Goal: Transaction & Acquisition: Purchase product/service

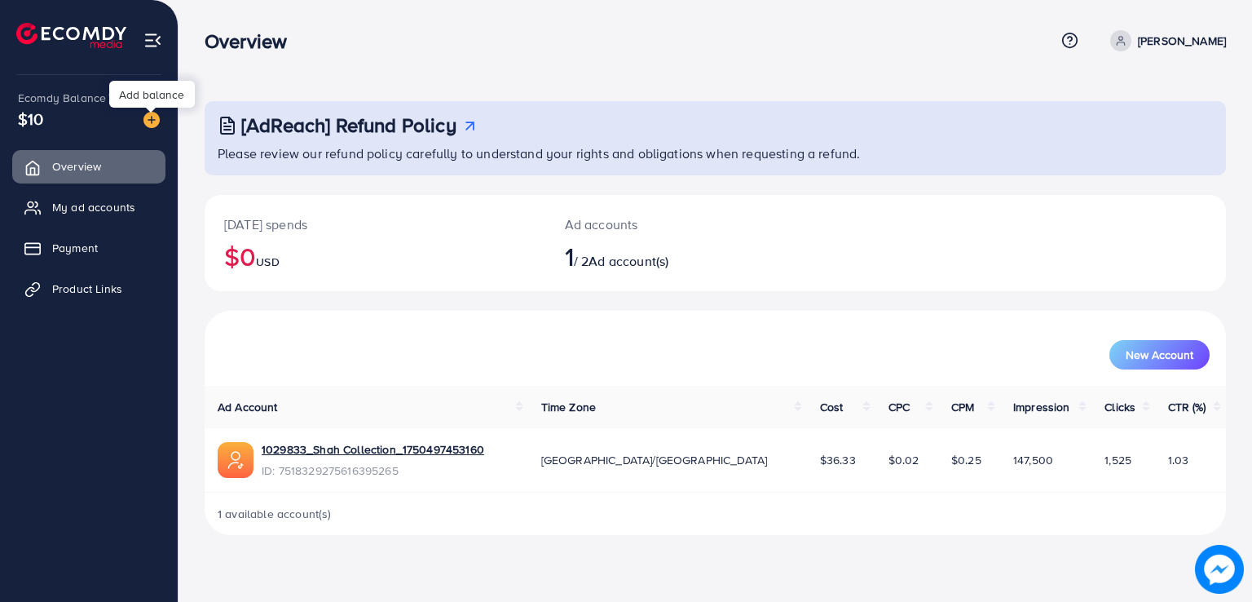
click at [146, 121] on img at bounding box center [151, 120] width 16 height 16
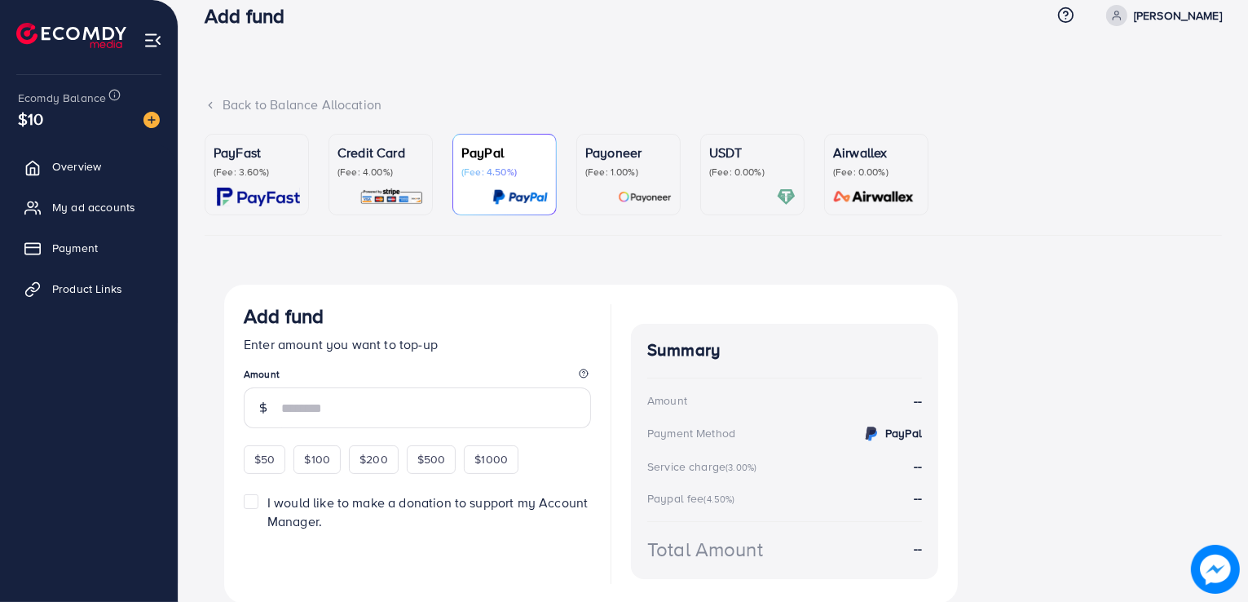
scroll to position [85, 0]
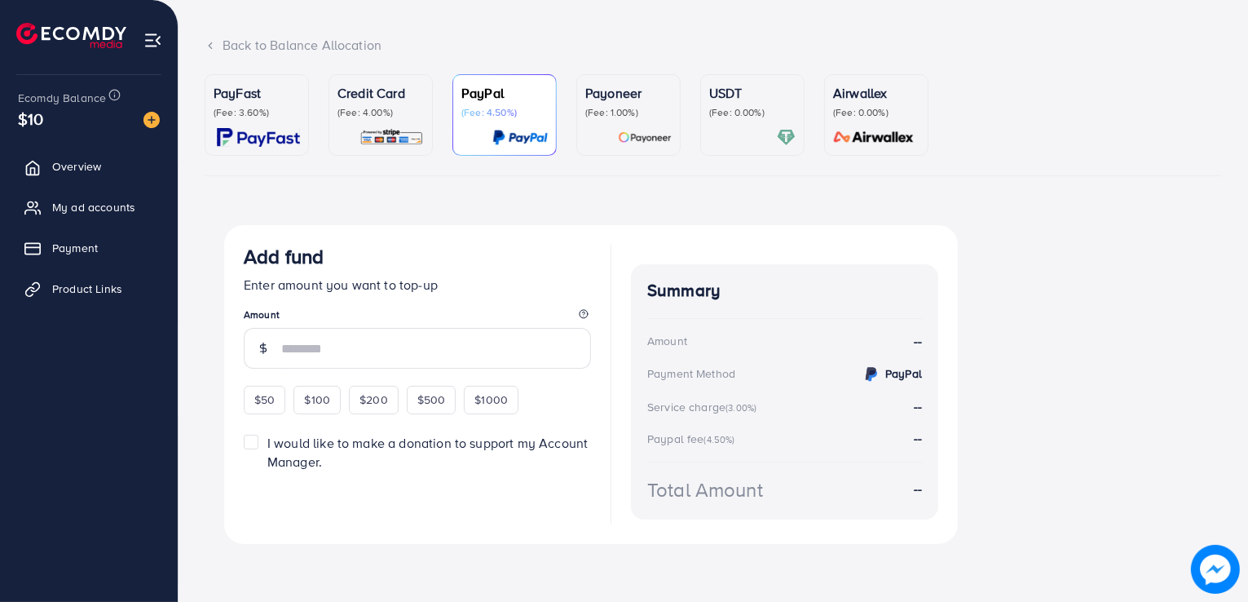
click at [421, 126] on div "Credit Card (Fee: 4.00%)" at bounding box center [380, 115] width 86 height 64
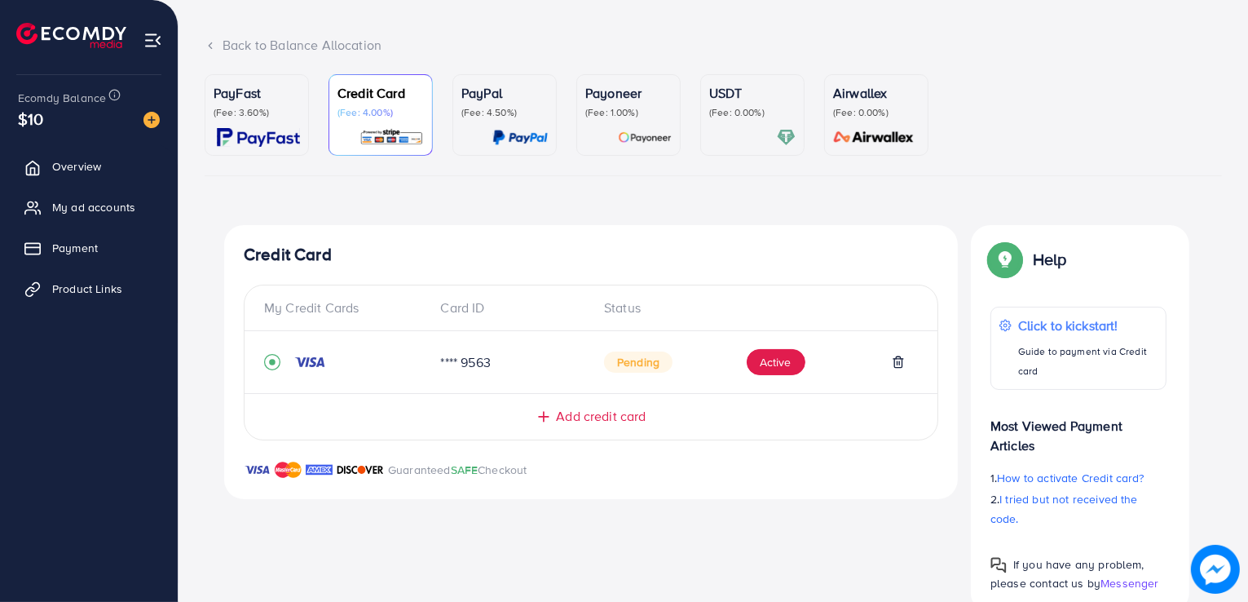
scroll to position [121, 0]
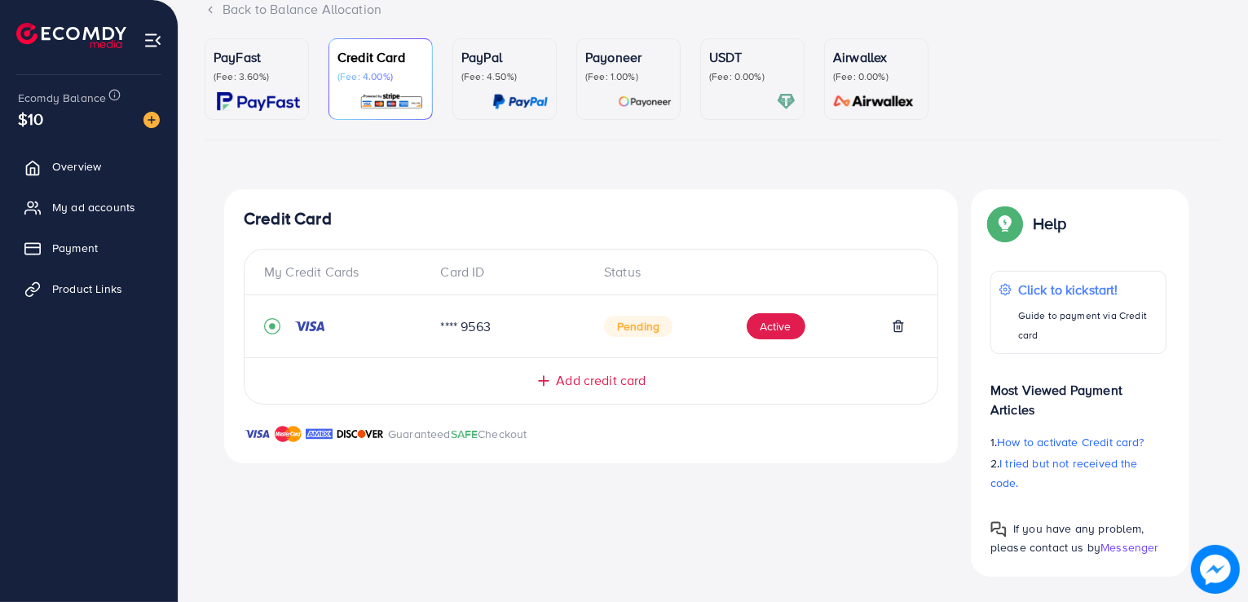
click at [550, 376] on icon at bounding box center [544, 381] width 16 height 16
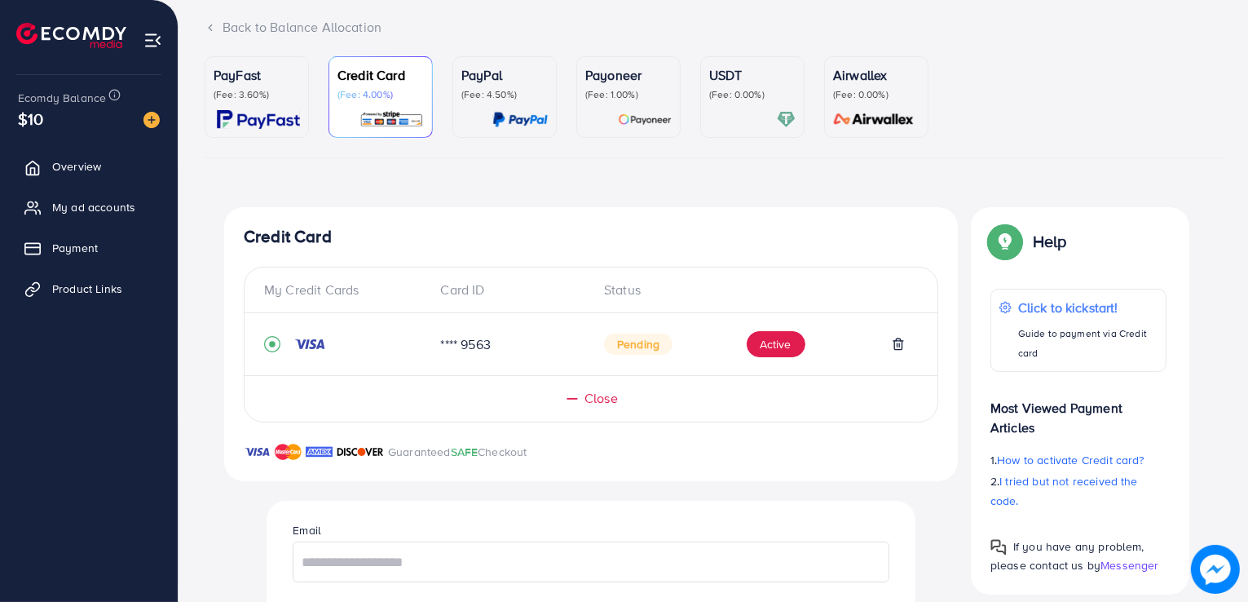
scroll to position [0, 0]
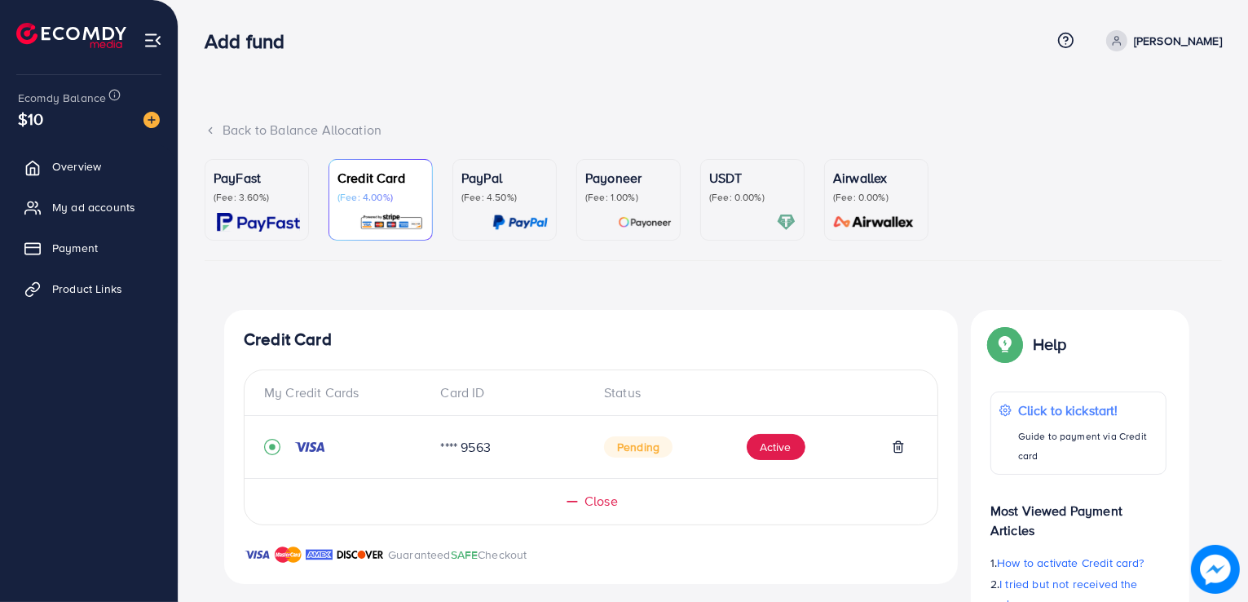
click at [568, 373] on div "My Credit Cards Card ID Status **** 9563 Pending Active Close" at bounding box center [591, 447] width 695 height 156
click at [260, 214] on img at bounding box center [258, 222] width 83 height 19
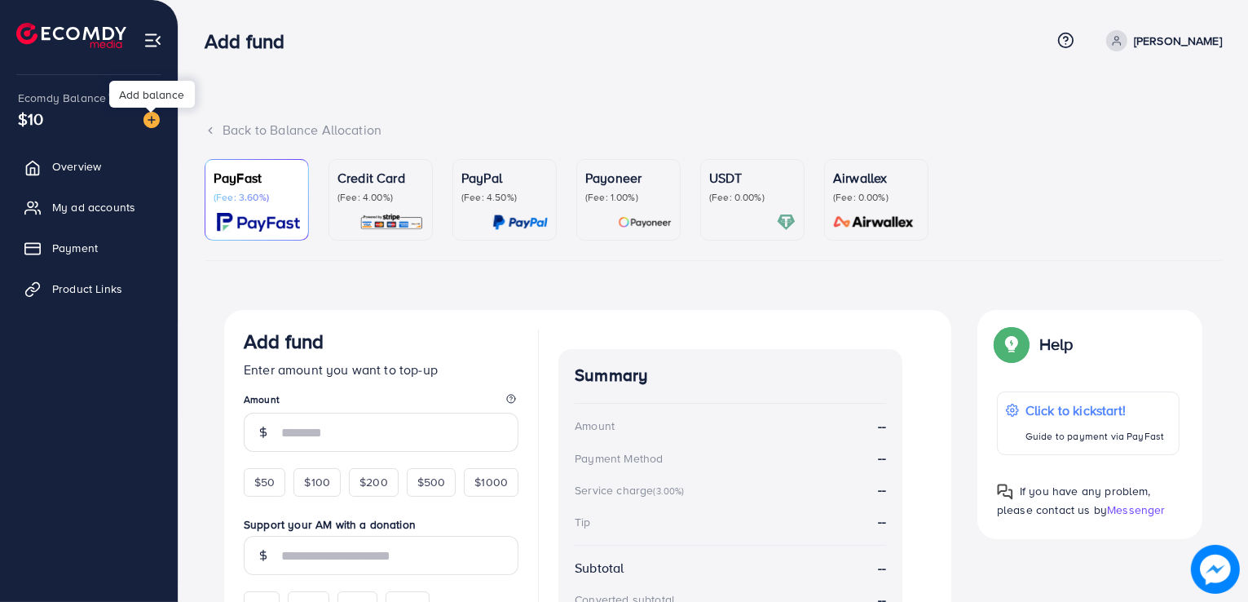
click at [153, 114] on img at bounding box center [151, 120] width 16 height 16
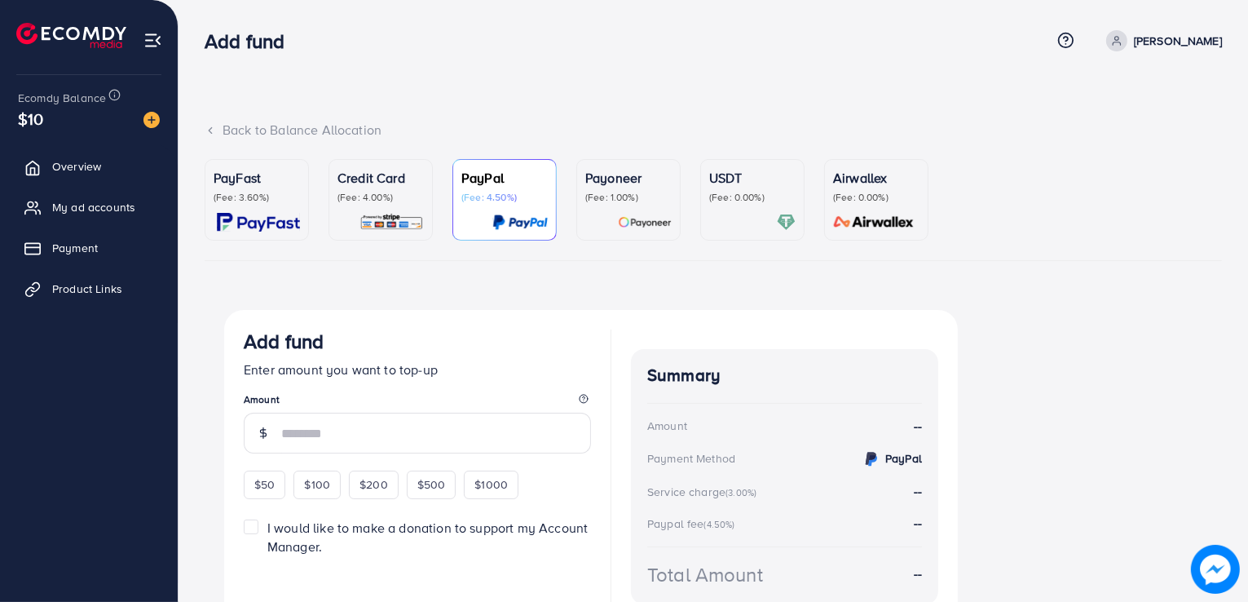
click at [386, 208] on div "Credit Card (Fee: 4.00%)" at bounding box center [380, 200] width 86 height 64
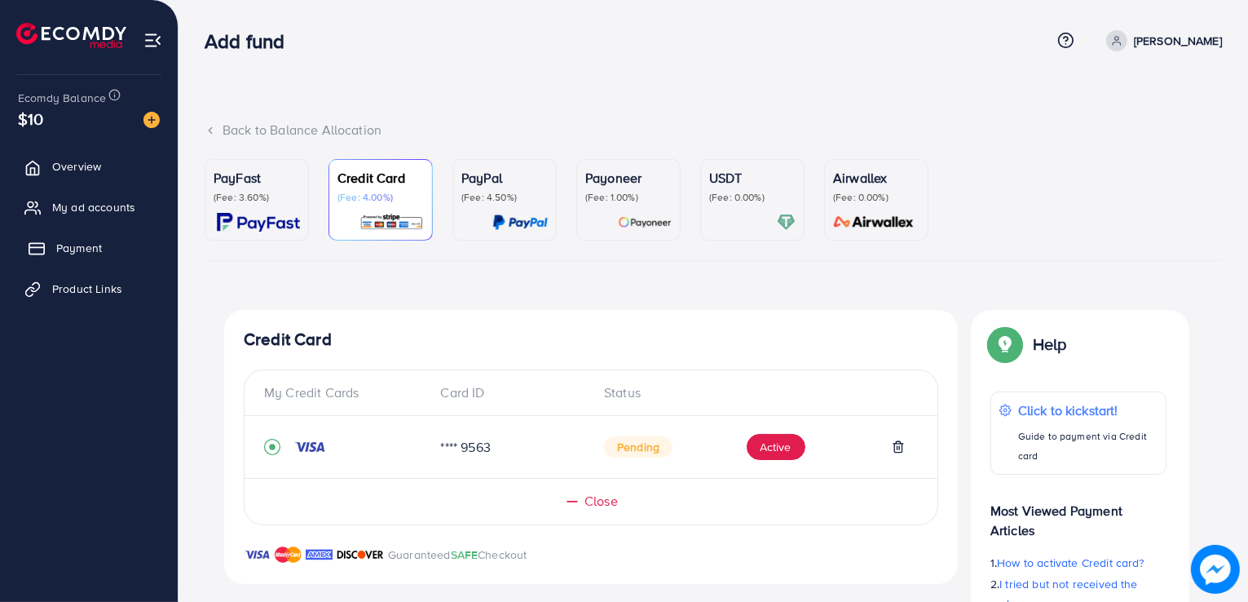
click at [52, 243] on link "Payment" at bounding box center [88, 248] width 153 height 33
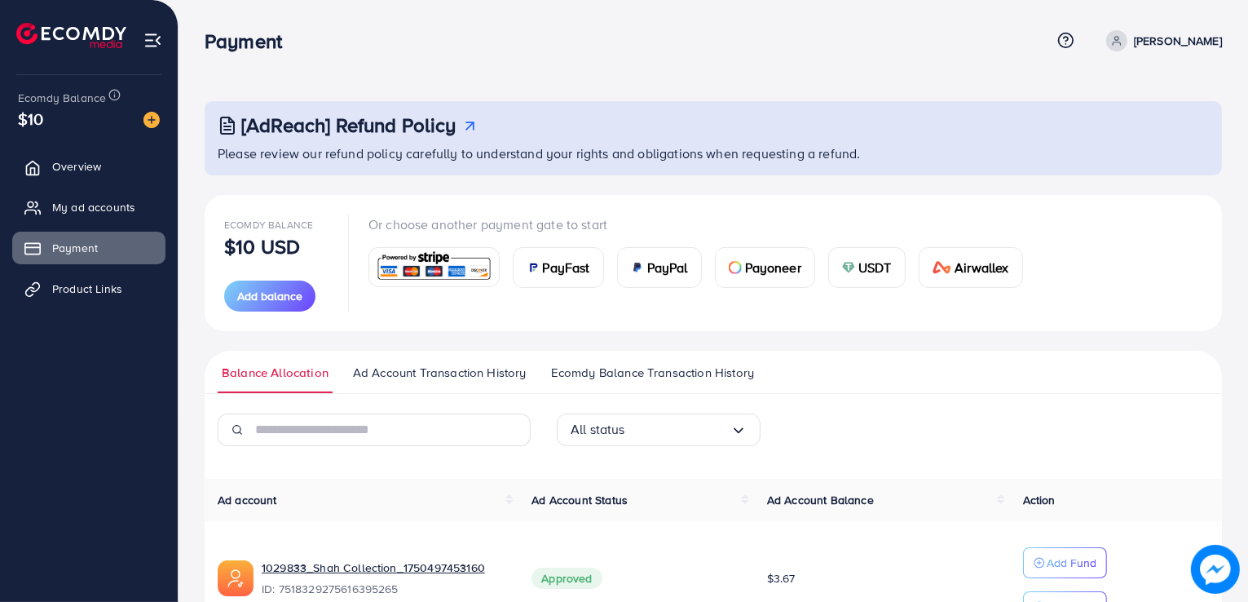
click at [246, 461] on div "All status Loading... Ad account Ad Account Status Ad Account Balance Action 10…" at bounding box center [713, 546] width 1017 height 266
click at [272, 293] on span "Add balance" at bounding box center [269, 296] width 65 height 16
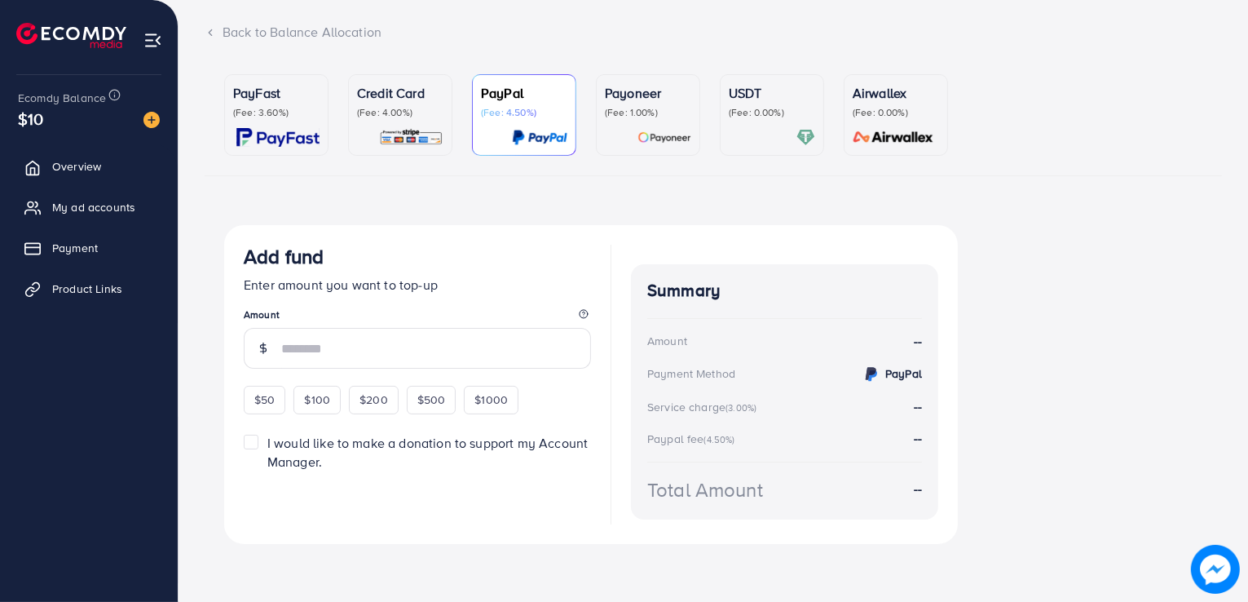
scroll to position [95, 0]
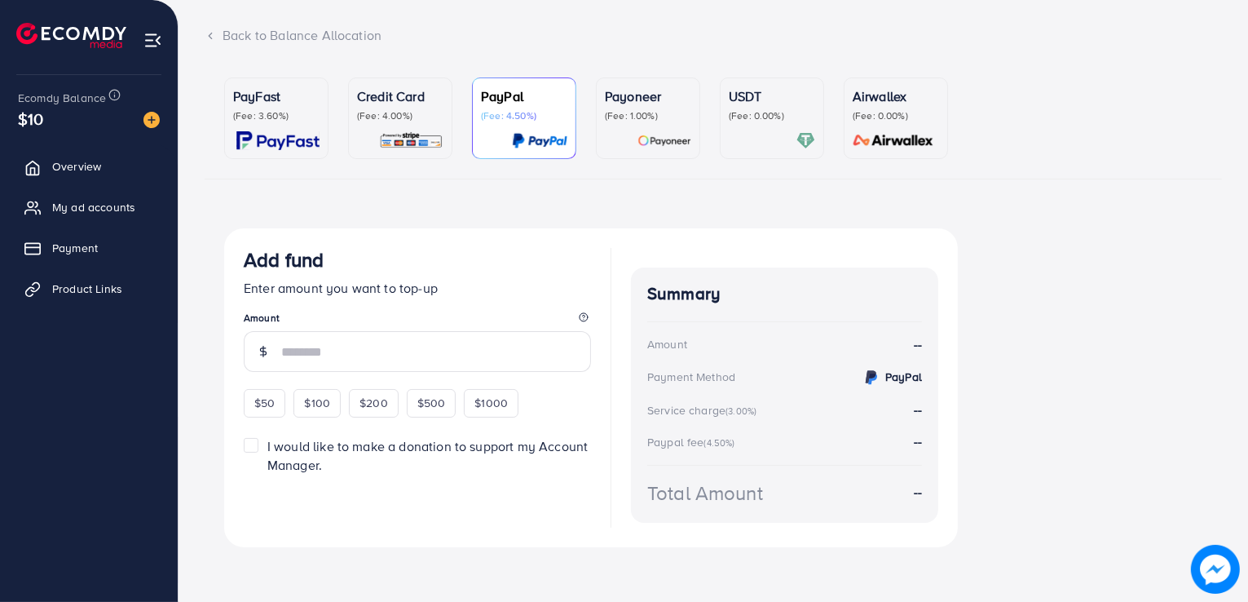
click at [385, 92] on p "Credit Card" at bounding box center [400, 96] width 86 height 20
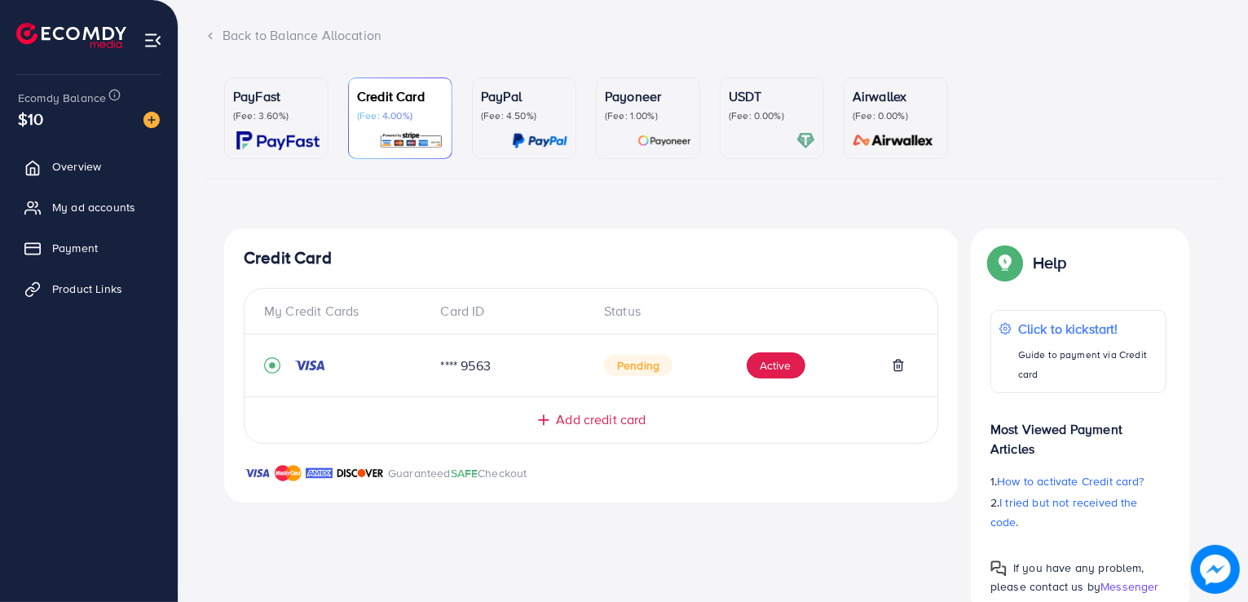
scroll to position [134, 0]
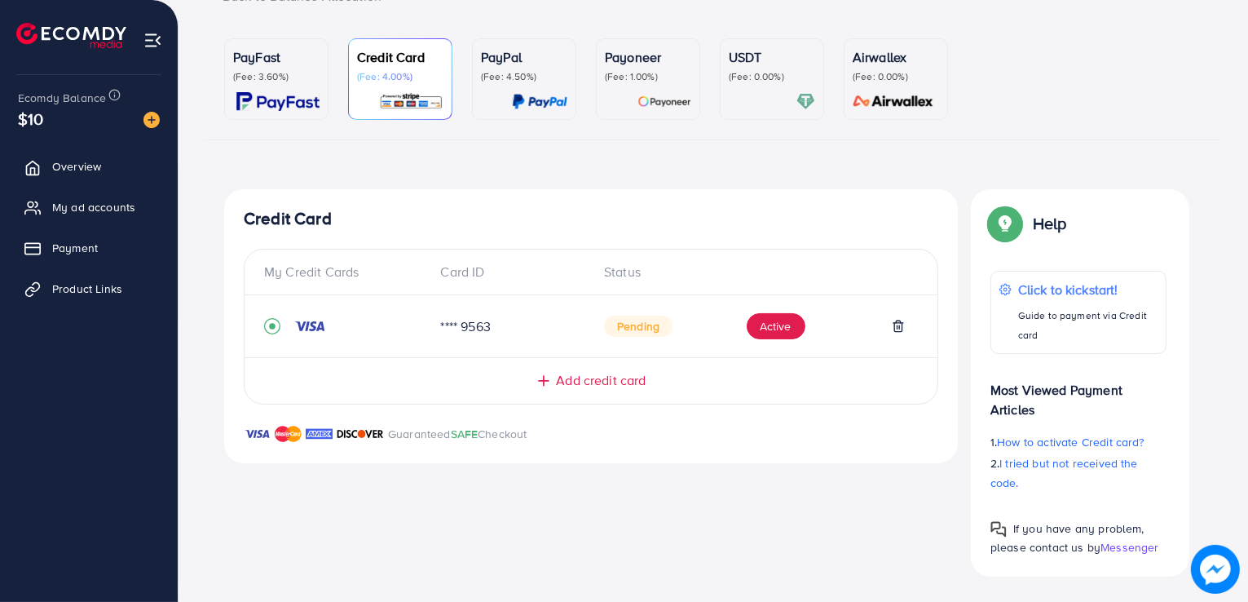
click at [672, 493] on div "Credit Card My Credit Cards Card ID Status **** 9563 Pending Active Add credit …" at bounding box center [591, 382] width 734 height 386
click at [602, 374] on span "Add credit card" at bounding box center [601, 380] width 90 height 19
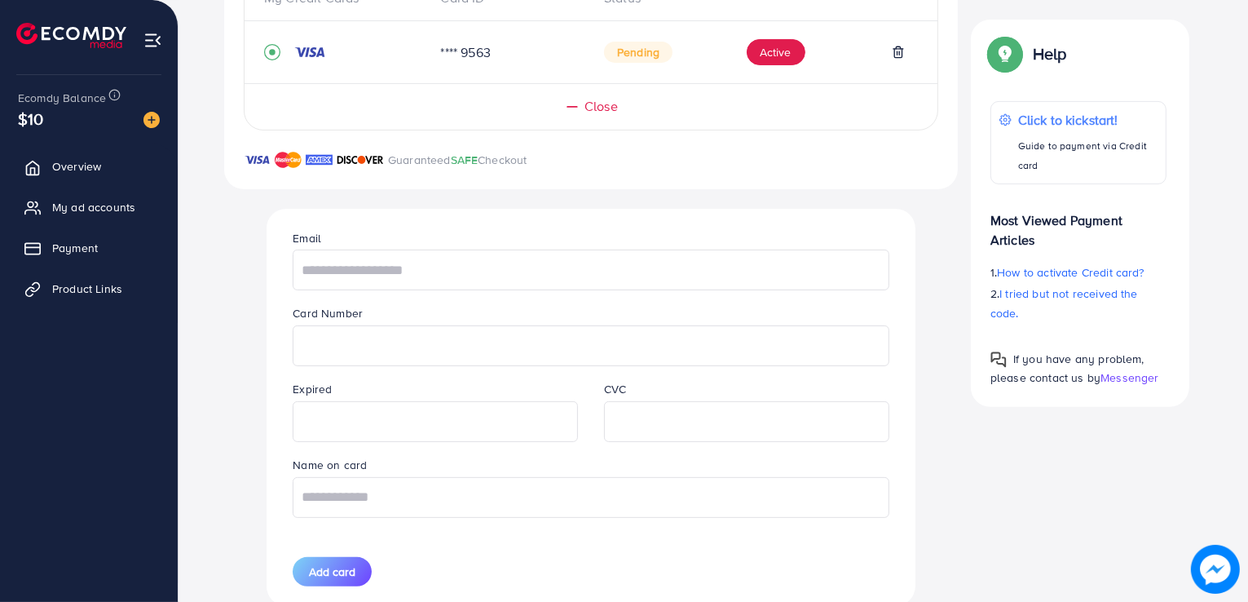
scroll to position [408, 0]
click at [329, 268] on input "text" at bounding box center [591, 269] width 596 height 41
click at [361, 504] on input "text" at bounding box center [591, 497] width 596 height 41
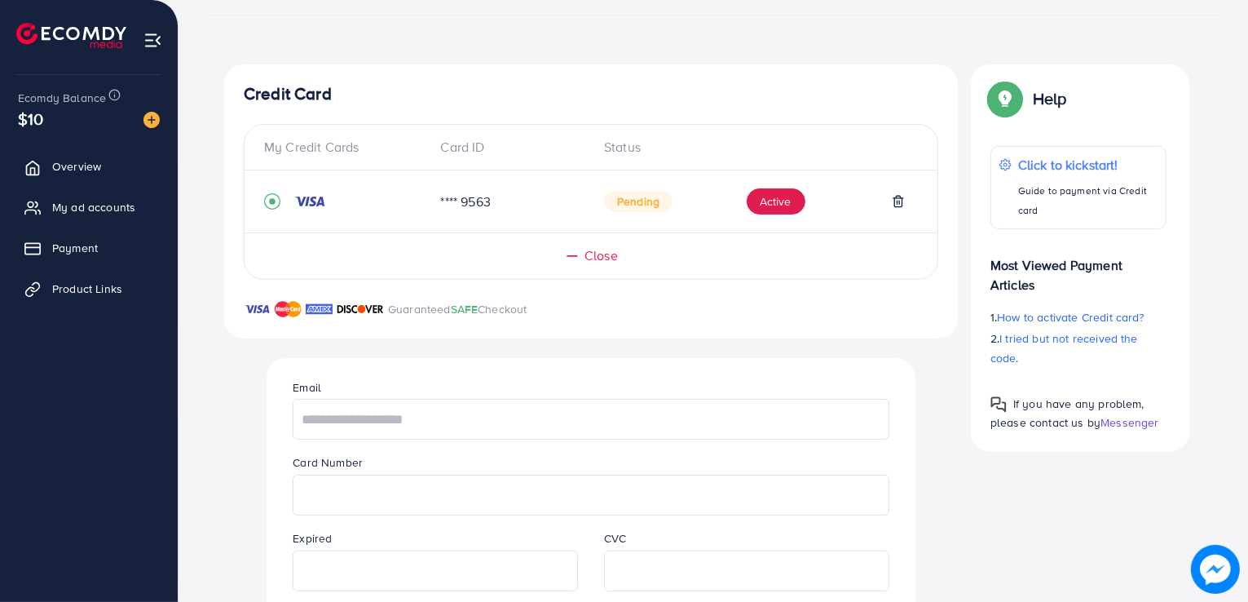
scroll to position [257, 0]
click at [458, 203] on div "**** 9563" at bounding box center [510, 203] width 164 height 19
click at [523, 203] on div "**** 9563" at bounding box center [510, 203] width 164 height 19
click at [267, 200] on icon "record circle" at bounding box center [272, 203] width 16 height 16
click at [90, 161] on span "Overview" at bounding box center [80, 166] width 49 height 16
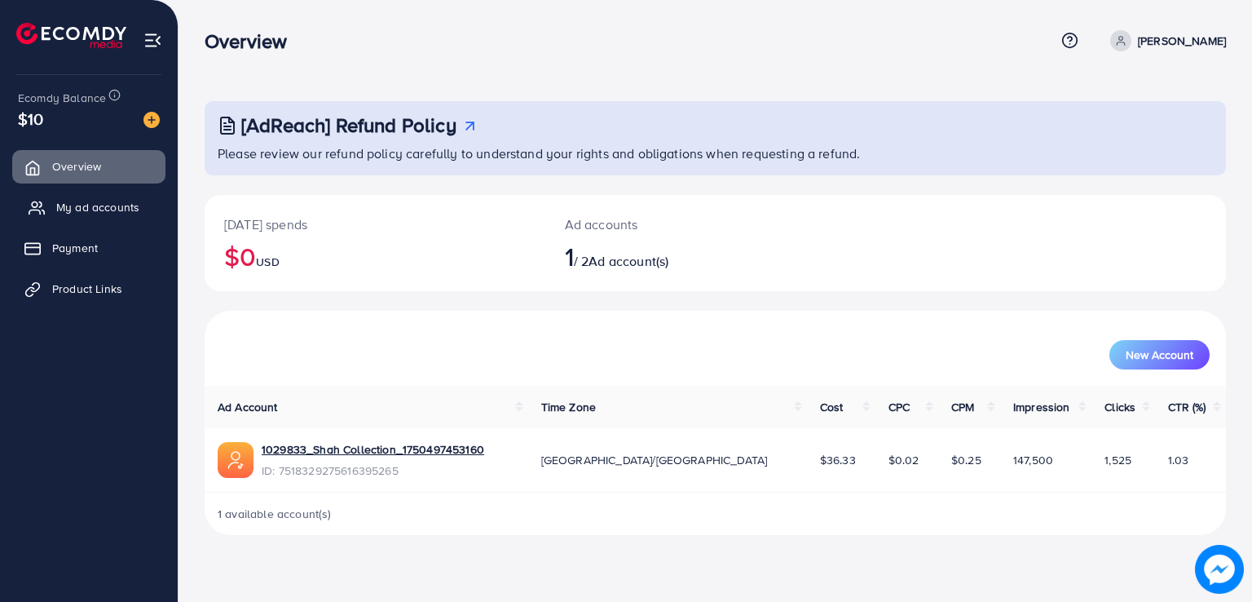
click at [101, 197] on link "My ad accounts" at bounding box center [88, 207] width 153 height 33
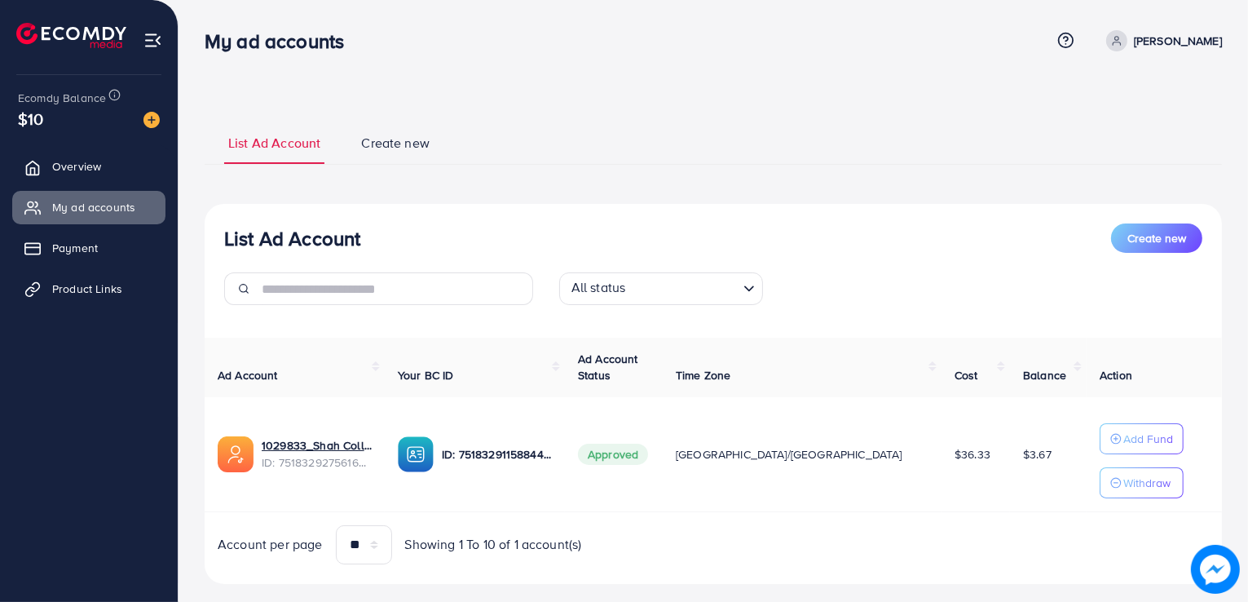
scroll to position [26, 0]
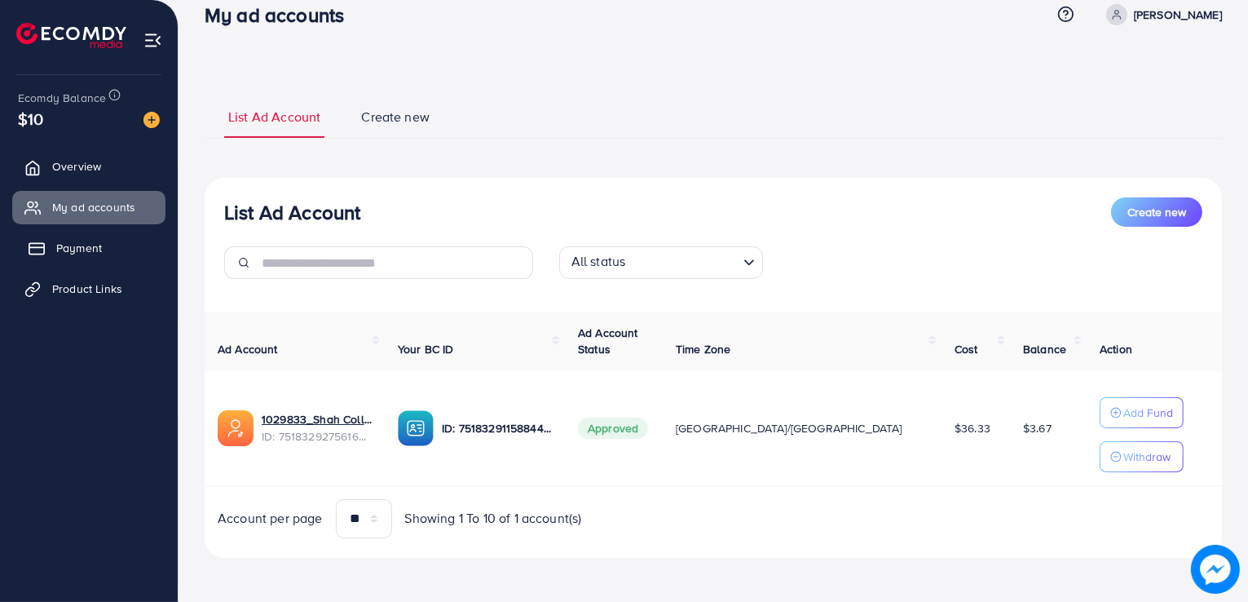
click at [81, 243] on span "Payment" at bounding box center [79, 248] width 46 height 16
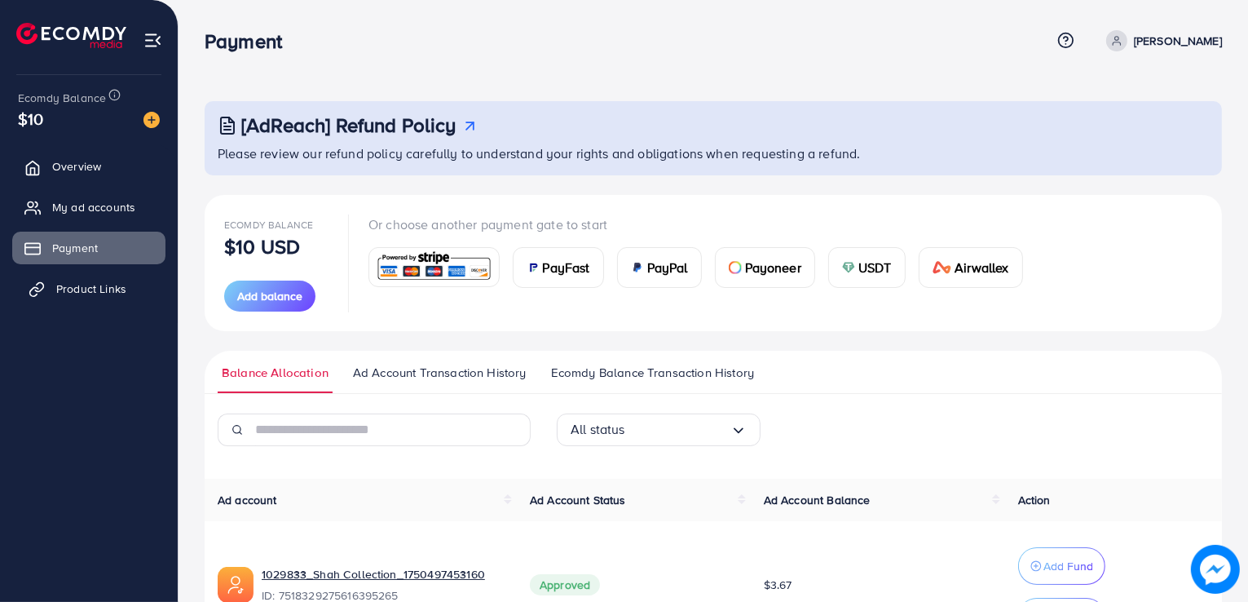
click at [90, 276] on link "Product Links" at bounding box center [88, 288] width 153 height 33
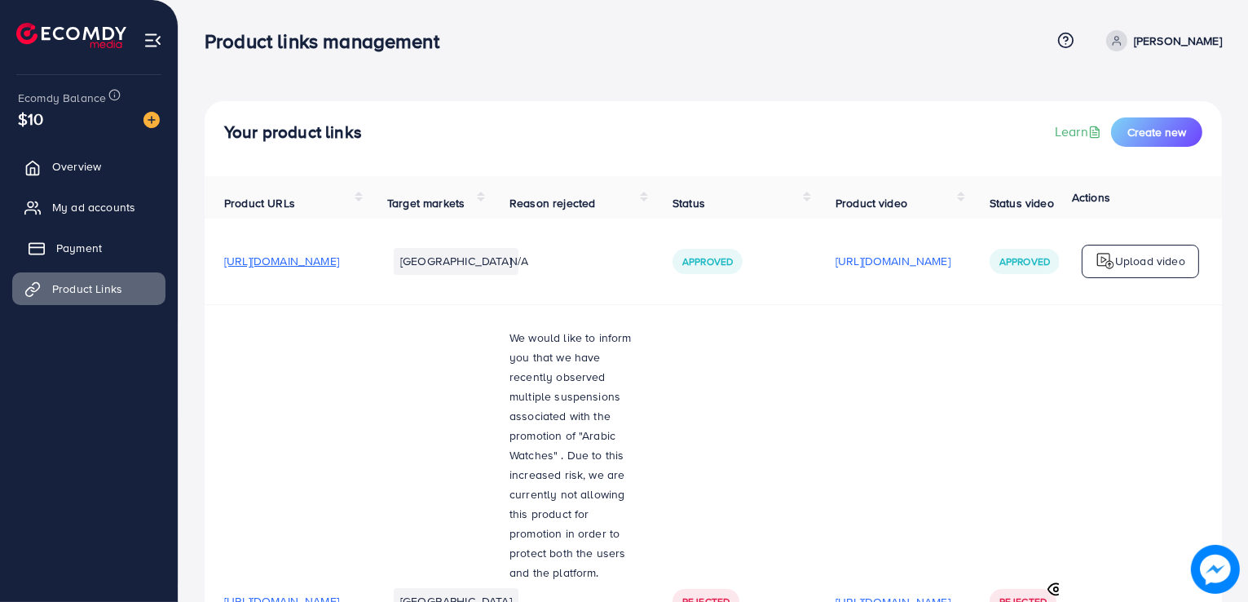
click at [117, 254] on link "Payment" at bounding box center [88, 248] width 153 height 33
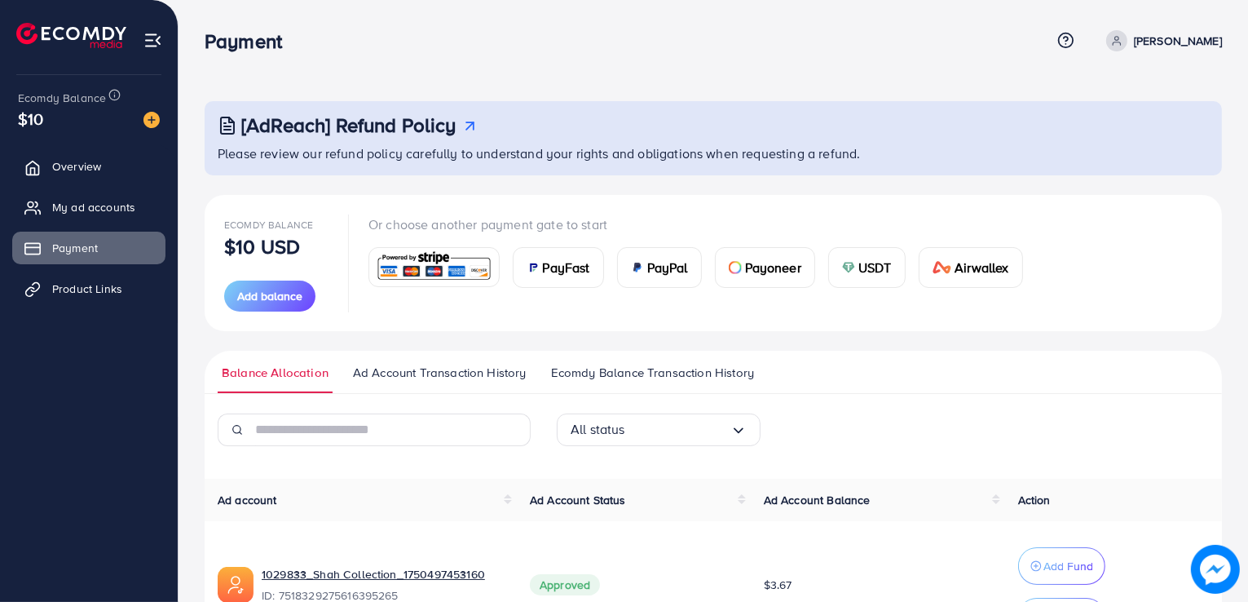
scroll to position [115, 0]
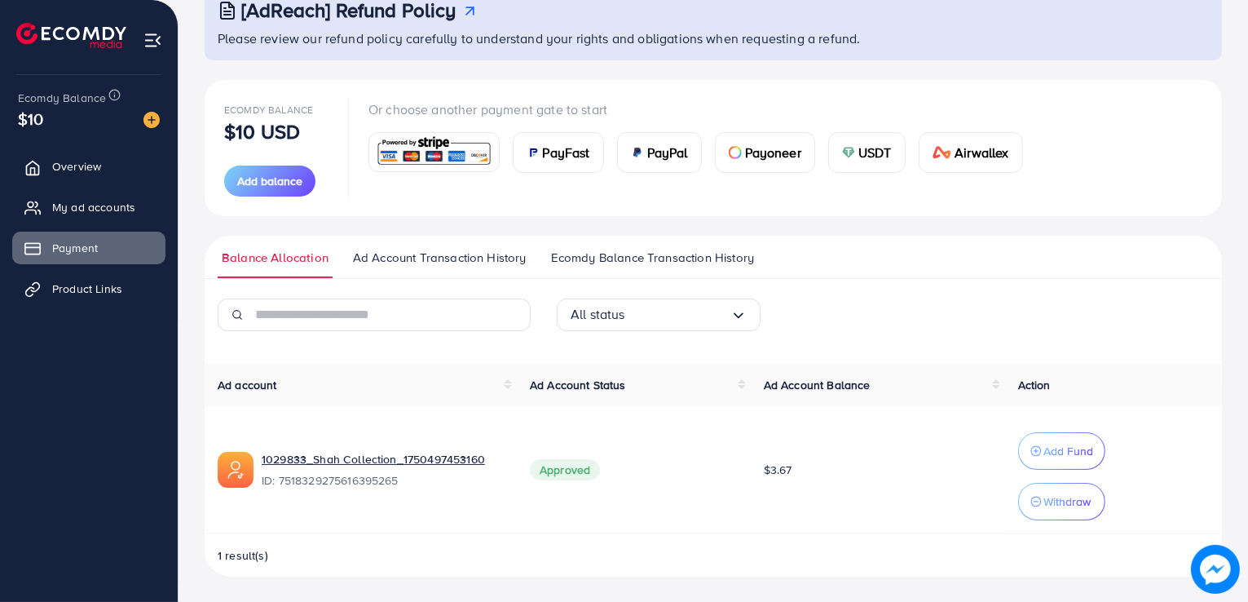
click at [440, 250] on span "Ad Account Transaction History" at bounding box center [440, 258] width 174 height 18
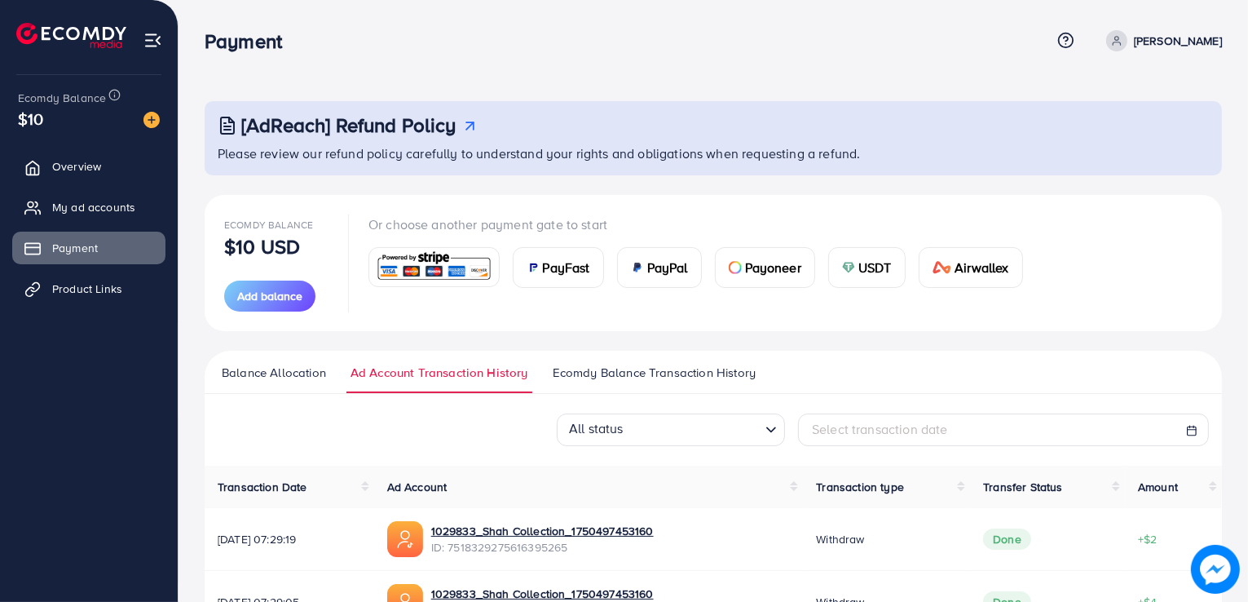
click at [155, 37] on img at bounding box center [152, 40] width 19 height 19
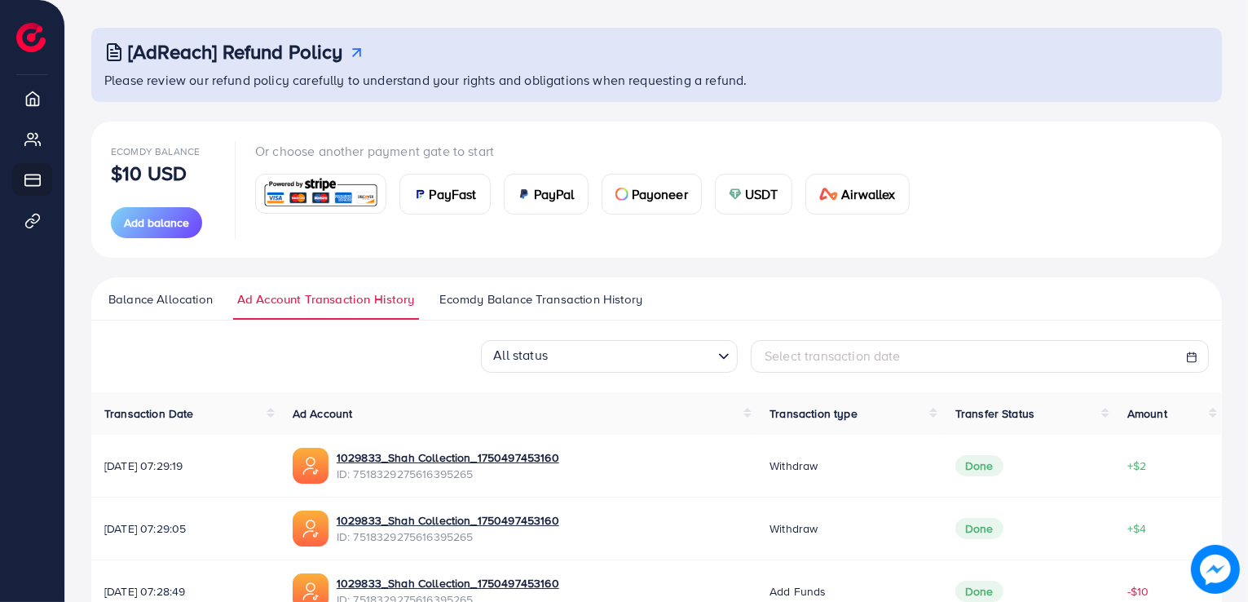
scroll to position [75, 0]
click at [338, 192] on img at bounding box center [321, 191] width 120 height 35
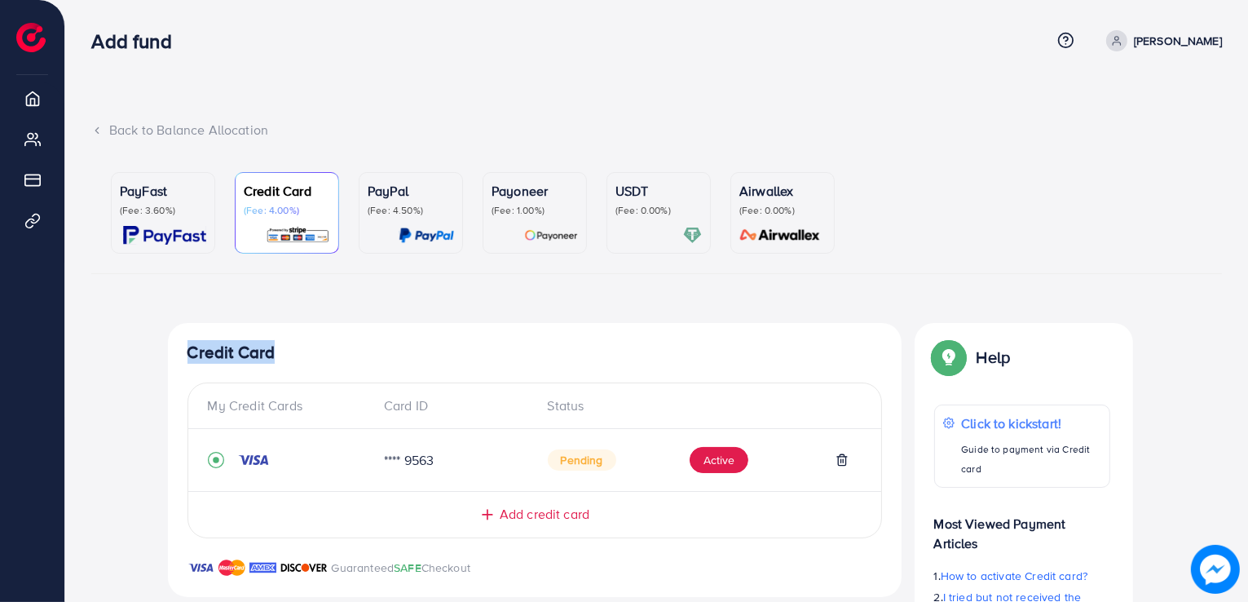
drag, startPoint x: 169, startPoint y: 292, endPoint x: 357, endPoint y: 319, distance: 190.2
click at [357, 319] on div "PayFast (Fee: 3.60%) Credit Card (Fee: 4.00%) PayPal (Fee: 4.50%) Payoneer (Fee…" at bounding box center [656, 434] width 1131 height 550
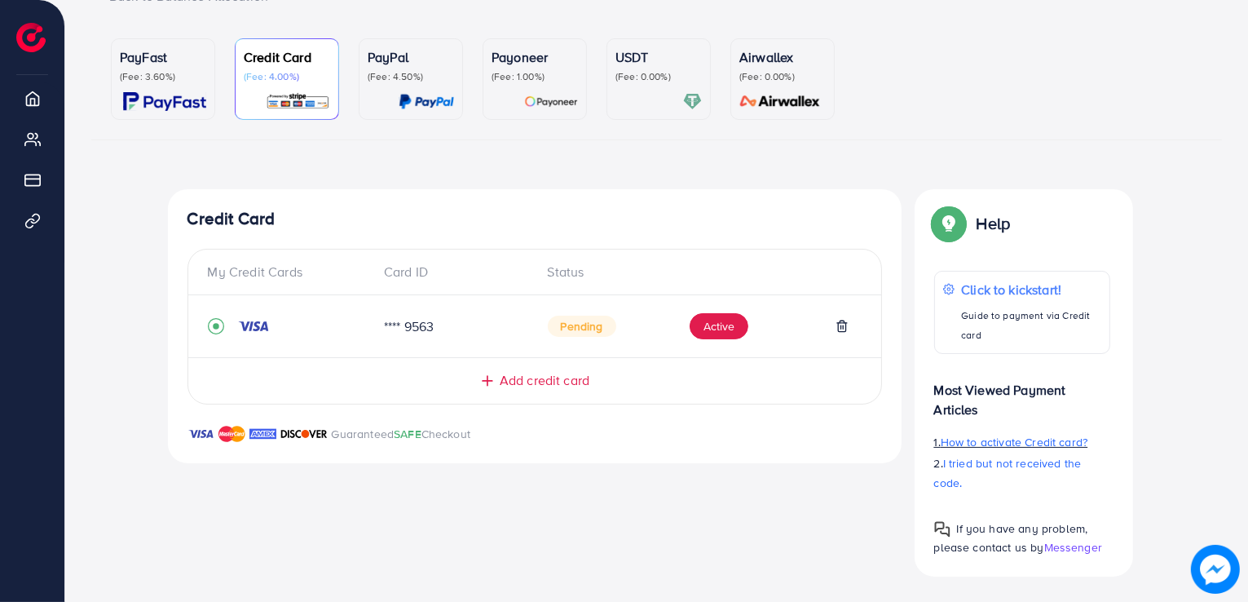
click at [994, 447] on span "How to activate Credit card?" at bounding box center [1014, 442] width 147 height 16
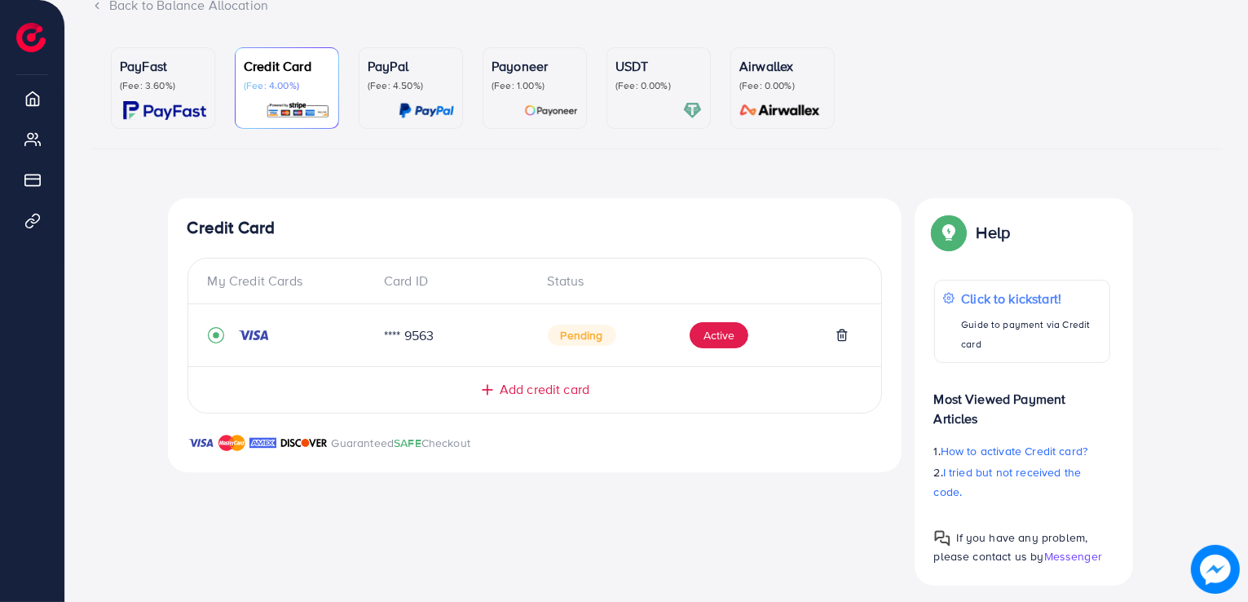
scroll to position [123, 0]
click at [521, 381] on span "Add credit card" at bounding box center [545, 390] width 90 height 19
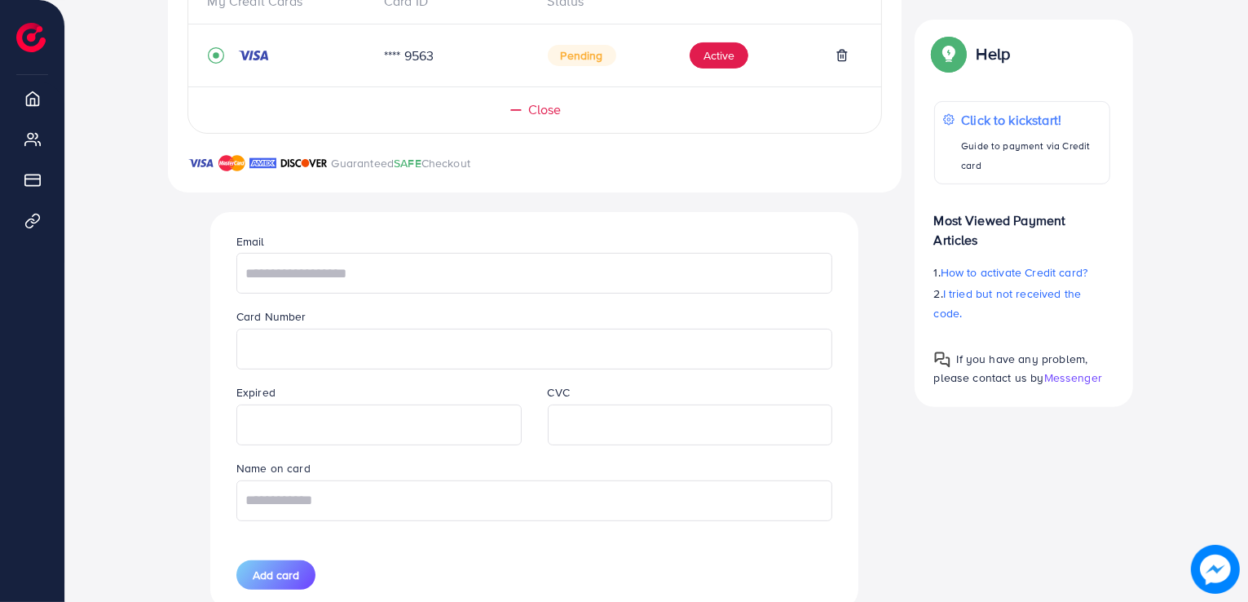
scroll to position [457, 0]
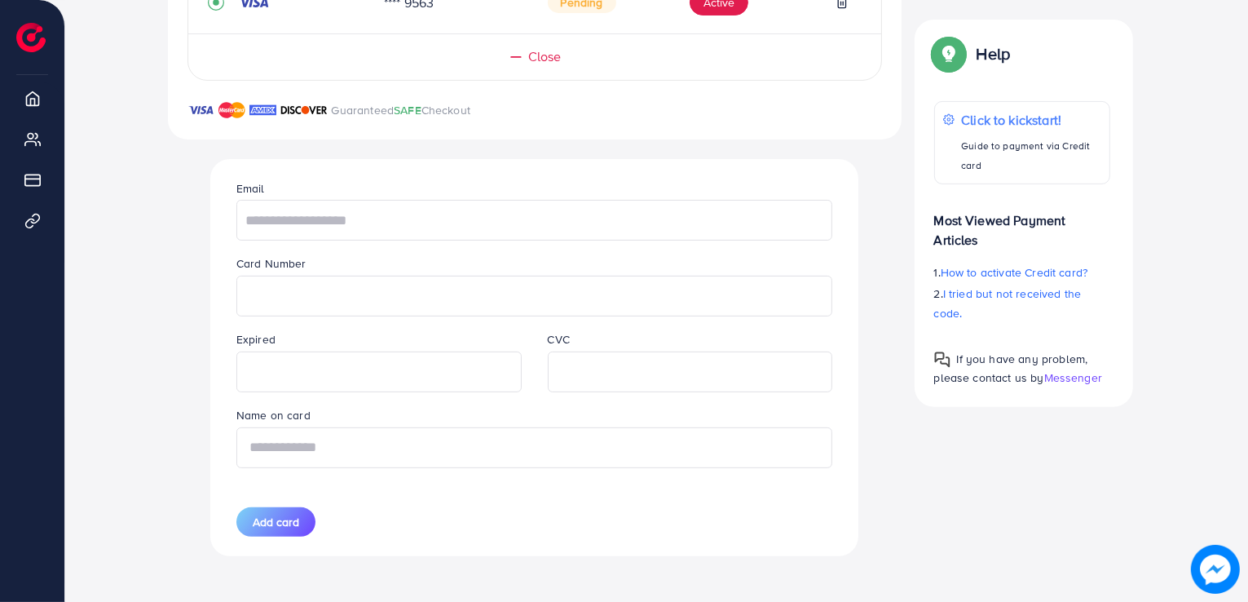
click at [263, 444] on input "text" at bounding box center [534, 447] width 596 height 41
type input "*"
type input "**********"
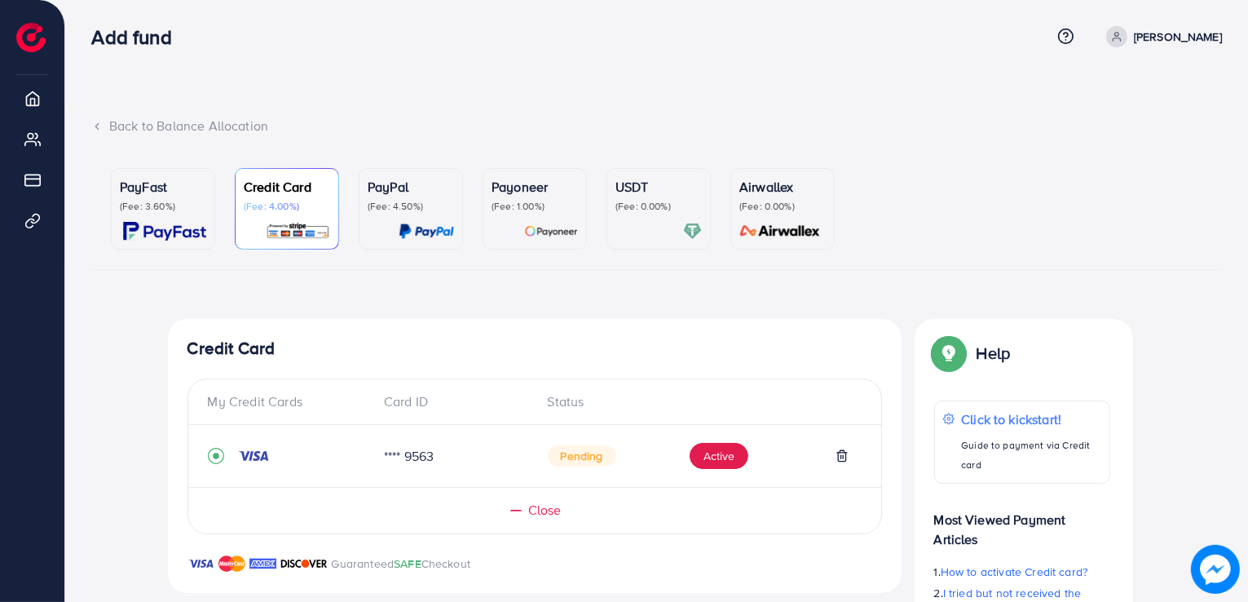
scroll to position [0, 0]
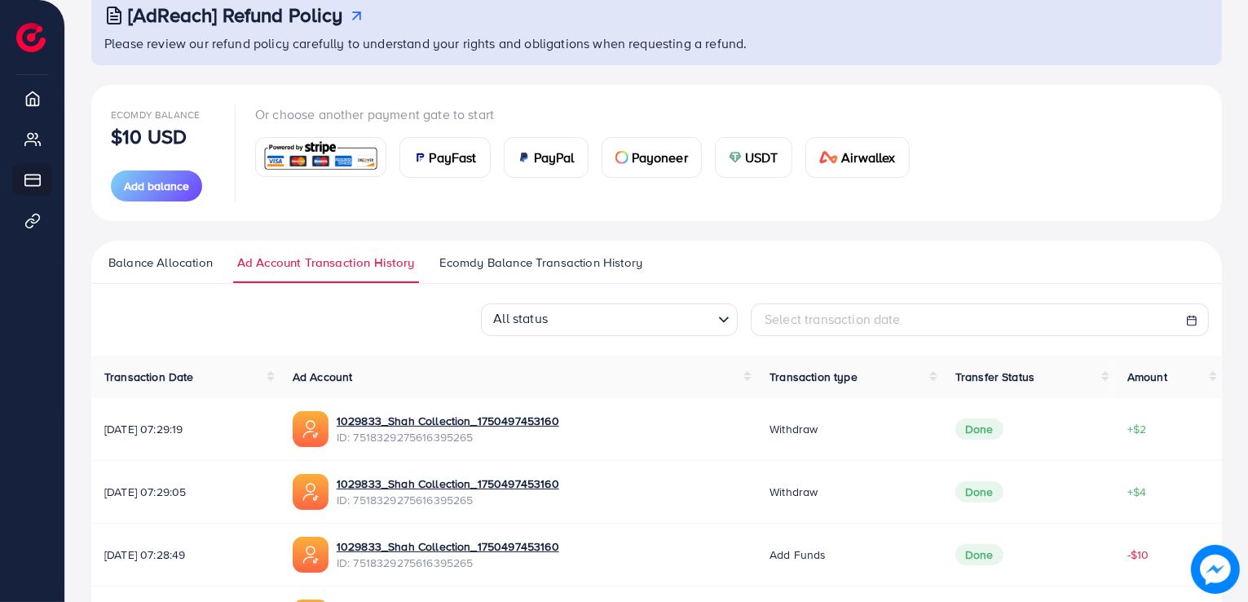
scroll to position [111, 0]
click at [154, 177] on span "Add balance" at bounding box center [156, 185] width 65 height 16
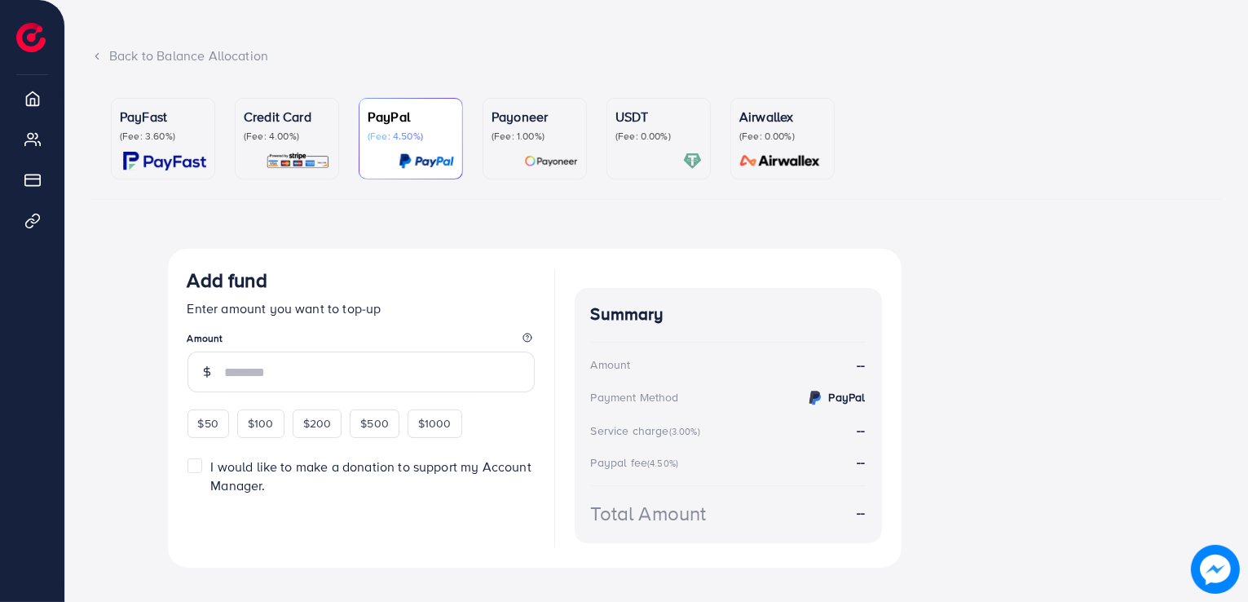
scroll to position [75, 0]
click at [159, 131] on p "(Fee: 3.60%)" at bounding box center [163, 135] width 86 height 13
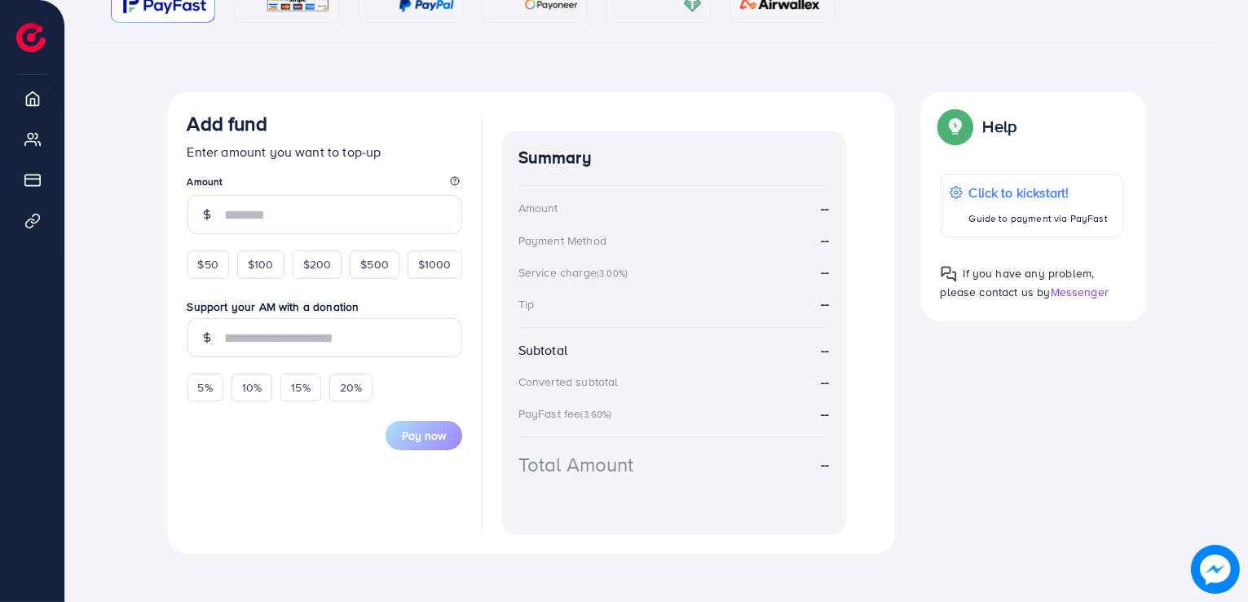
scroll to position [241, 0]
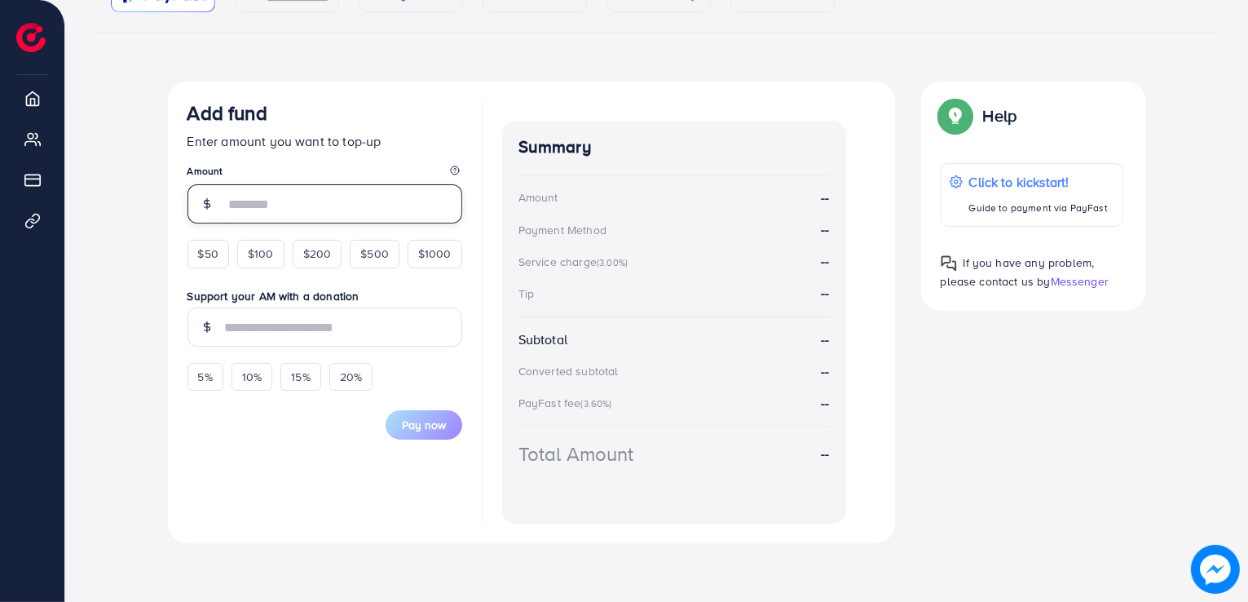
click at [249, 196] on input "number" at bounding box center [343, 203] width 237 height 39
type input "*"
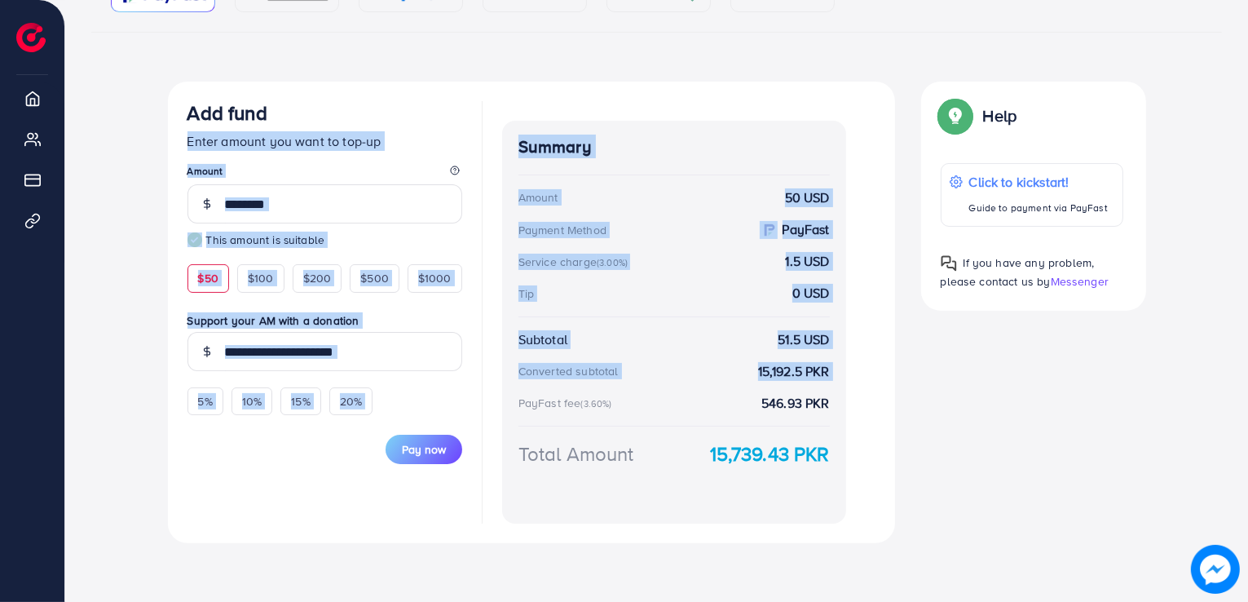
drag, startPoint x: 507, startPoint y: 405, endPoint x: 0, endPoint y: 228, distance: 537.0
click at [0, 228] on div "Add fund Help Center Contact Support Term and policy About Us [PERSON_NAME] Pro…" at bounding box center [624, 180] width 1248 height 843
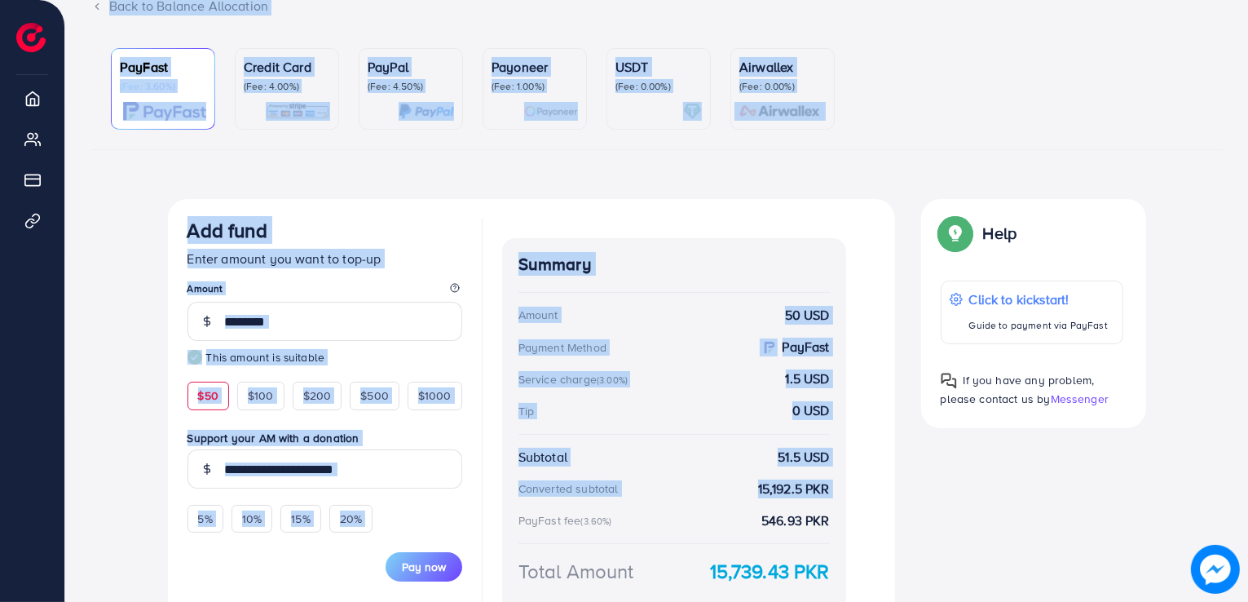
scroll to position [124, 0]
click at [598, 180] on div "PayFast (Fee: 3.60%) Credit Card (Fee: 4.00%) PayPal (Fee: 4.50%) Payoneer (Fee…" at bounding box center [656, 354] width 1131 height 638
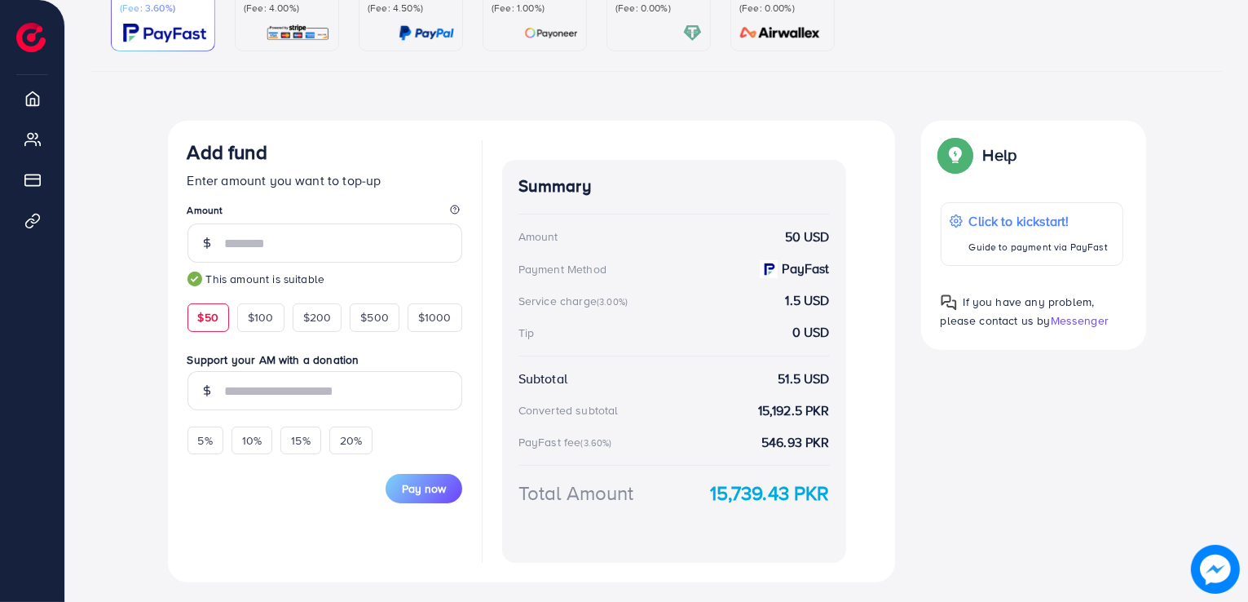
scroll to position [194, 0]
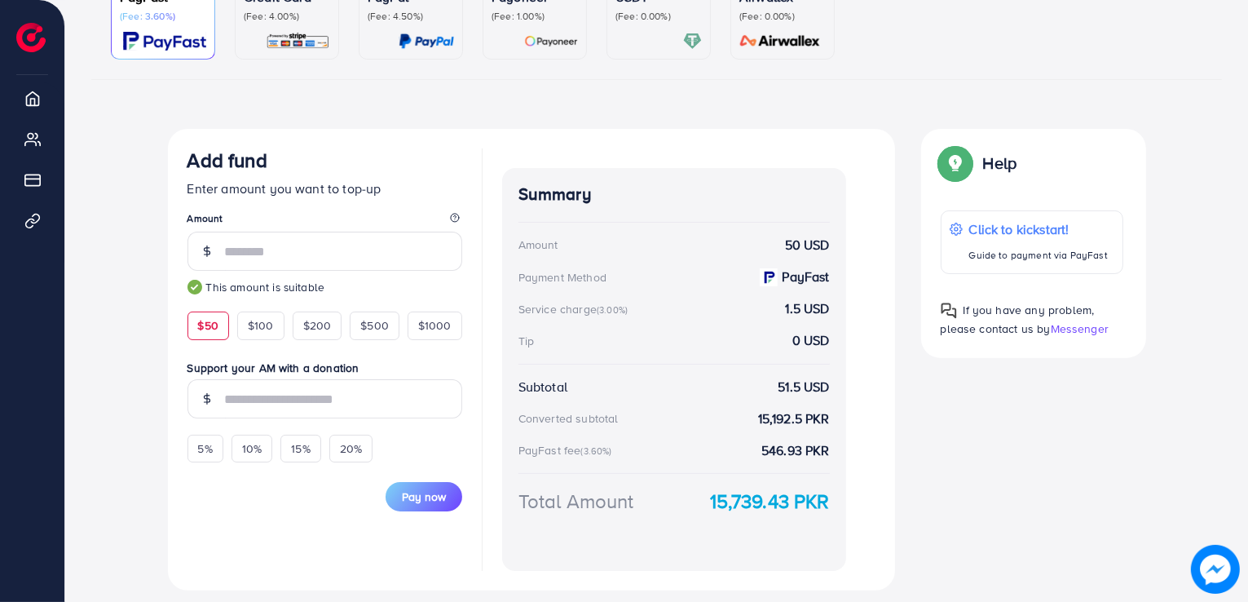
click at [174, 32] on img at bounding box center [164, 41] width 83 height 19
click at [245, 12] on p "(Fee: 4.00%)" at bounding box center [287, 16] width 86 height 13
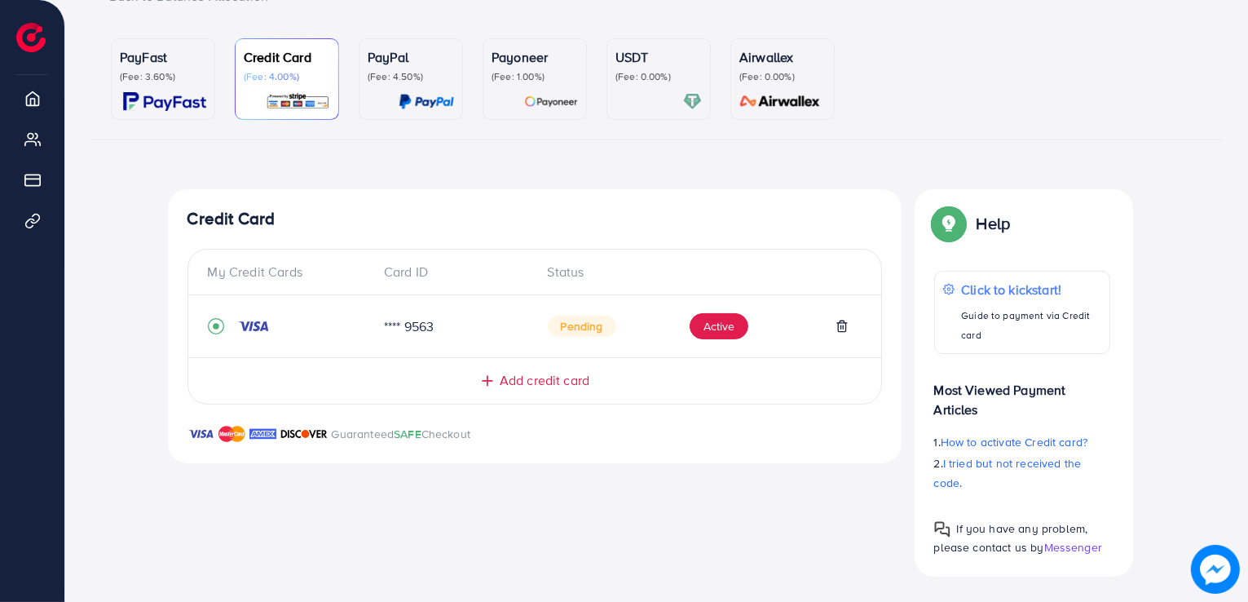
scroll to position [62, 0]
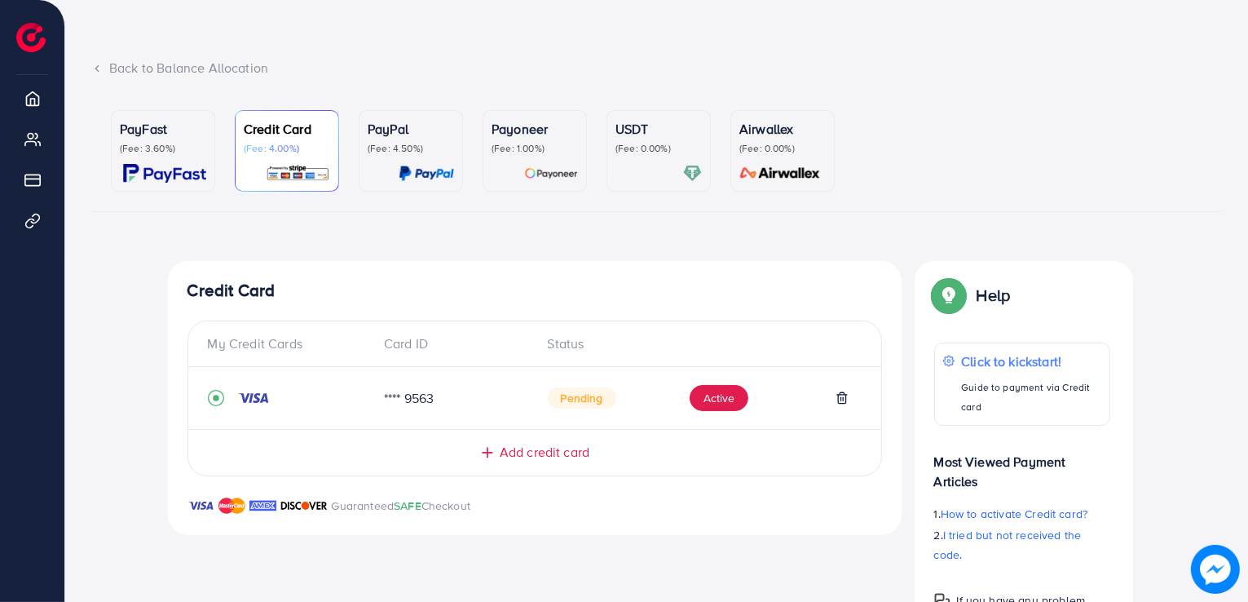
click at [167, 163] on div "PayFast (Fee: 3.60%)" at bounding box center [163, 151] width 86 height 64
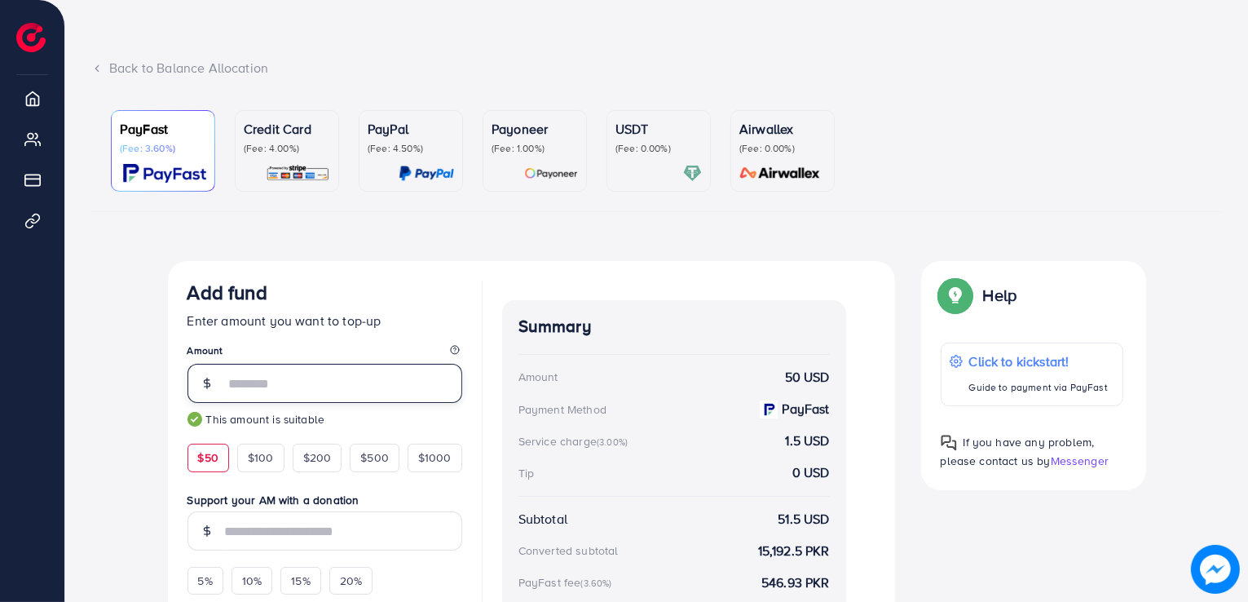
click at [261, 383] on input "**" at bounding box center [343, 383] width 237 height 39
type input "*"
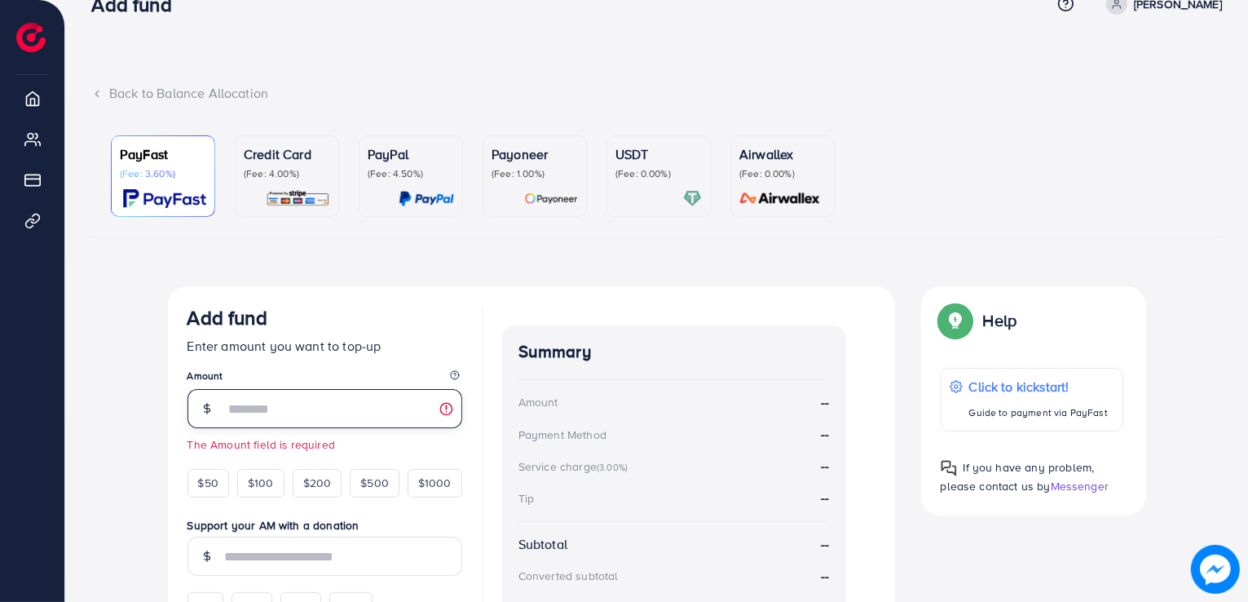
scroll to position [38, 0]
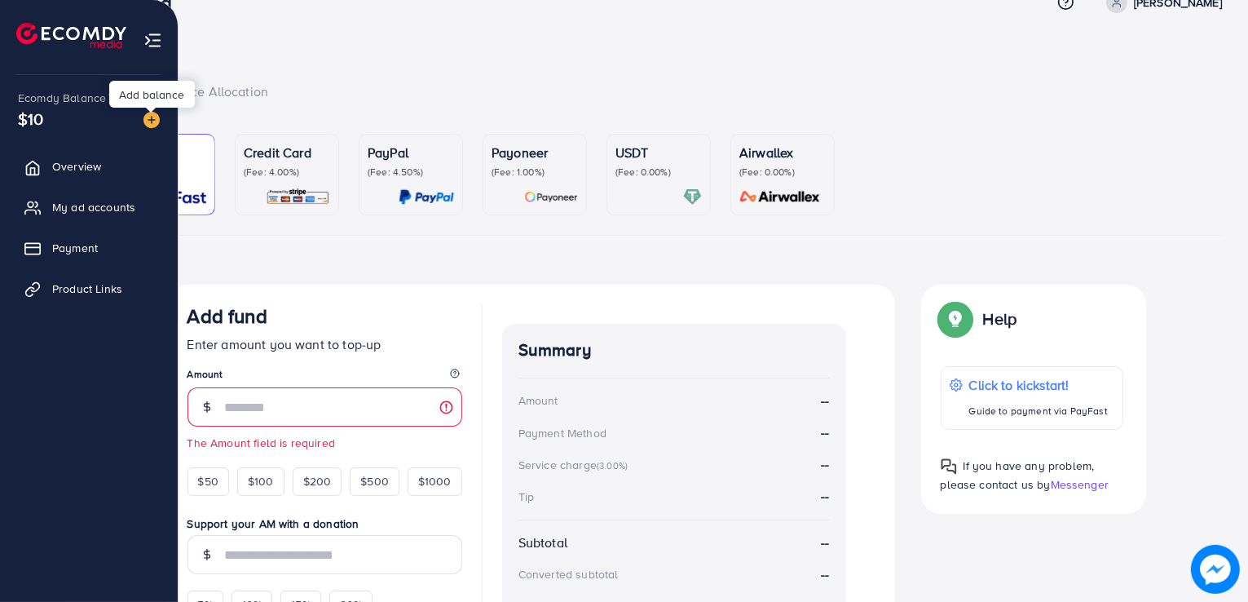
click at [152, 117] on img at bounding box center [151, 120] width 16 height 16
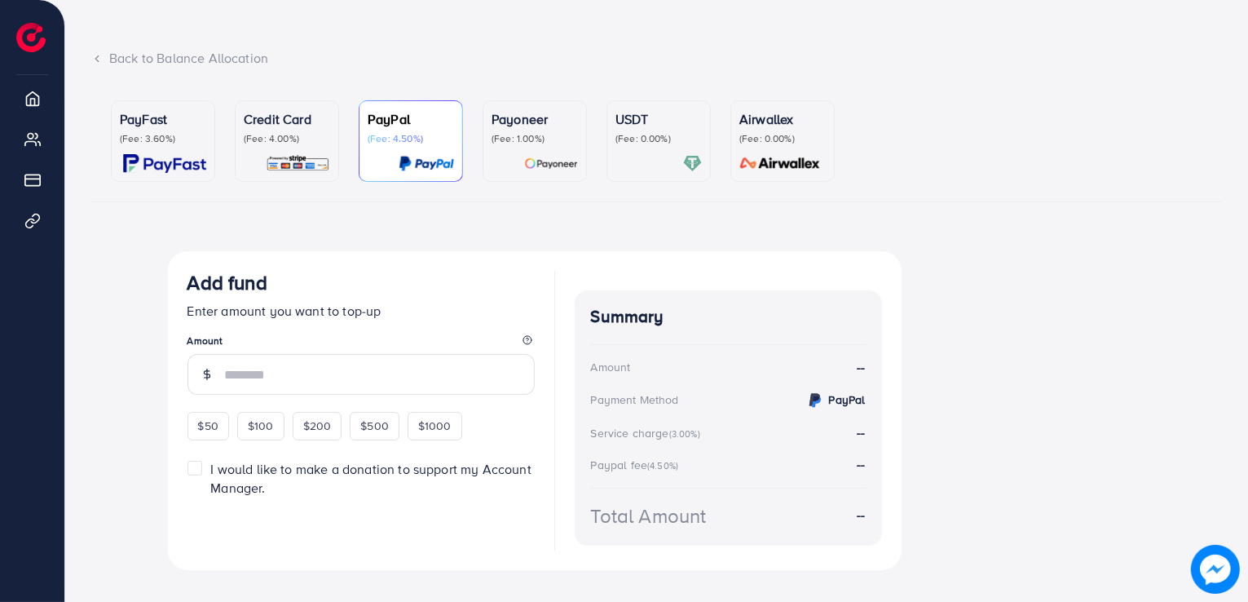
scroll to position [98, 0]
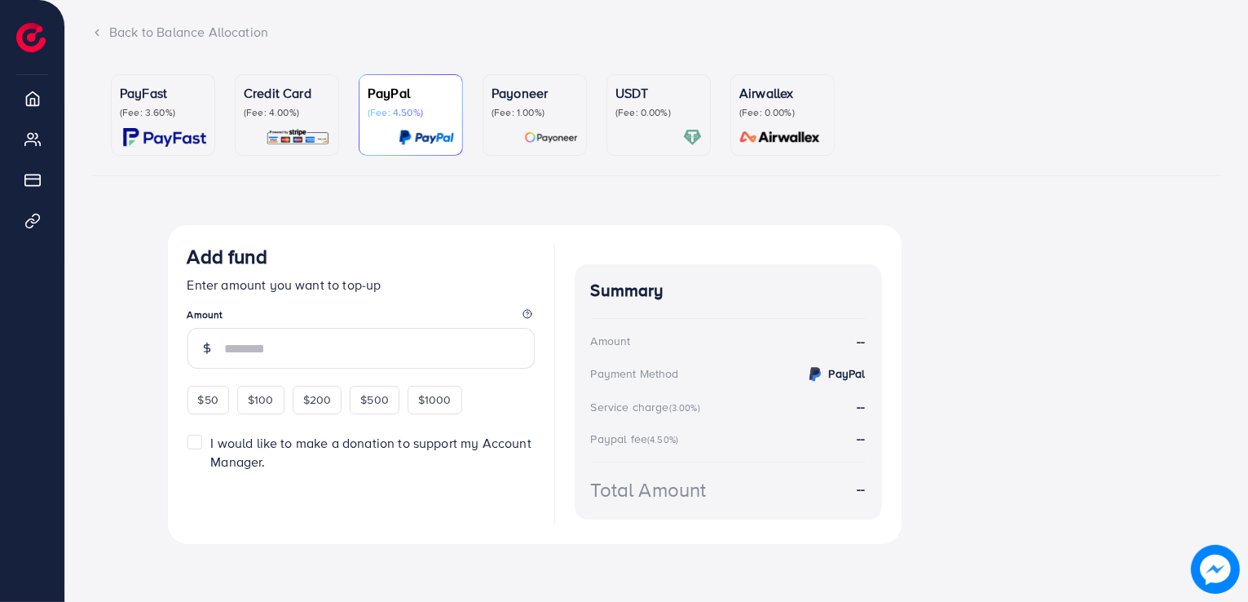
click at [171, 118] on div "PayFast (Fee: 3.60%)" at bounding box center [163, 115] width 86 height 64
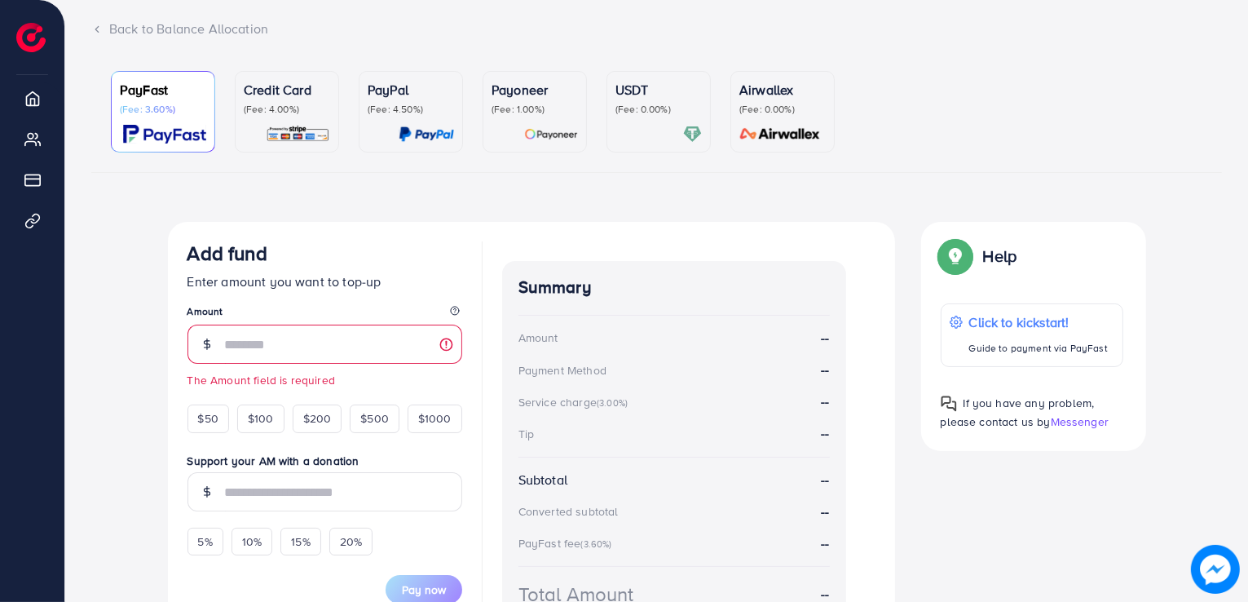
scroll to position [101, 0]
click at [146, 129] on img at bounding box center [164, 134] width 83 height 19
click at [258, 112] on p "(Fee: 4.00%)" at bounding box center [287, 109] width 86 height 13
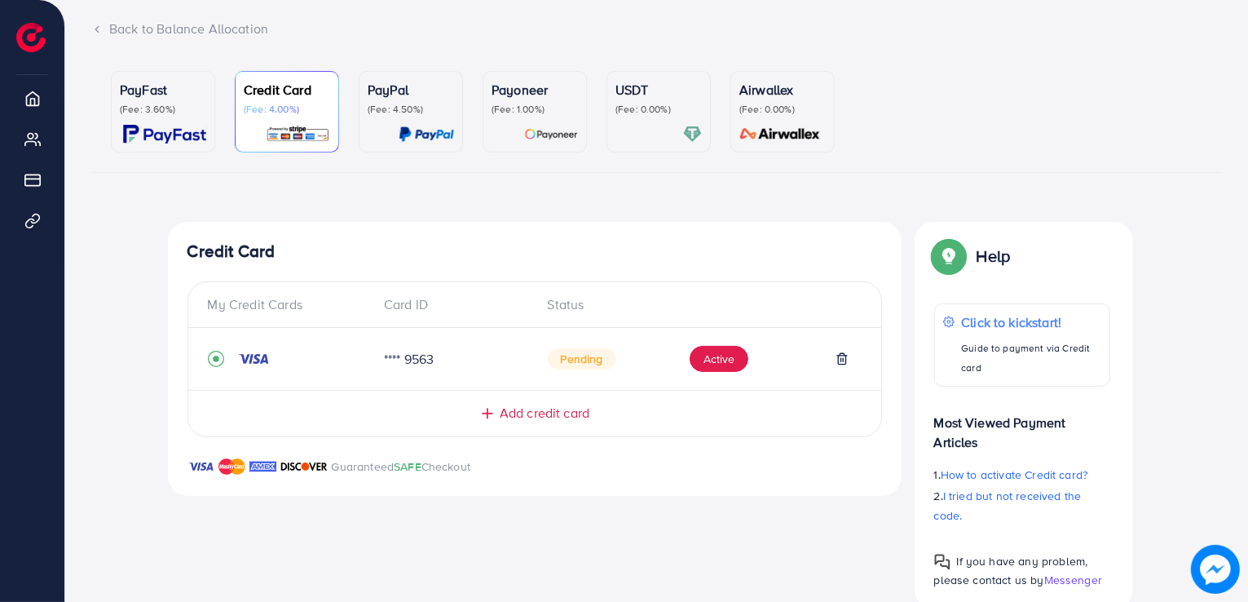
scroll to position [134, 0]
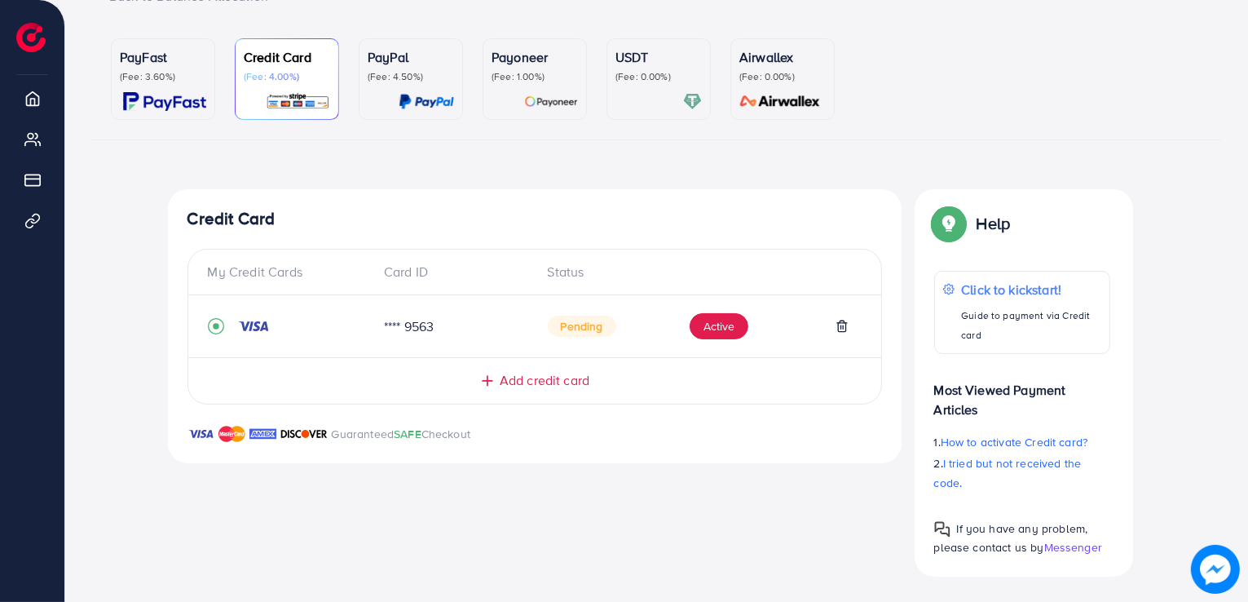
click at [149, 86] on div "PayFast (Fee: 3.60%)" at bounding box center [163, 79] width 86 height 64
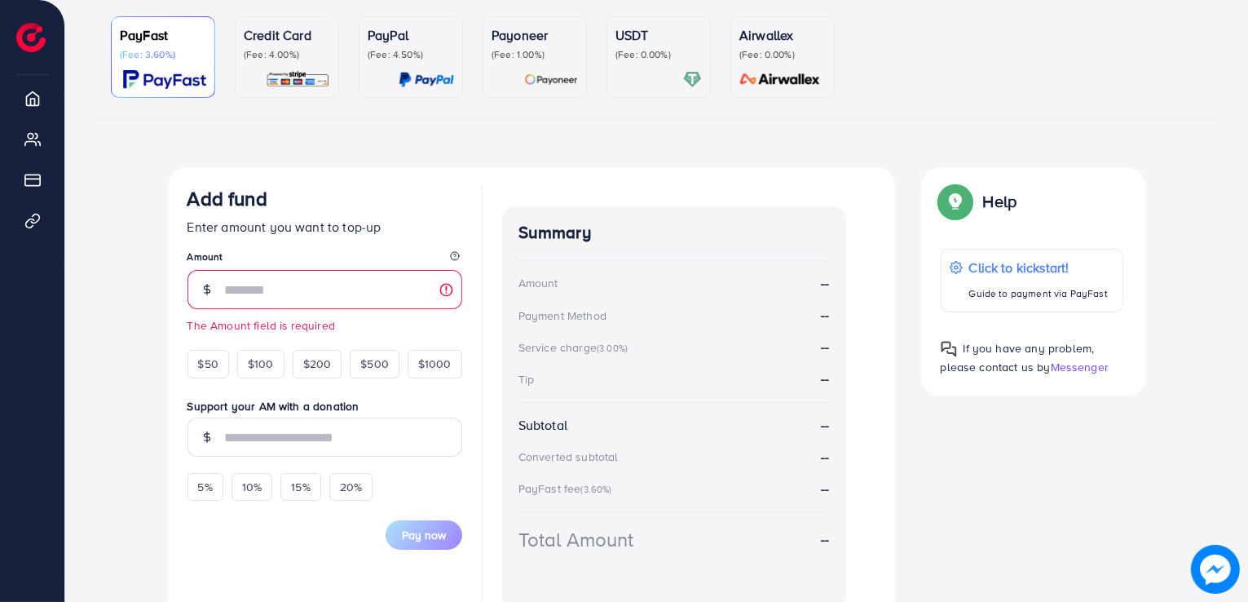
scroll to position [152, 0]
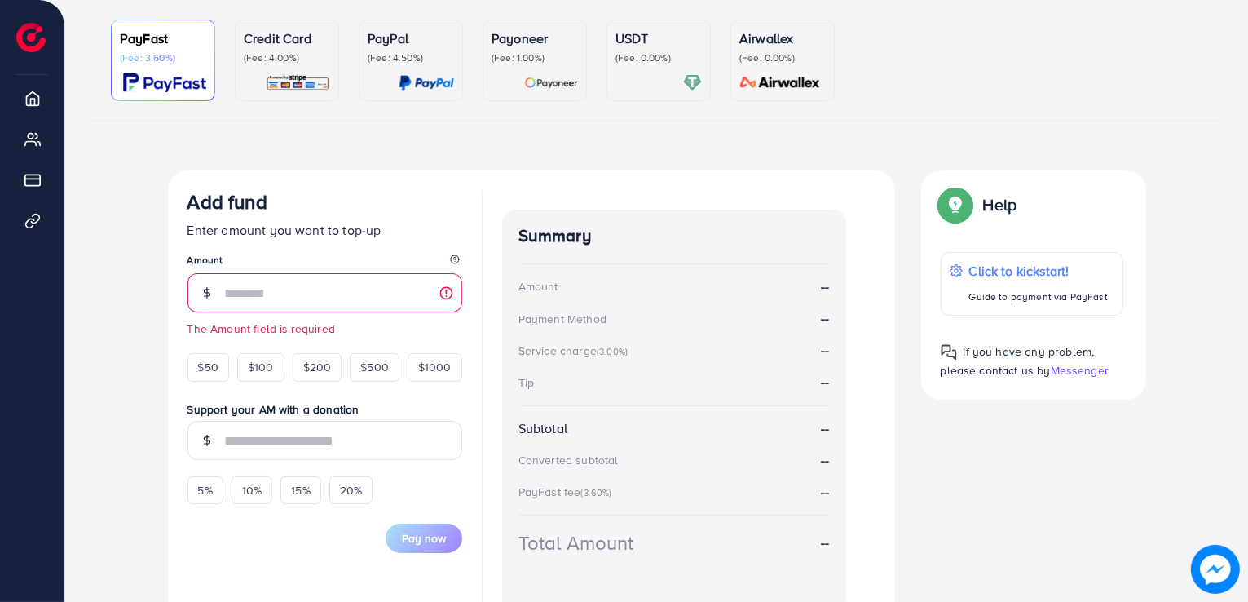
click at [177, 50] on div "PayFast (Fee: 3.60%)" at bounding box center [163, 47] width 86 height 36
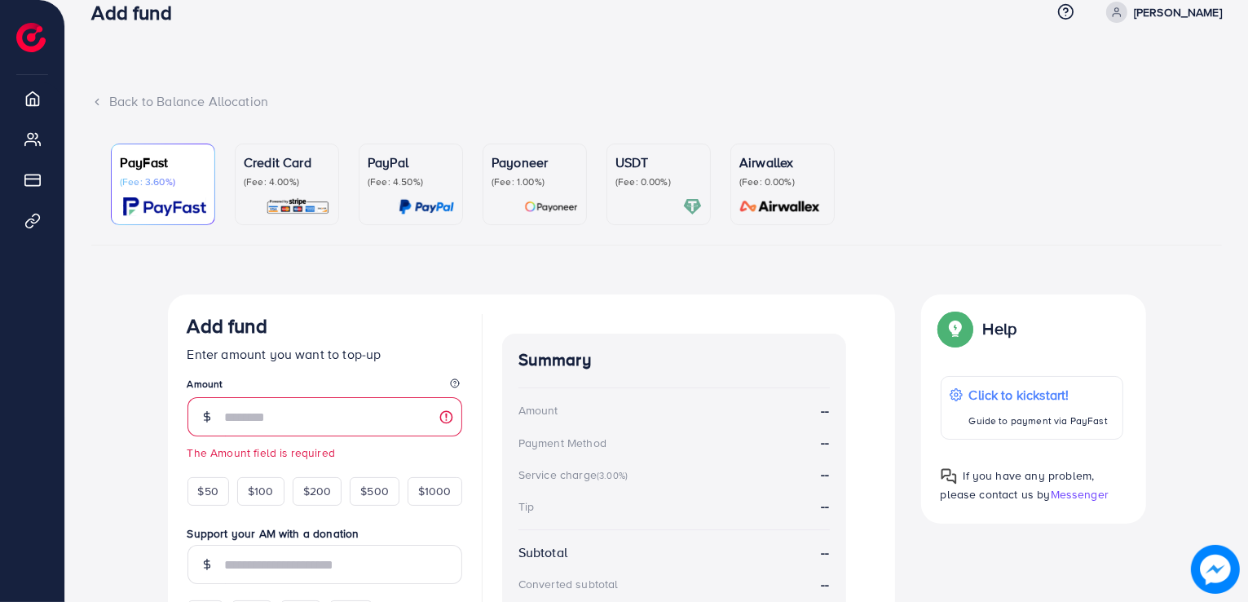
scroll to position [26, 0]
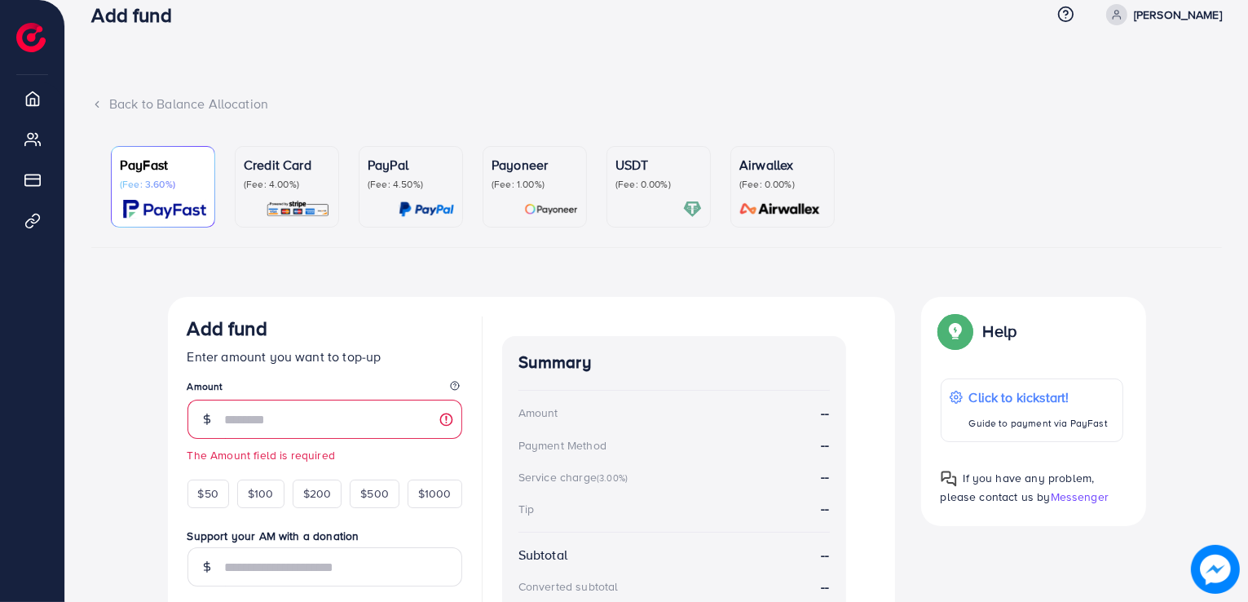
click at [245, 164] on p "Credit Card" at bounding box center [287, 165] width 86 height 20
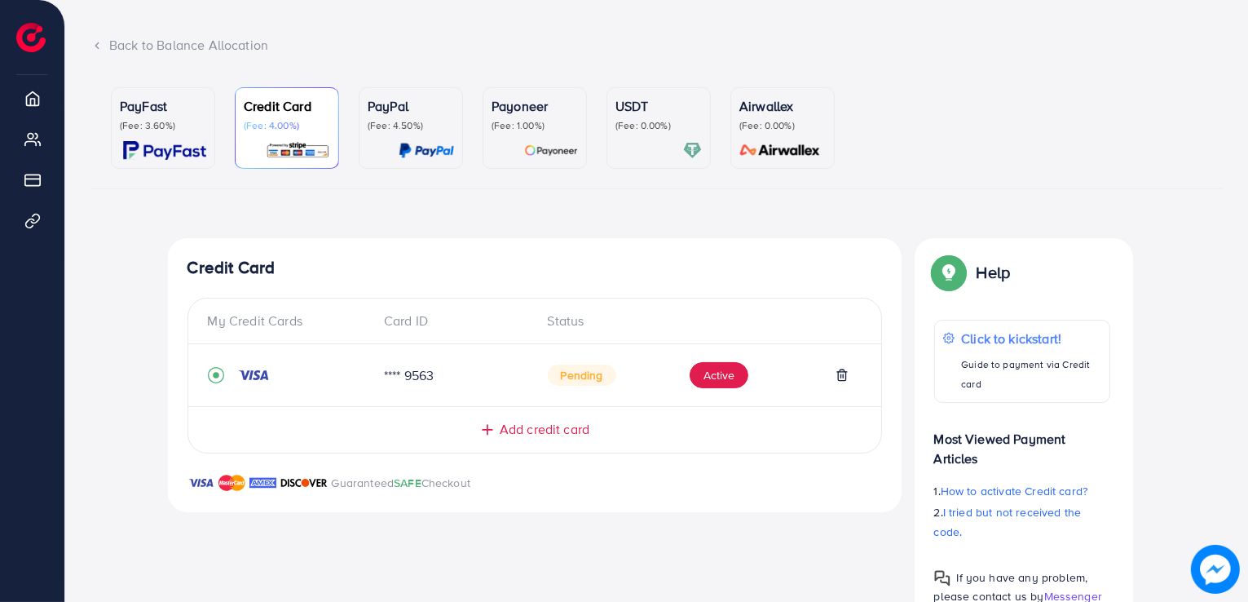
scroll to position [82, 0]
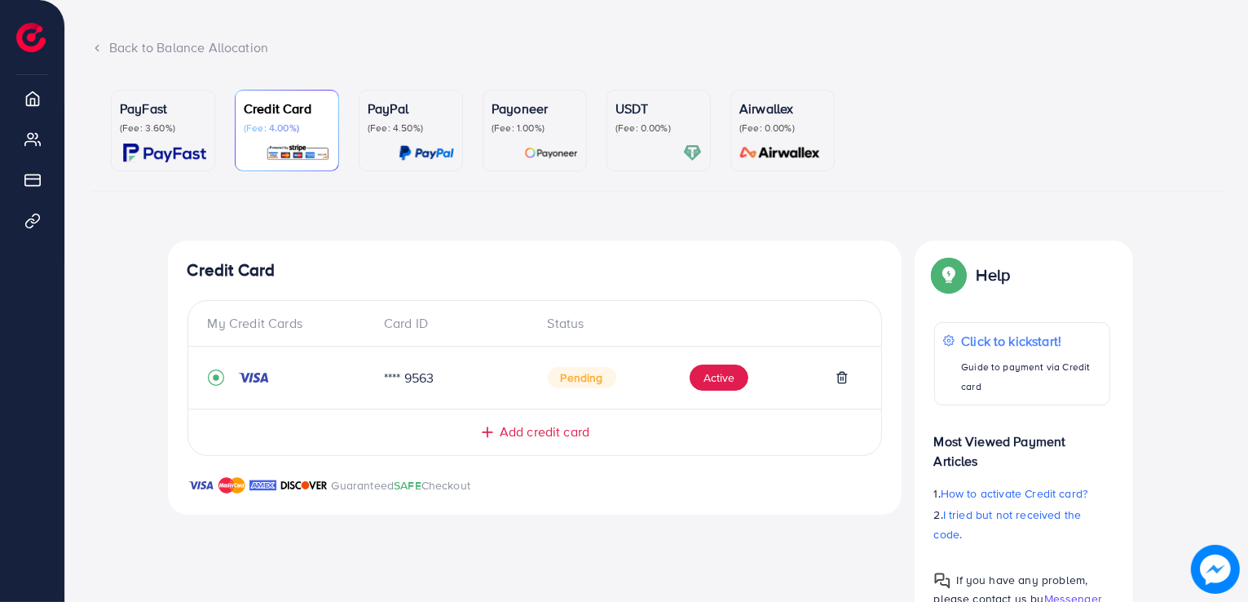
click at [188, 142] on div "PayFast (Fee: 3.60%)" at bounding box center [163, 131] width 86 height 64
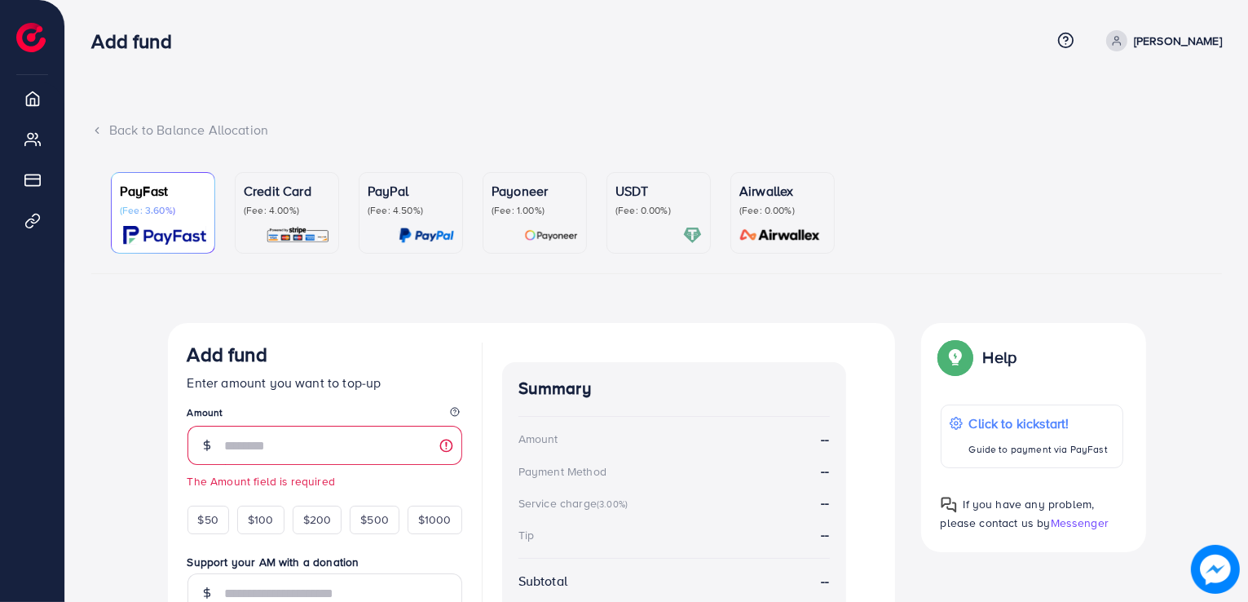
click at [101, 129] on icon at bounding box center [96, 130] width 11 height 11
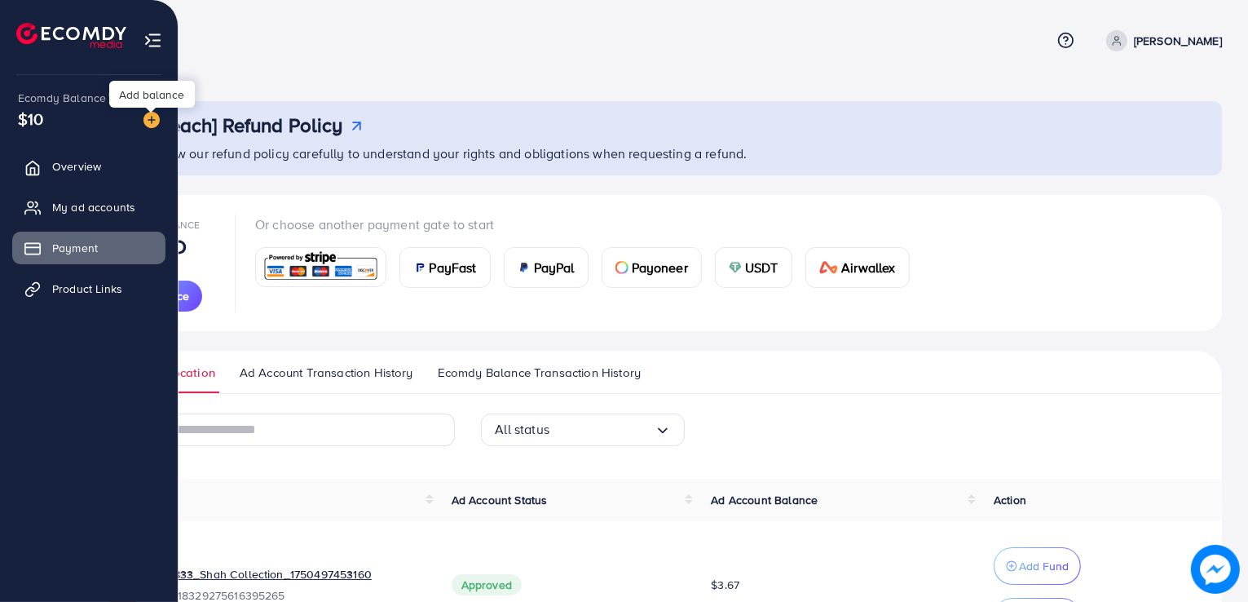
click at [148, 116] on img at bounding box center [151, 120] width 16 height 16
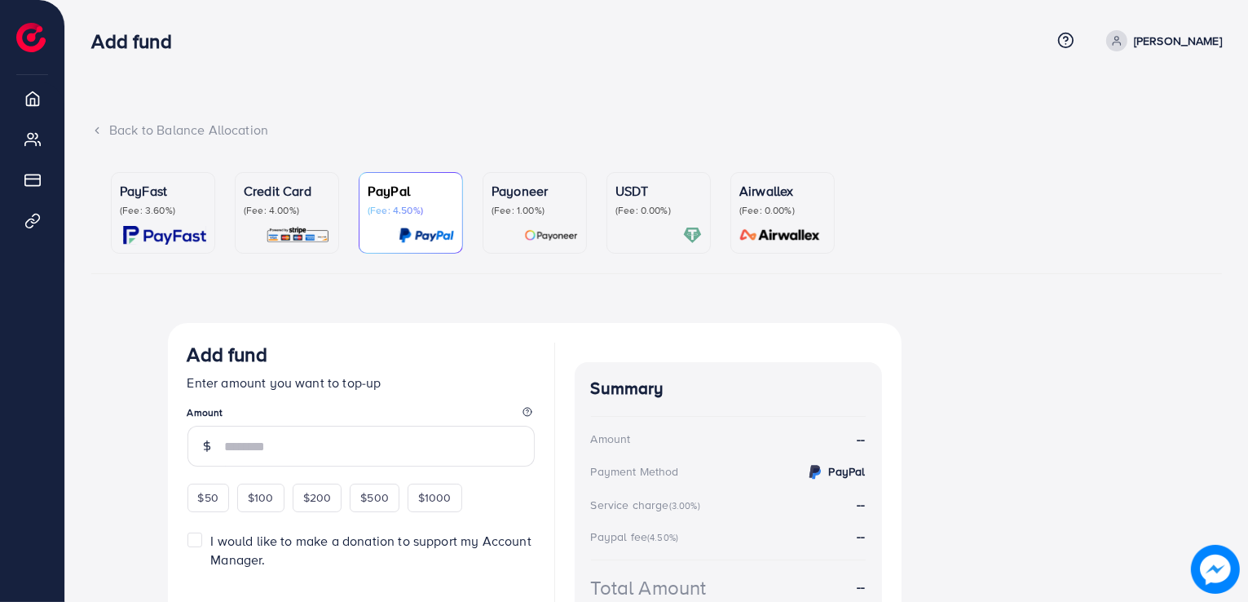
click at [185, 203] on div "PayFast (Fee: 3.60%)" at bounding box center [163, 199] width 86 height 36
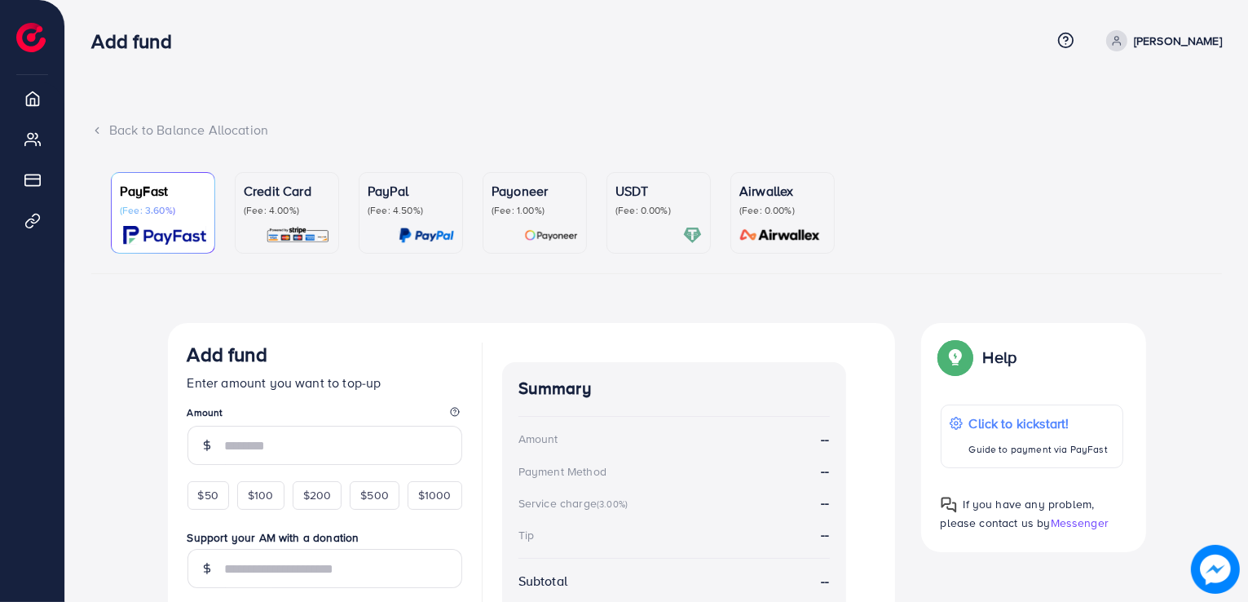
click at [218, 216] on ul "PayFast (Fee: 3.60%) Credit Card (Fee: 4.00%) PayPal (Fee: 4.50%) Payoneer (Fee…" at bounding box center [656, 216] width 1131 height 115
click at [287, 223] on div "Credit Card (Fee: 4.00%)" at bounding box center [287, 213] width 86 height 64
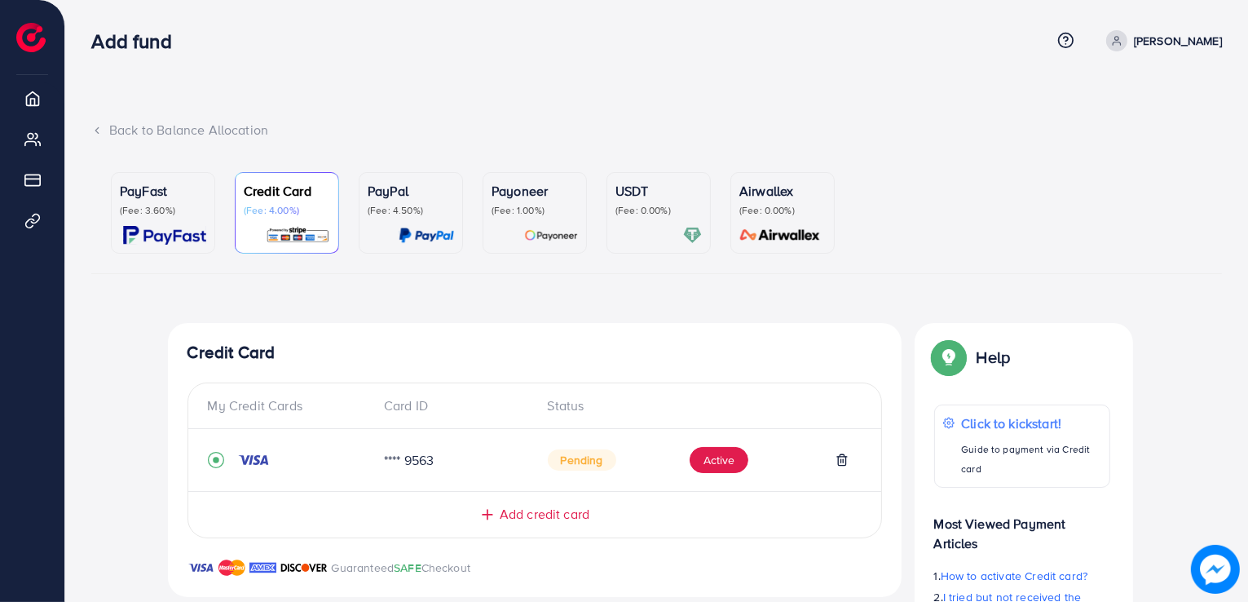
scroll to position [134, 0]
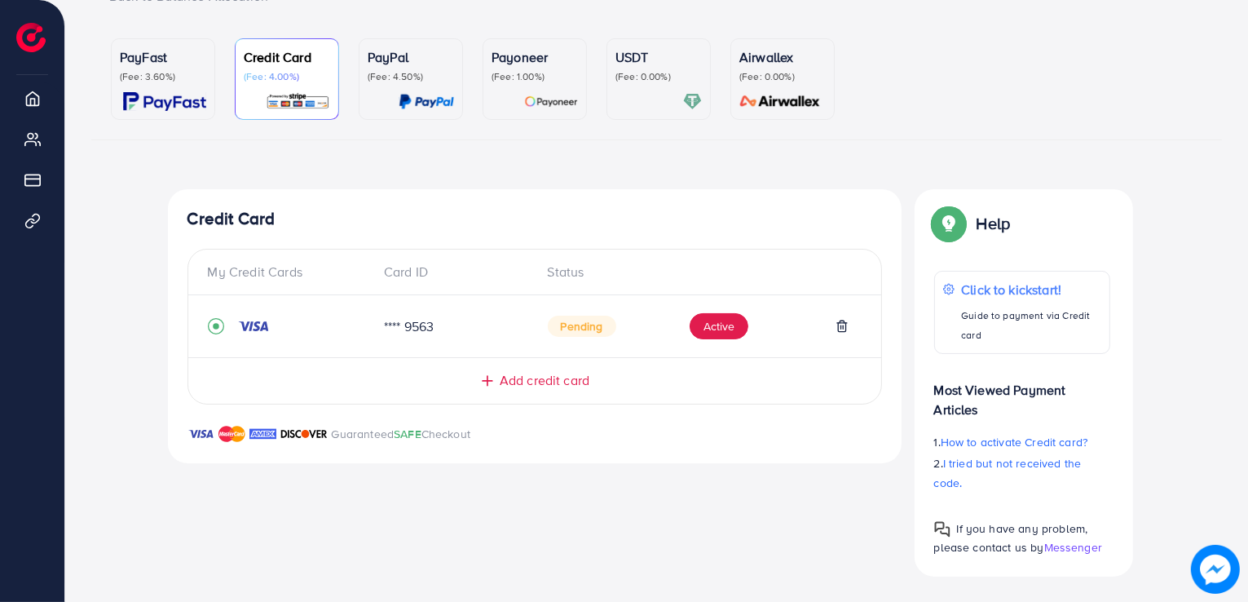
click at [134, 83] on div "PayFast (Fee: 3.60%)" at bounding box center [163, 79] width 86 height 64
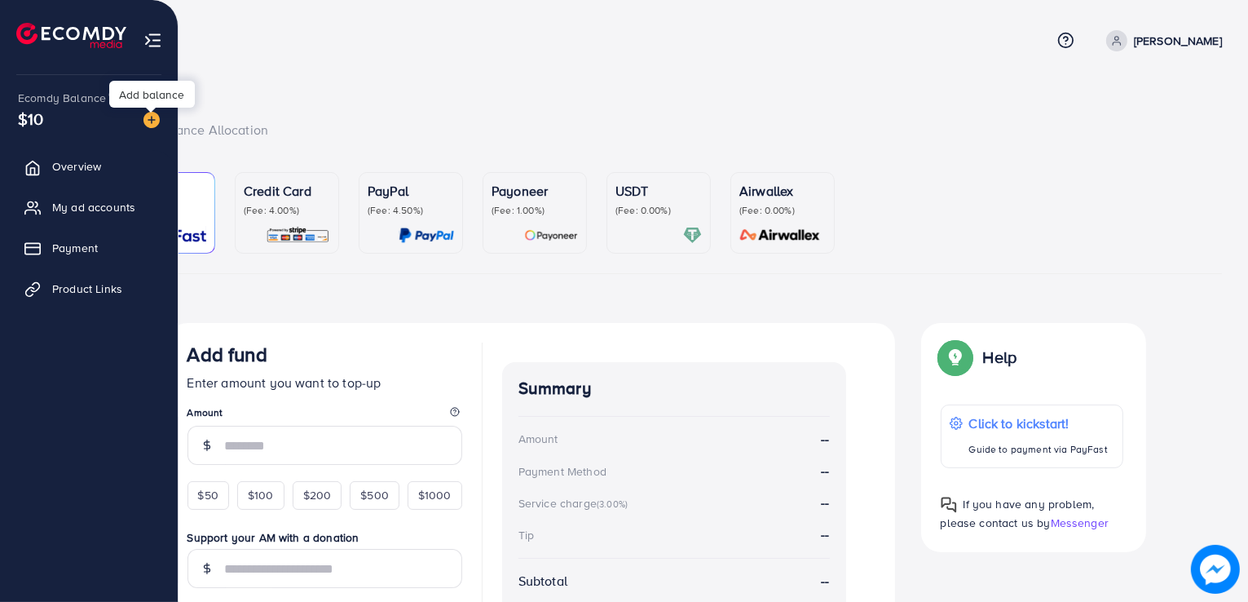
click at [151, 120] on img at bounding box center [151, 120] width 16 height 16
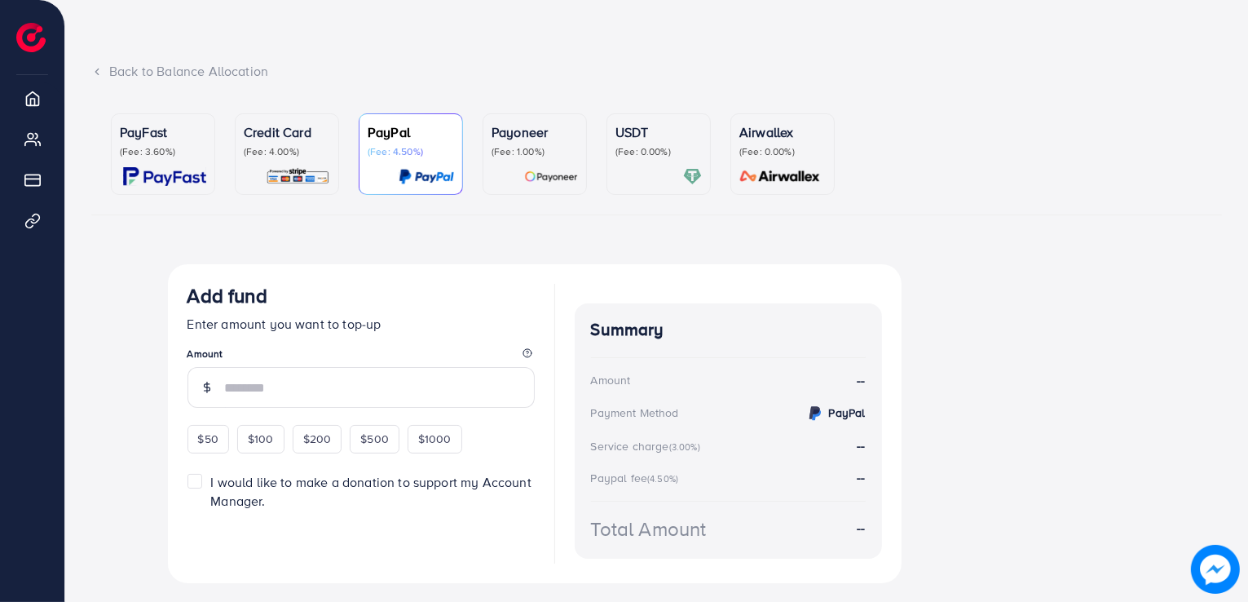
scroll to position [60, 0]
click at [179, 174] on img at bounding box center [164, 174] width 83 height 19
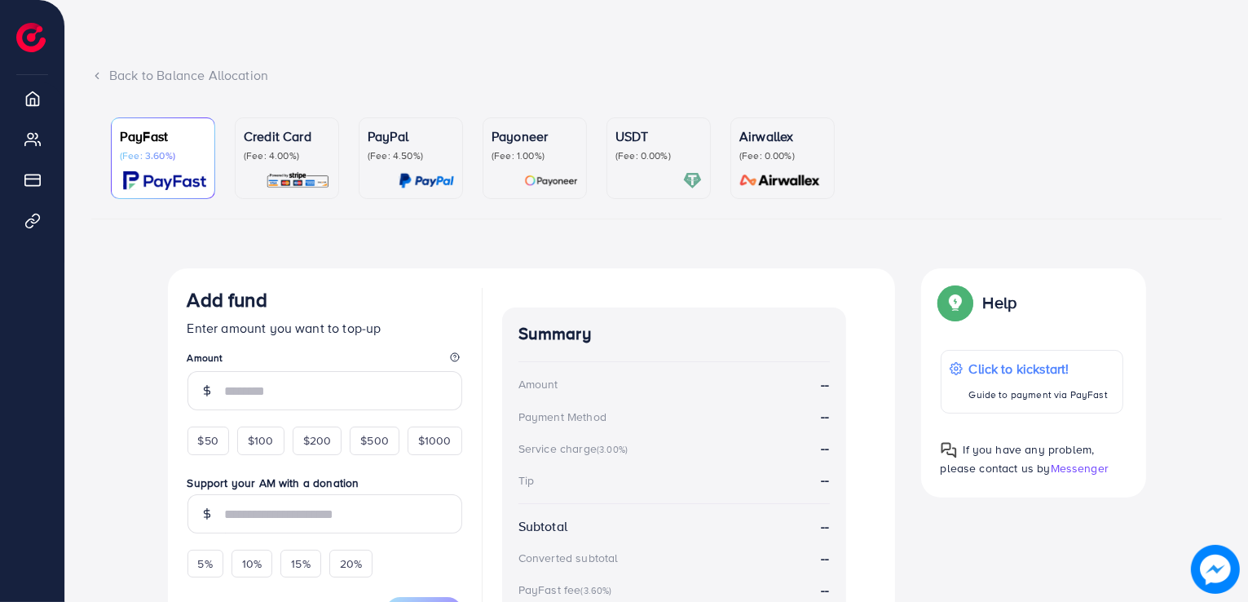
scroll to position [52, 0]
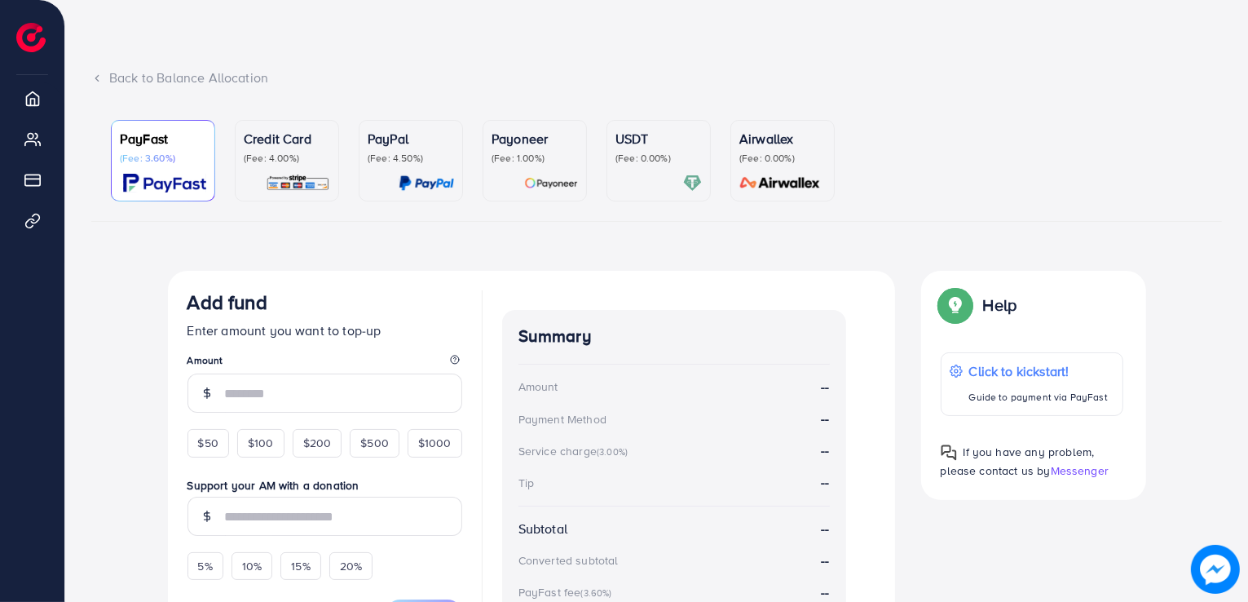
click at [190, 79] on div "Back to Balance Allocation" at bounding box center [656, 77] width 1131 height 19
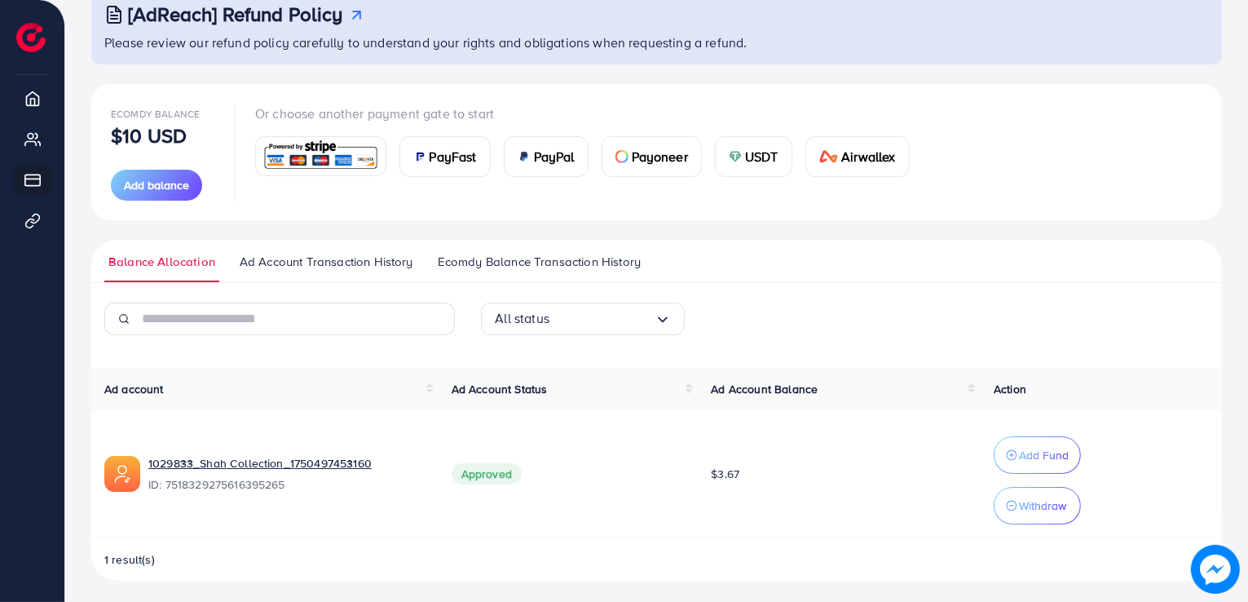
scroll to position [115, 0]
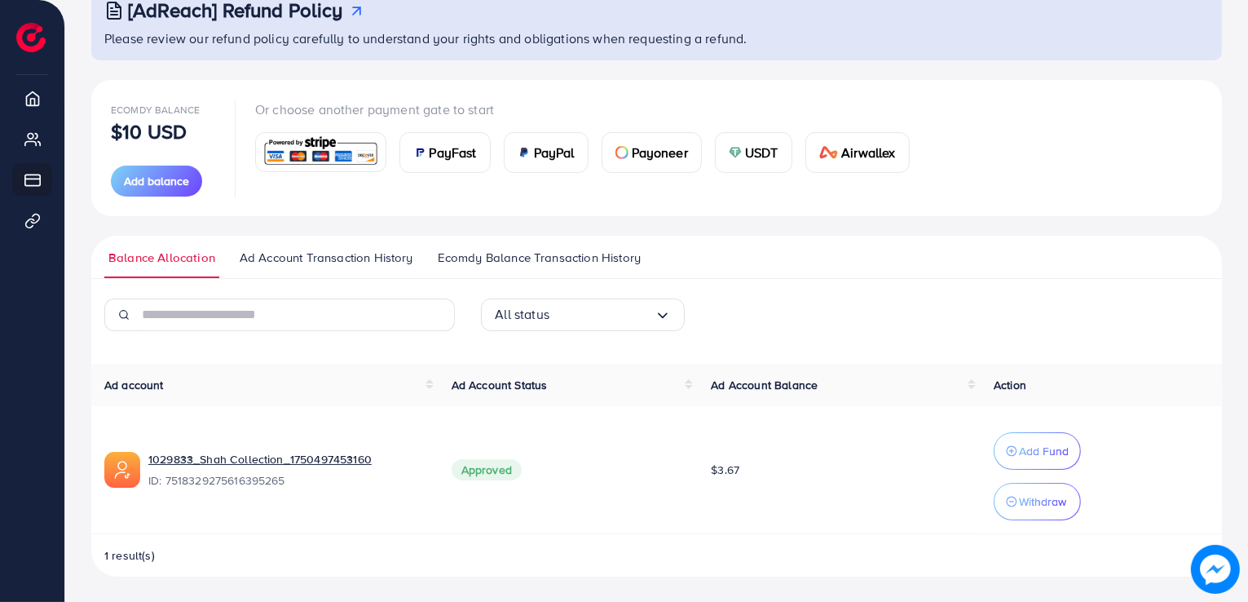
click at [422, 152] on img at bounding box center [419, 152] width 13 height 13
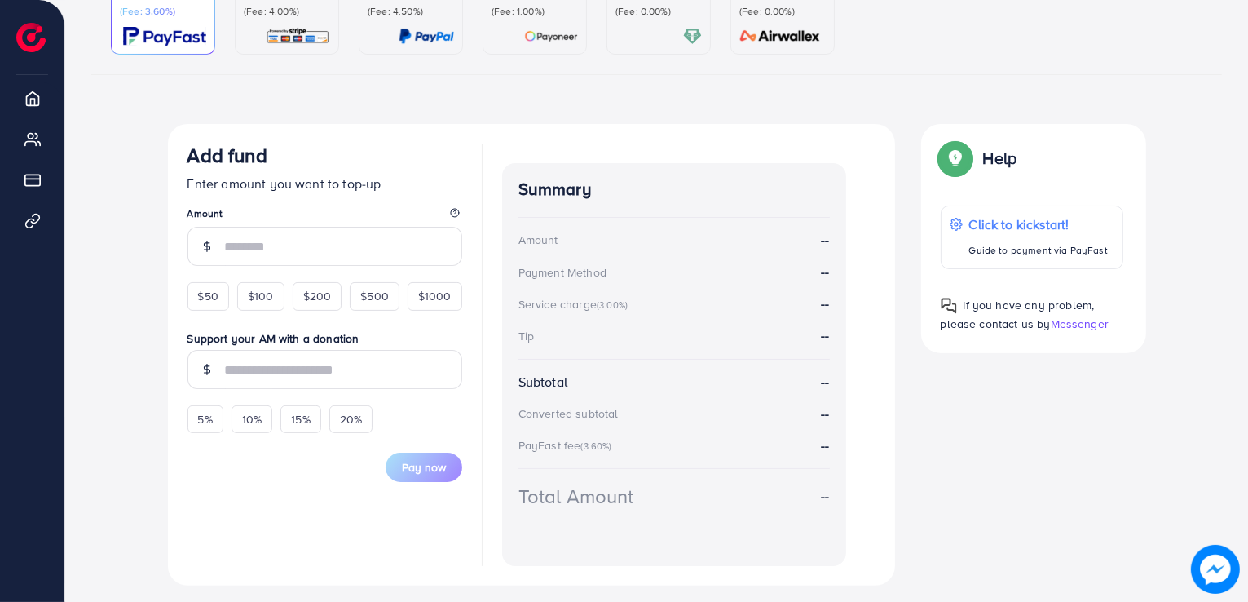
scroll to position [241, 0]
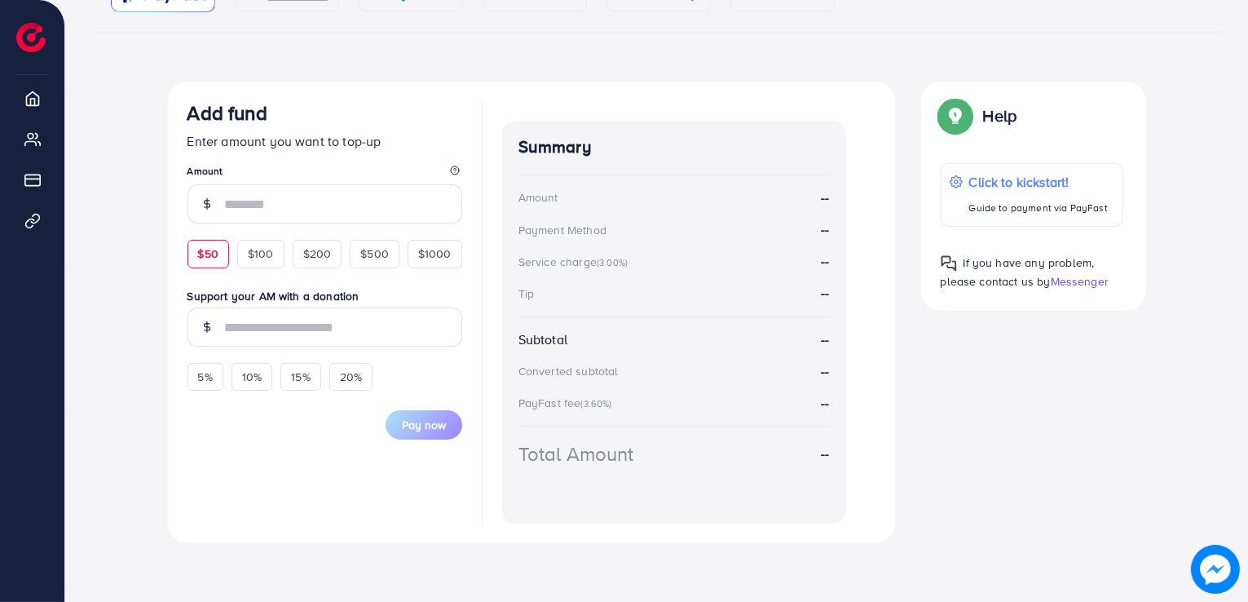
click at [203, 251] on span "$50" at bounding box center [208, 253] width 20 height 16
type input "**"
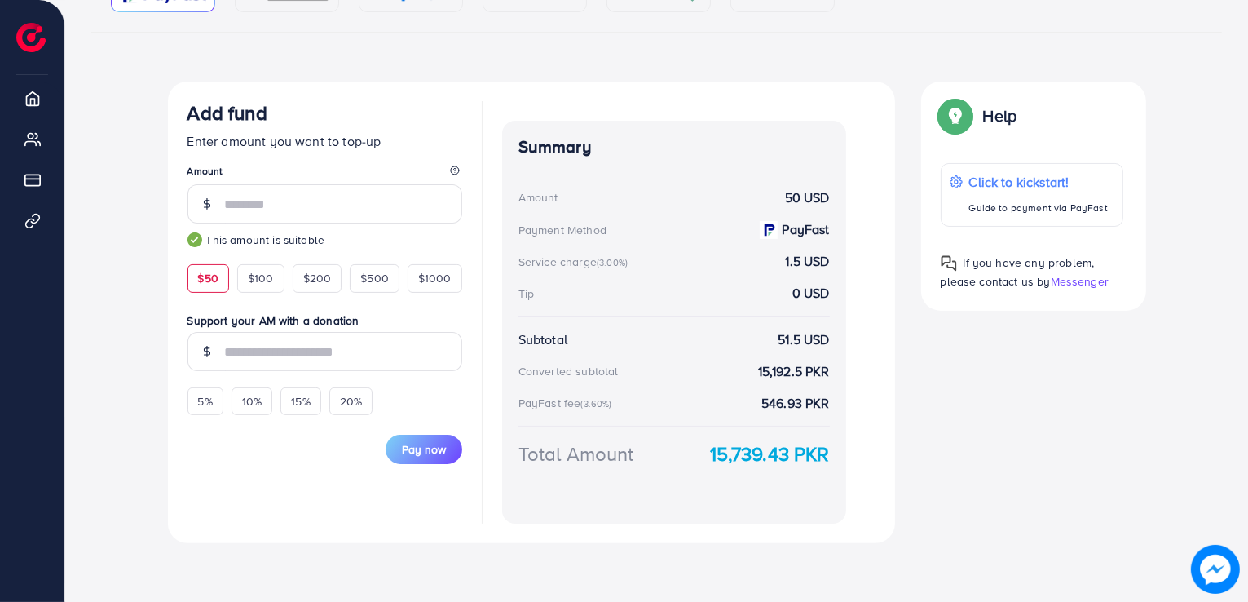
drag, startPoint x: 658, startPoint y: 239, endPoint x: 593, endPoint y: 222, distance: 67.4
click at [593, 222] on div "Summary Amount 50 USD Payment Method PayFast Service charge (3.00%) 1.5 USD Tip…" at bounding box center [674, 322] width 344 height 403
click at [724, 252] on div "Service charge (3.00%) 1.5 USD" at bounding box center [673, 261] width 311 height 19
click at [205, 408] on span "5%" at bounding box center [205, 401] width 15 height 16
click at [205, 399] on span "5%" at bounding box center [205, 401] width 15 height 16
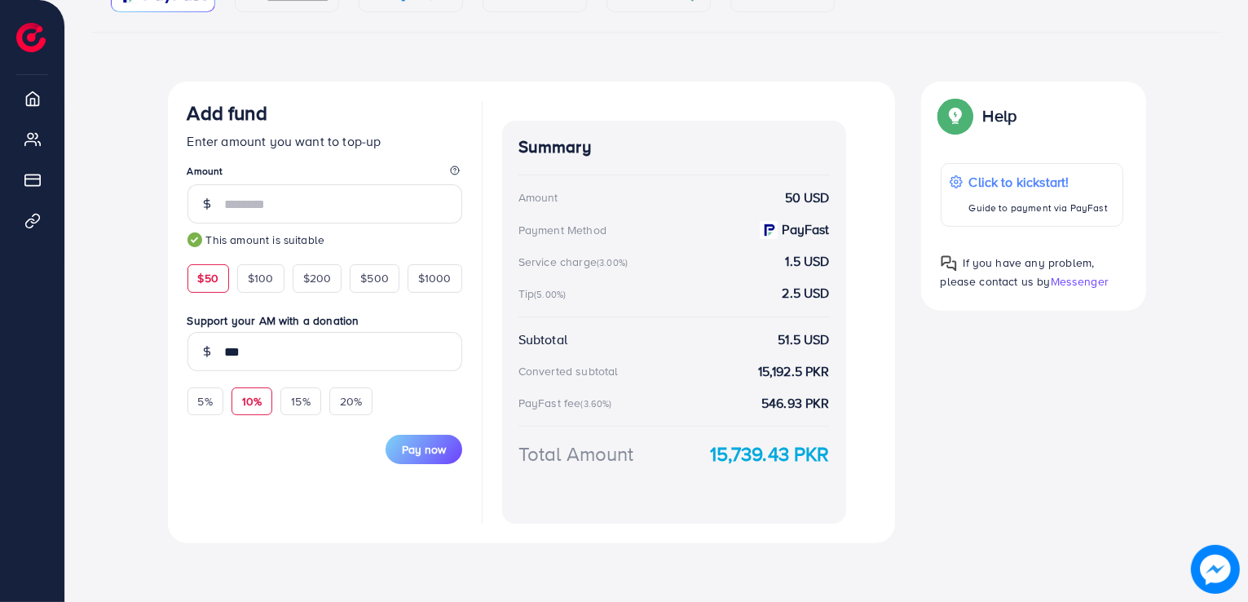
click at [245, 398] on span "10%" at bounding box center [252, 401] width 20 height 16
click at [306, 393] on span "15%" at bounding box center [300, 401] width 19 height 16
click at [361, 393] on span "20%" at bounding box center [351, 401] width 22 height 16
click at [204, 395] on span "5%" at bounding box center [205, 401] width 15 height 16
click at [247, 345] on input "***" at bounding box center [343, 351] width 237 height 39
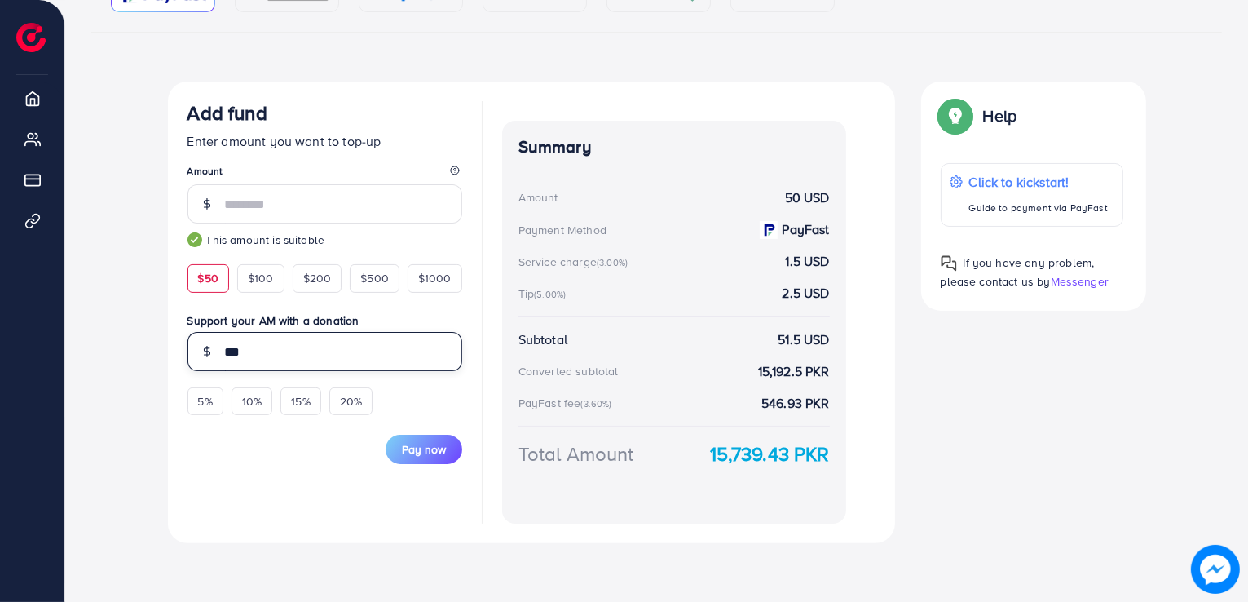
type input "*"
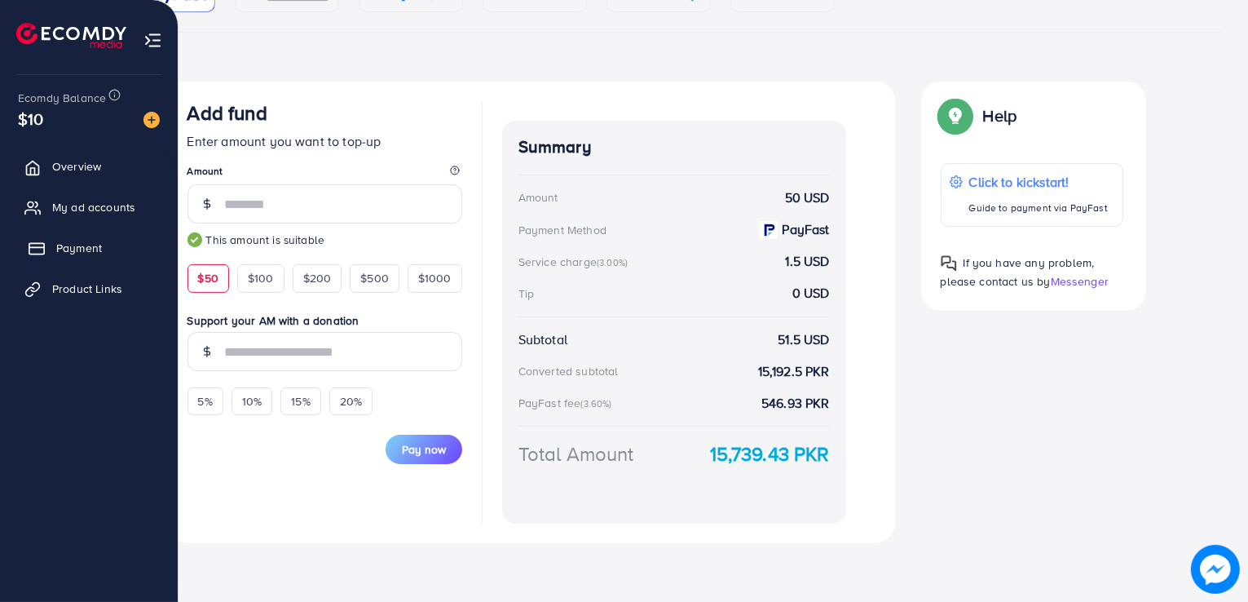
click at [72, 249] on span "Payment" at bounding box center [79, 248] width 46 height 16
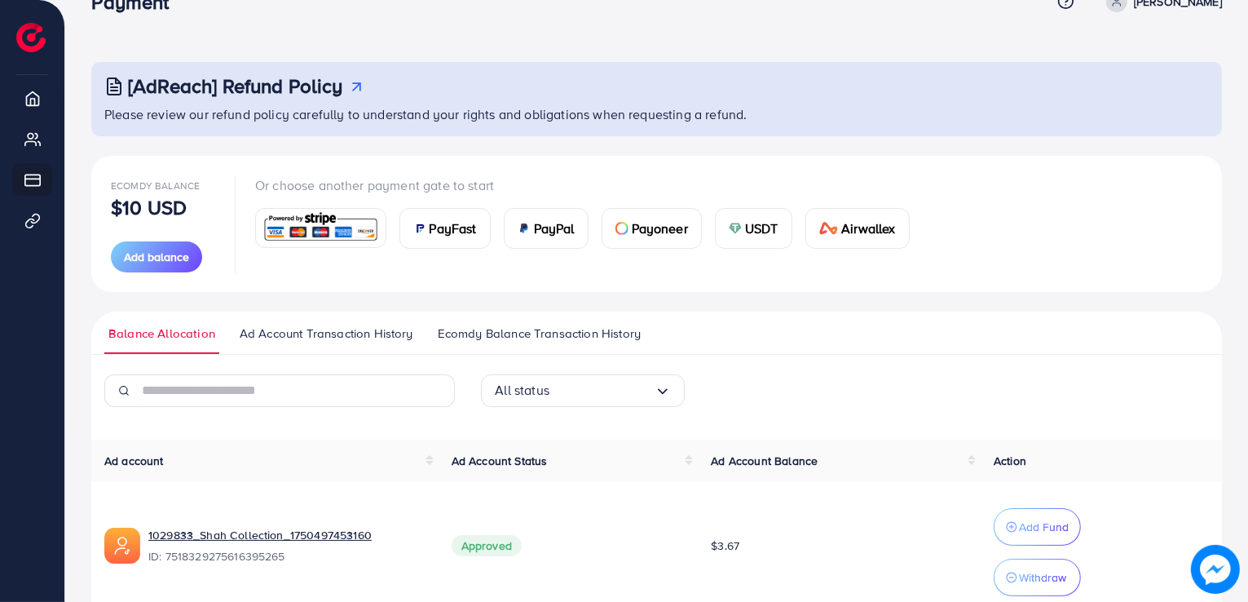
scroll to position [46, 0]
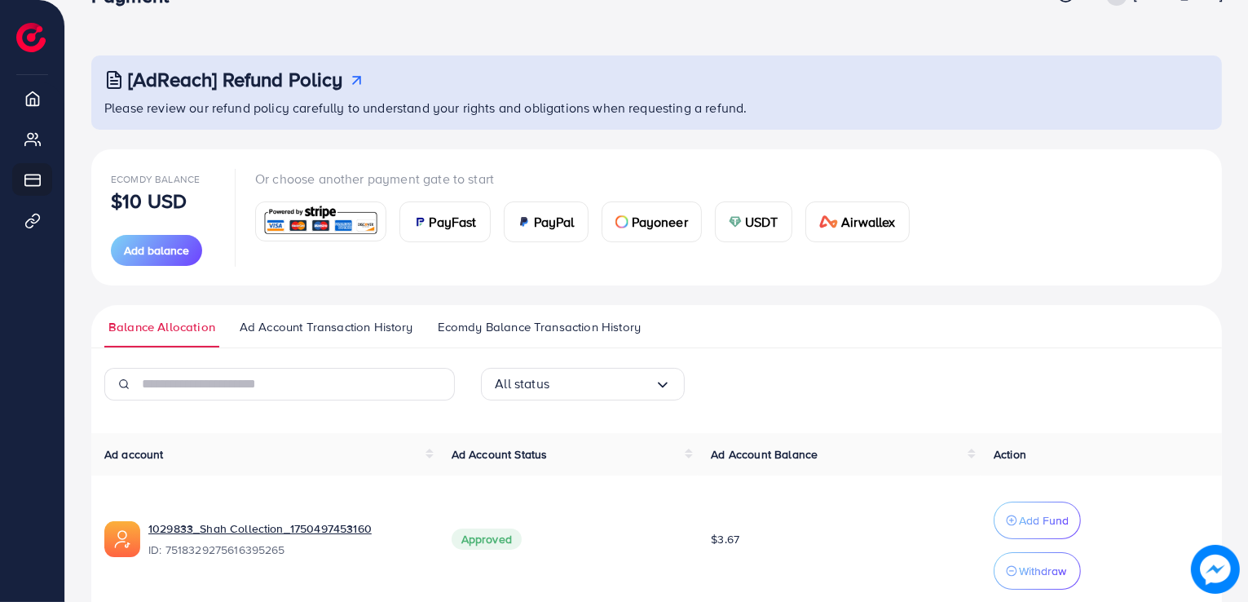
click at [414, 215] on img at bounding box center [419, 221] width 13 height 13
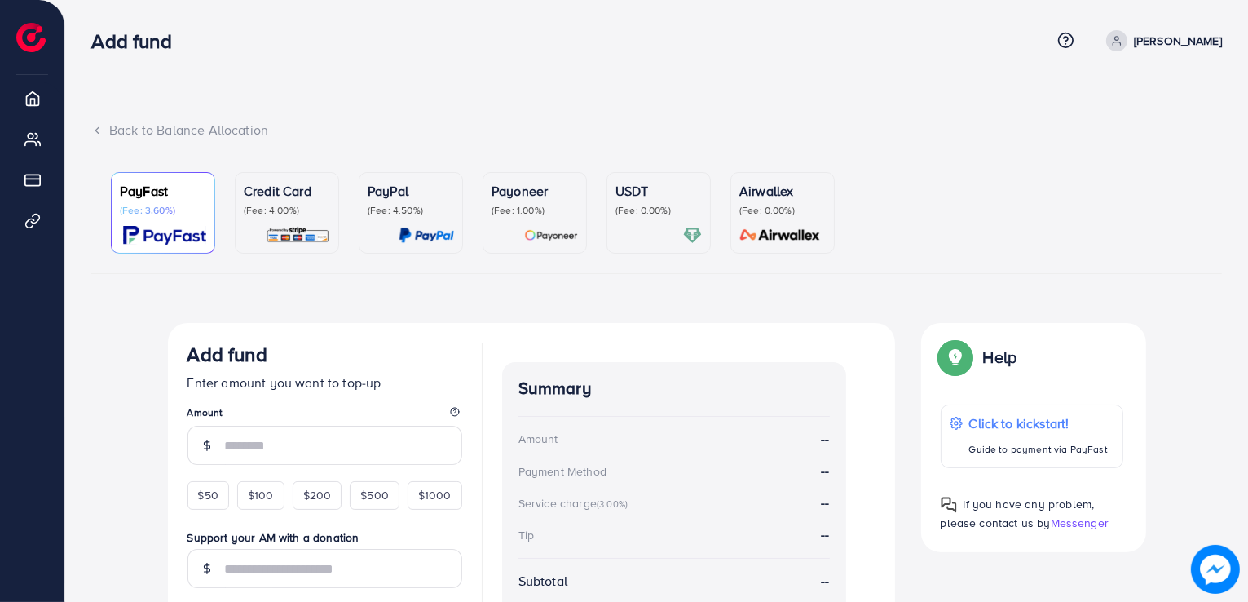
click at [284, 227] on img at bounding box center [298, 235] width 64 height 19
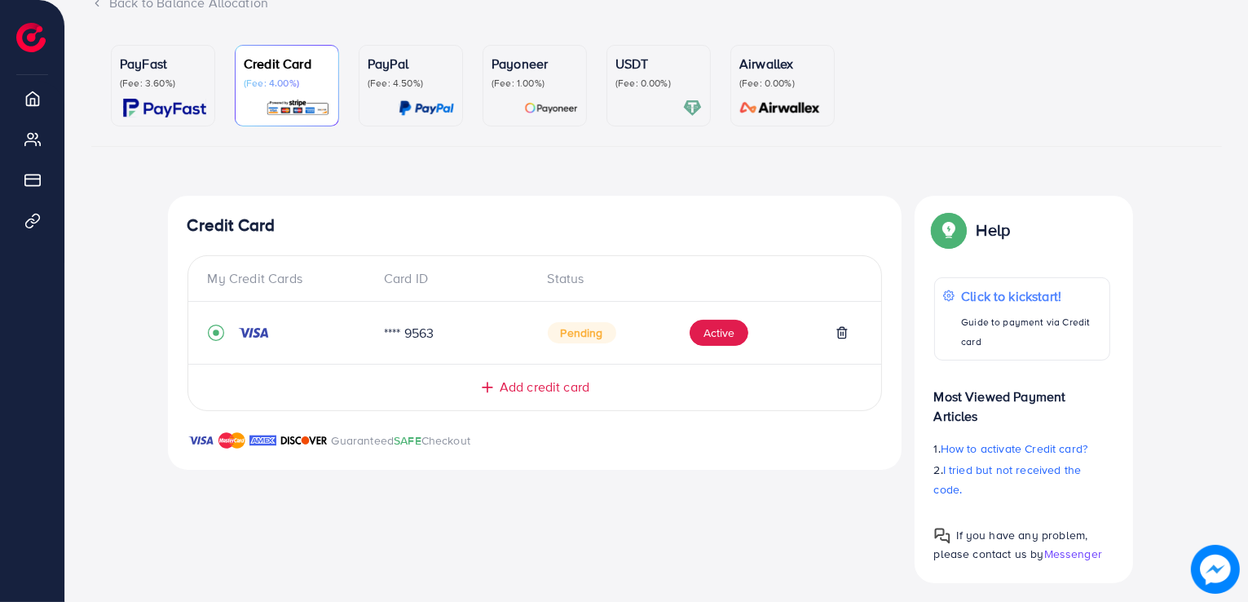
scroll to position [134, 0]
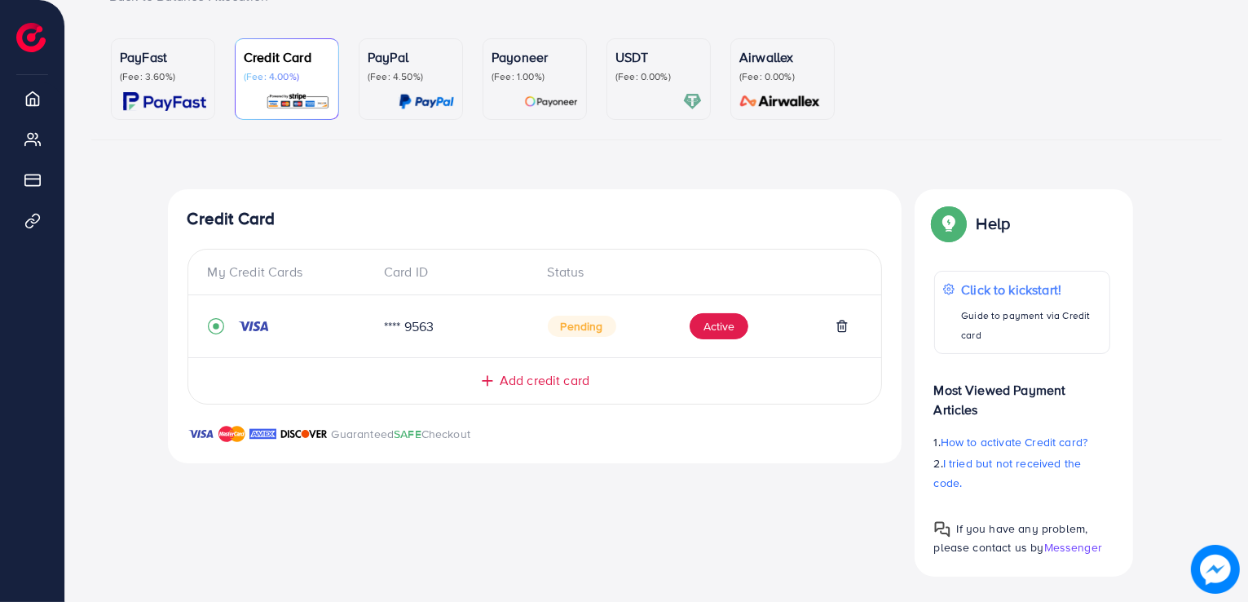
click at [129, 86] on div "PayFast (Fee: 3.60%)" at bounding box center [163, 79] width 86 height 64
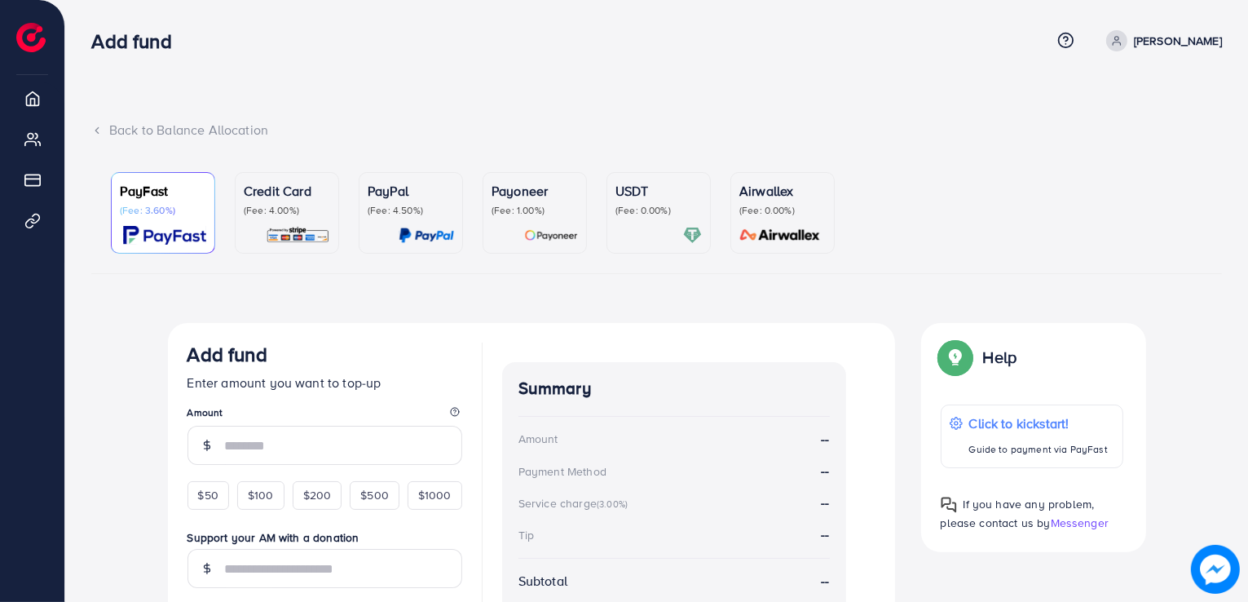
click at [1171, 33] on p "[PERSON_NAME]" at bounding box center [1178, 41] width 88 height 20
click at [910, 85] on div "Back to Balance Allocation PayFast (Fee: 3.60%) Credit Card (Fee: 4.00%) PayPal…" at bounding box center [656, 421] width 1183 height 843
click at [649, 227] on div at bounding box center [658, 235] width 86 height 19
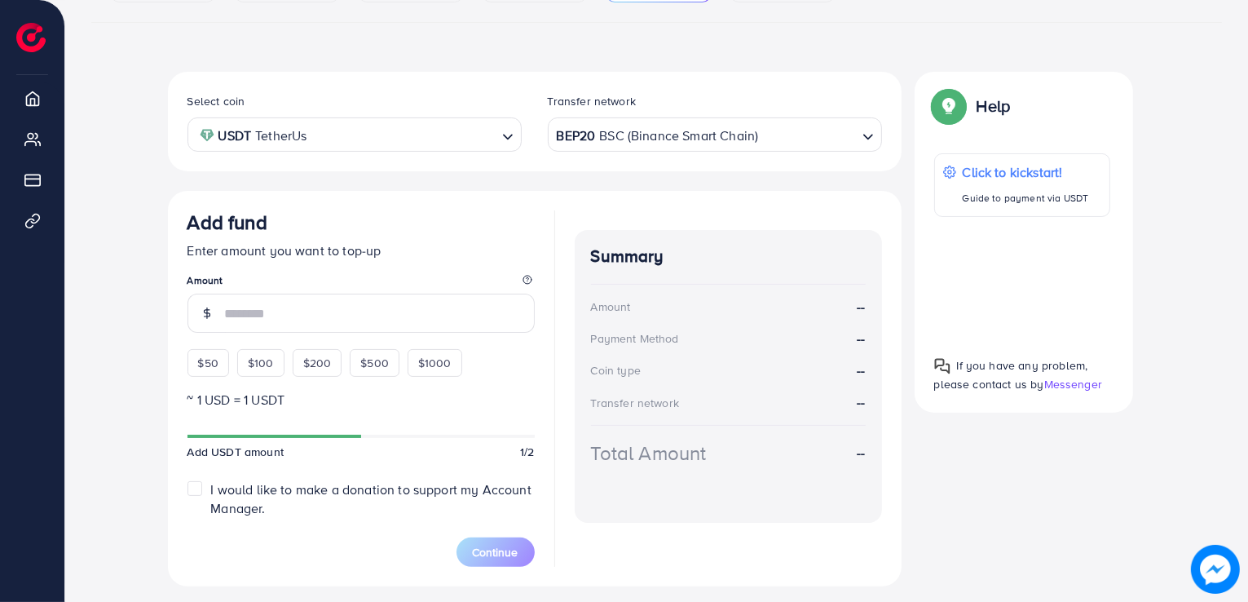
scroll to position [249, 0]
click at [202, 372] on div "$50" at bounding box center [208, 365] width 42 height 28
type input "**"
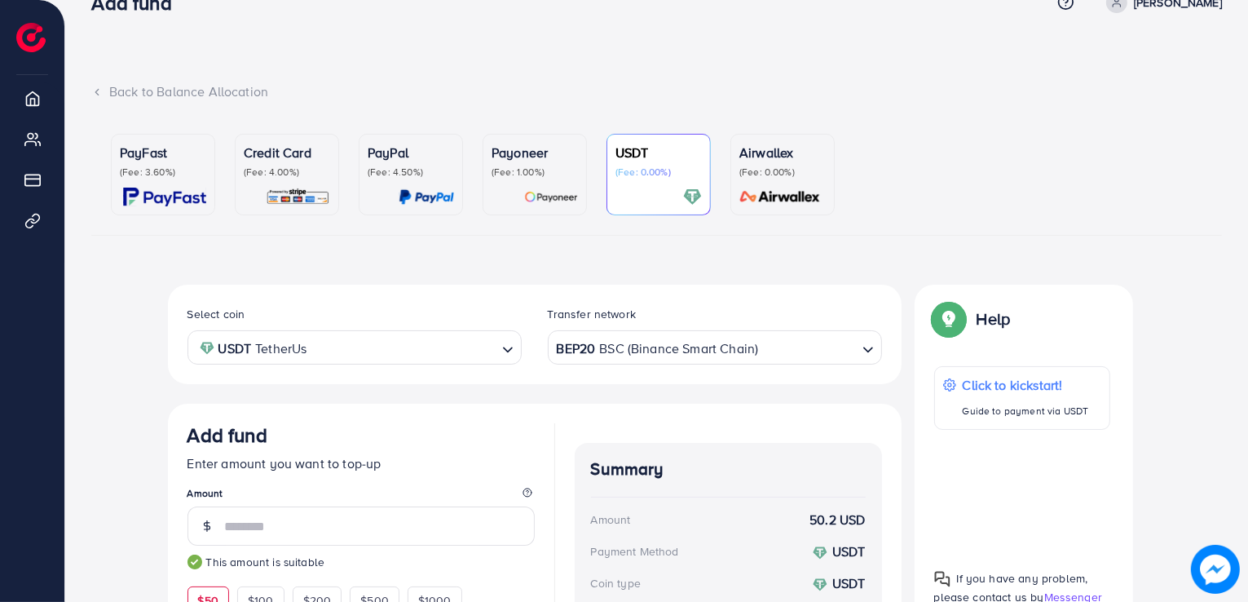
scroll to position [0, 0]
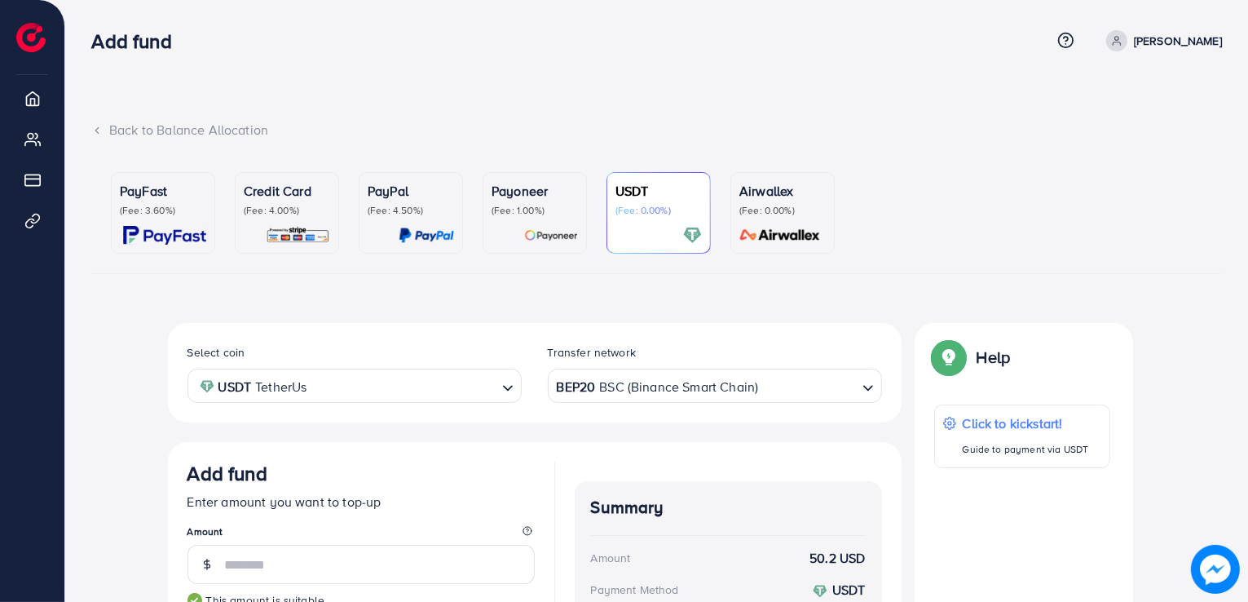
click at [159, 212] on p "(Fee: 3.60%)" at bounding box center [163, 210] width 86 height 13
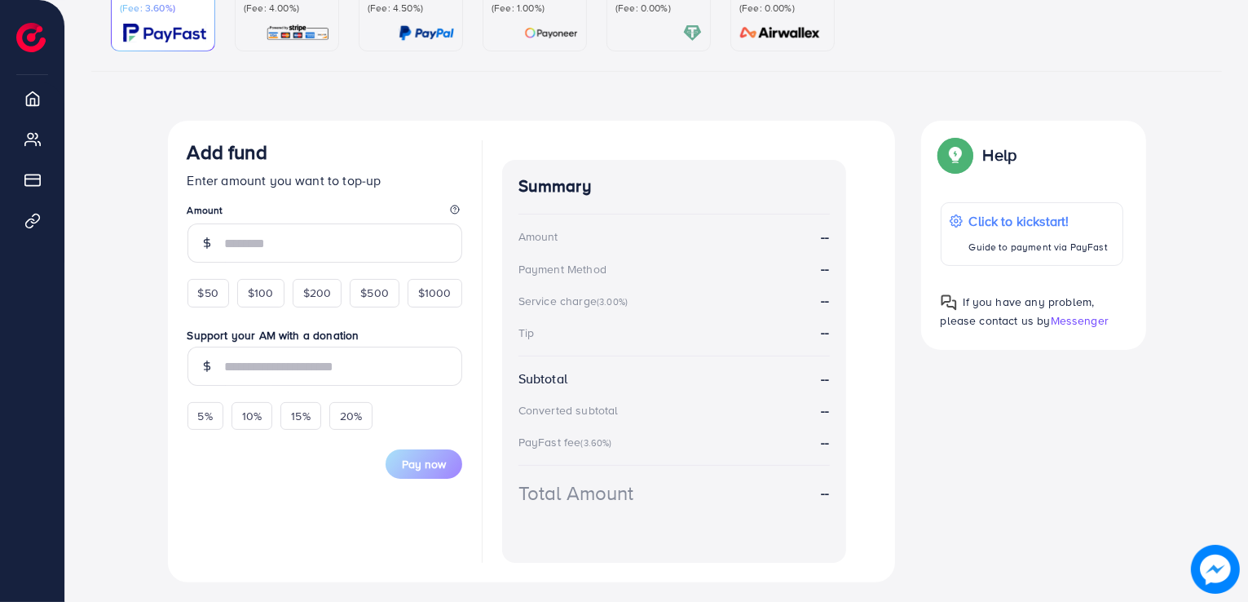
scroll to position [241, 0]
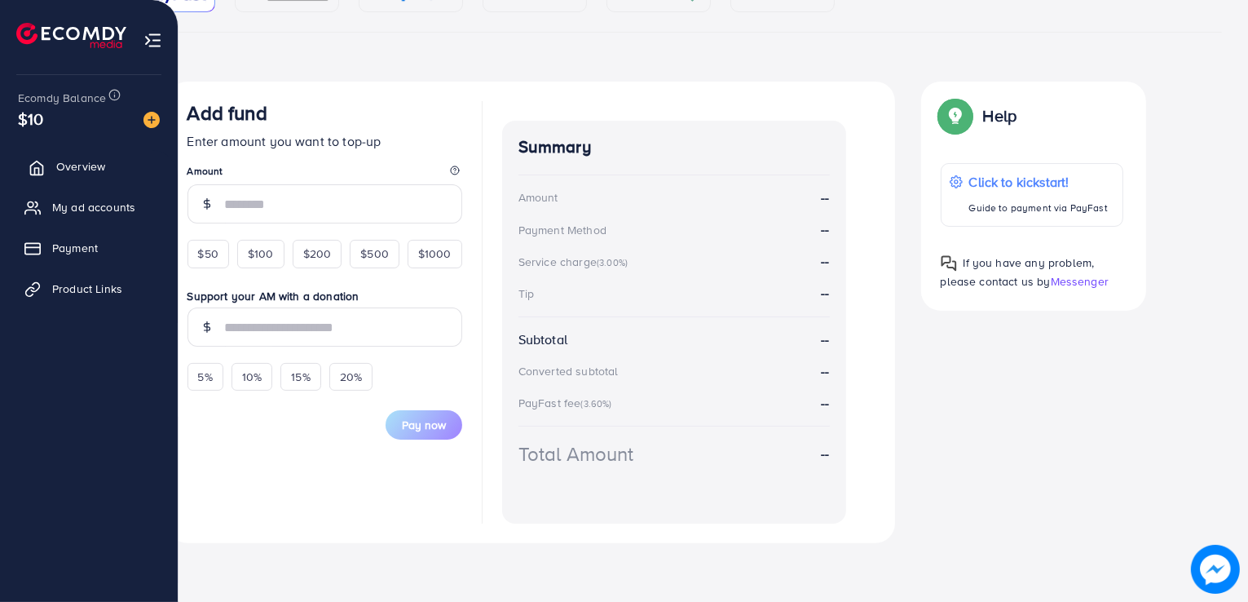
click at [91, 164] on span "Overview" at bounding box center [80, 166] width 49 height 16
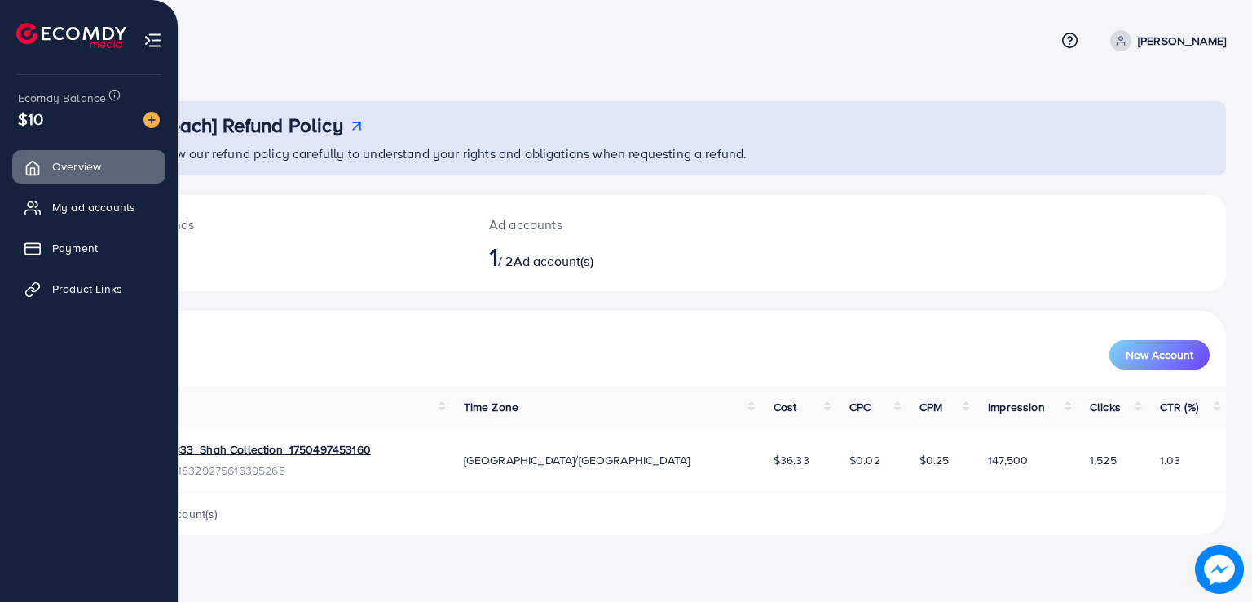
click at [51, 112] on div "$10" at bounding box center [89, 119] width 142 height 24
click at [153, 116] on img at bounding box center [151, 120] width 16 height 16
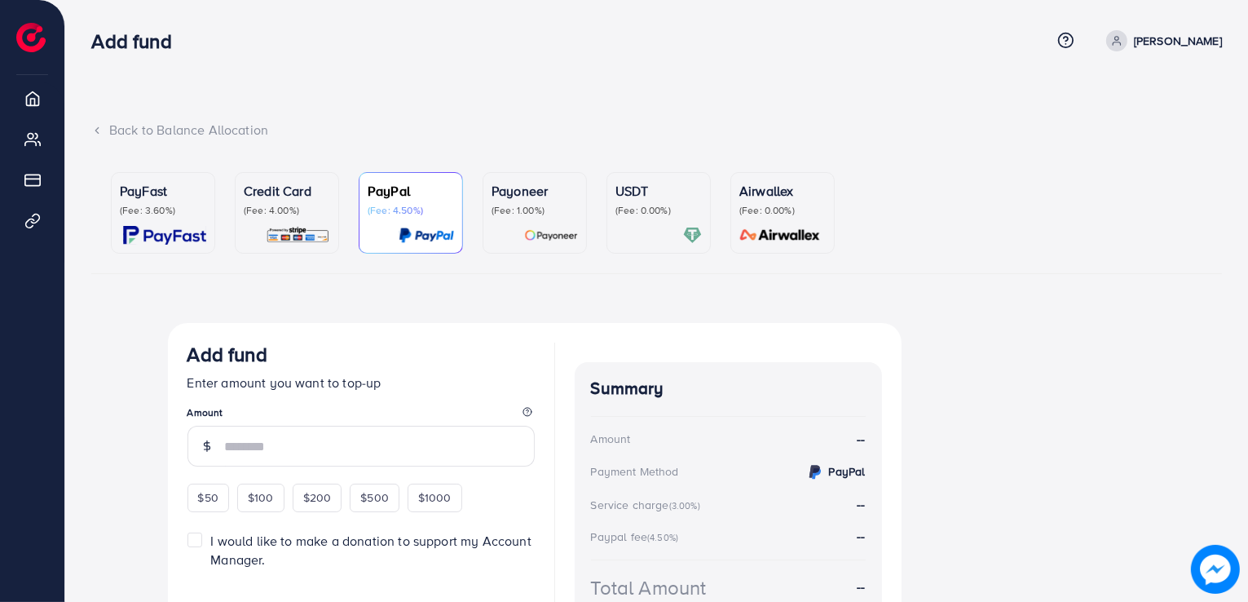
click at [179, 235] on img at bounding box center [164, 235] width 83 height 19
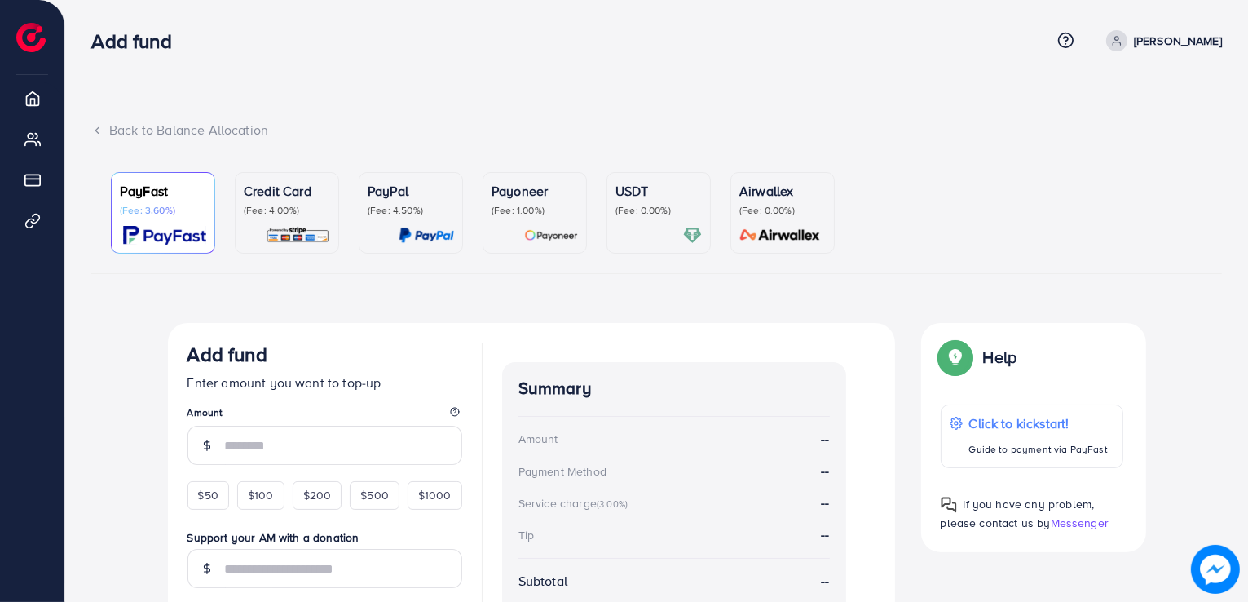
scroll to position [241, 0]
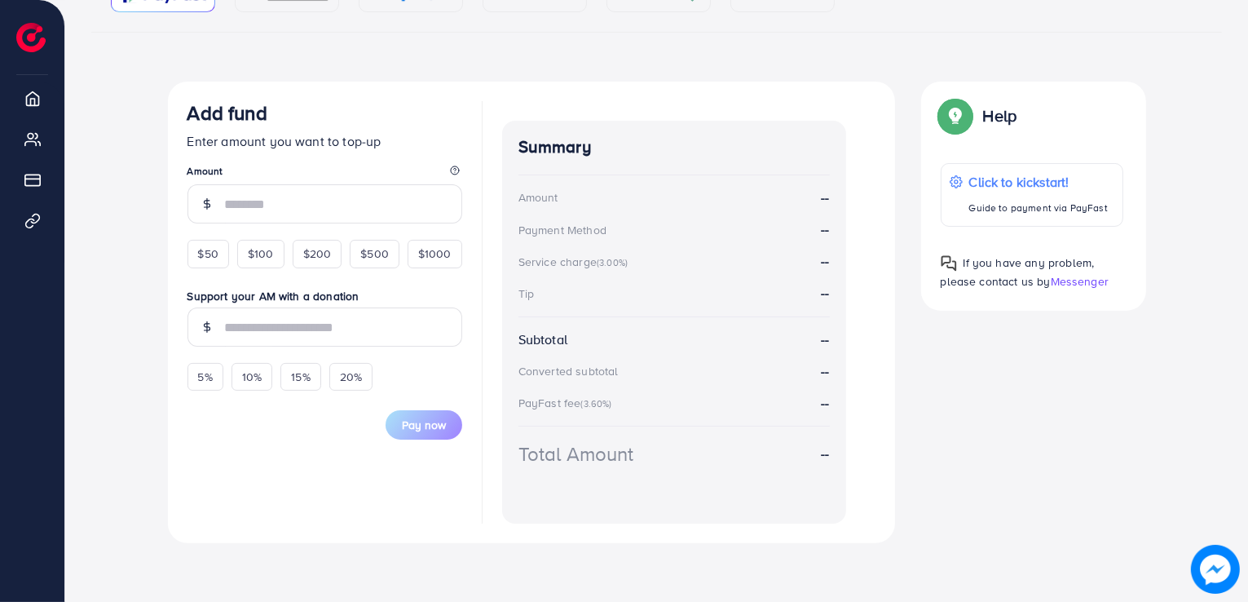
drag, startPoint x: 424, startPoint y: 416, endPoint x: 486, endPoint y: 506, distance: 109.7
click at [486, 506] on div "Add fund Enter amount you want to top-up Amount $50 $100 $200 $500 $1000 Suppor…" at bounding box center [531, 312] width 727 height 461
click at [198, 253] on span "$50" at bounding box center [208, 253] width 20 height 16
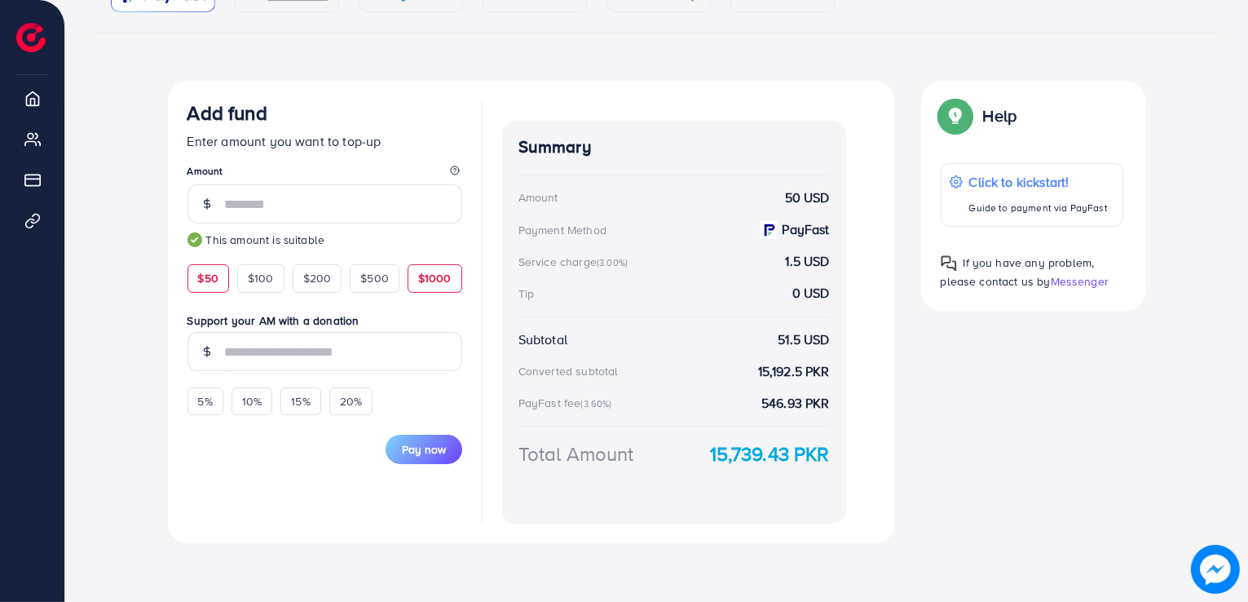
click at [429, 284] on span "$1000" at bounding box center [434, 278] width 33 height 16
click at [377, 284] on span "$500" at bounding box center [374, 278] width 29 height 16
click at [323, 276] on span "$200" at bounding box center [317, 278] width 29 height 16
click at [262, 285] on span "$100" at bounding box center [261, 278] width 26 height 16
click at [194, 276] on div "$50" at bounding box center [208, 278] width 42 height 28
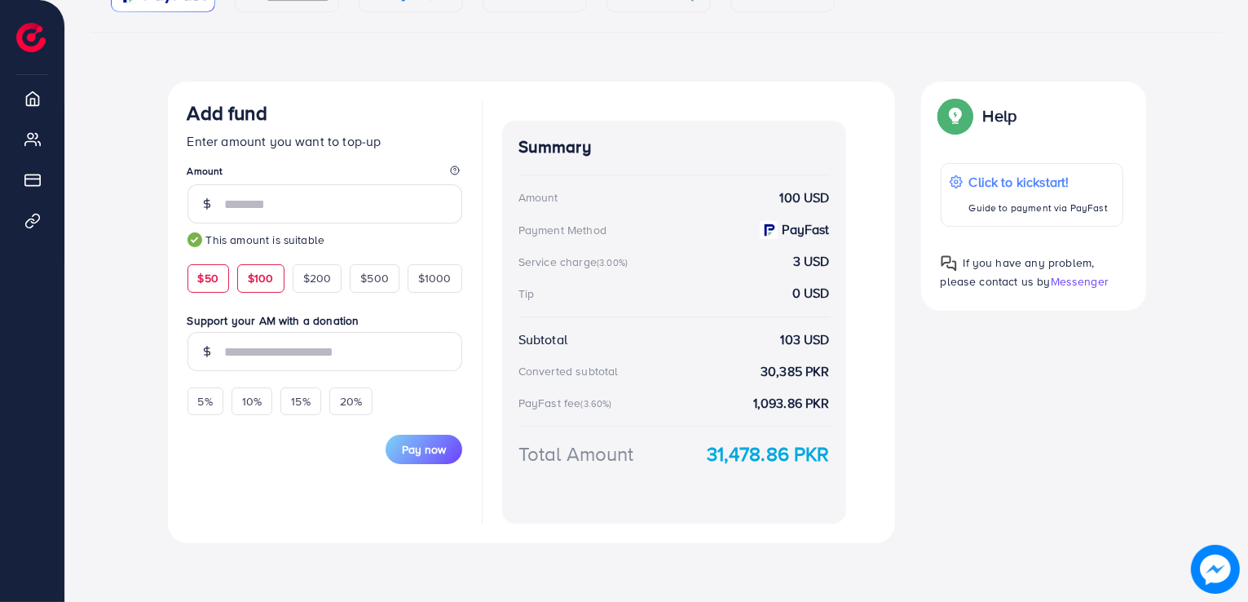
type input "**"
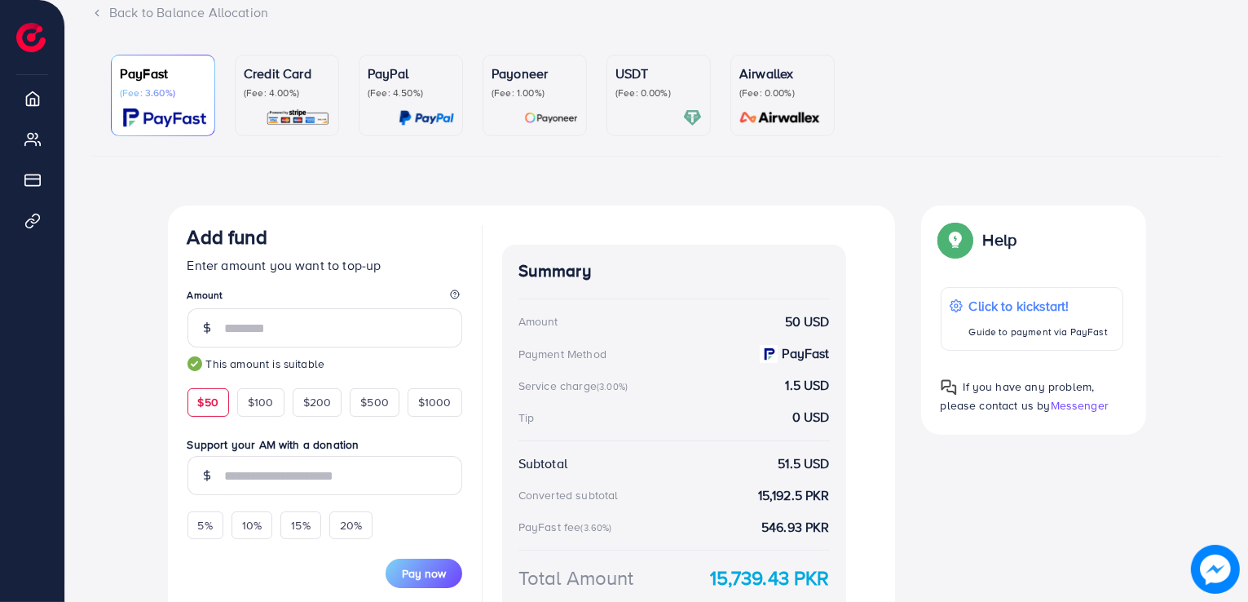
scroll to position [65, 0]
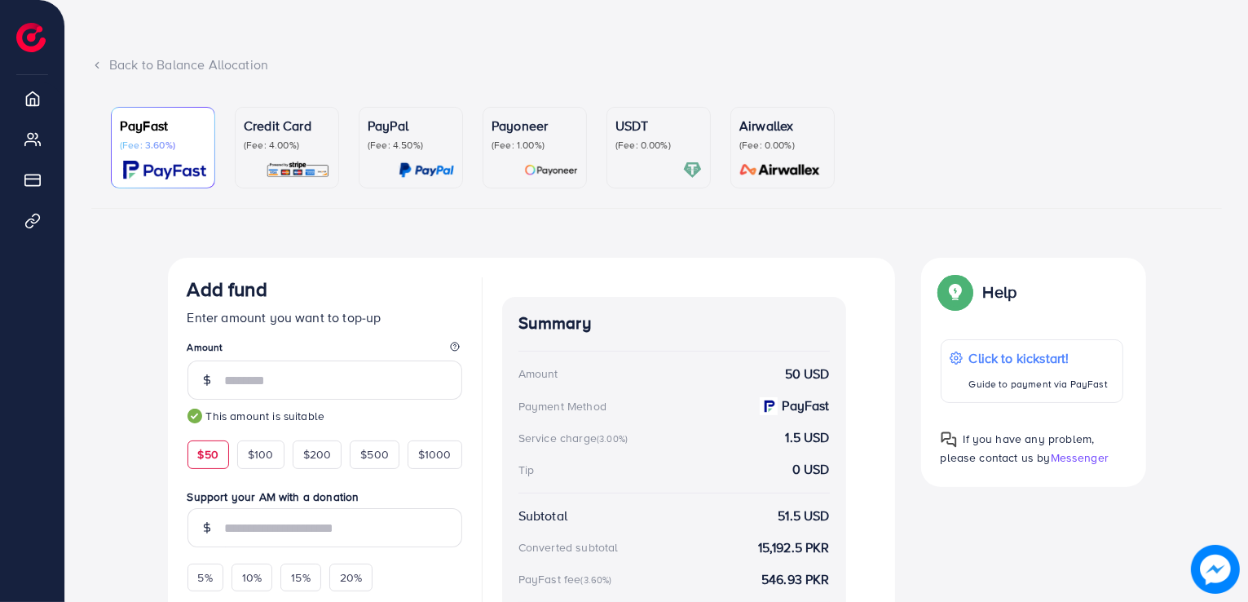
click at [174, 144] on p "(Fee: 3.60%)" at bounding box center [163, 145] width 86 height 13
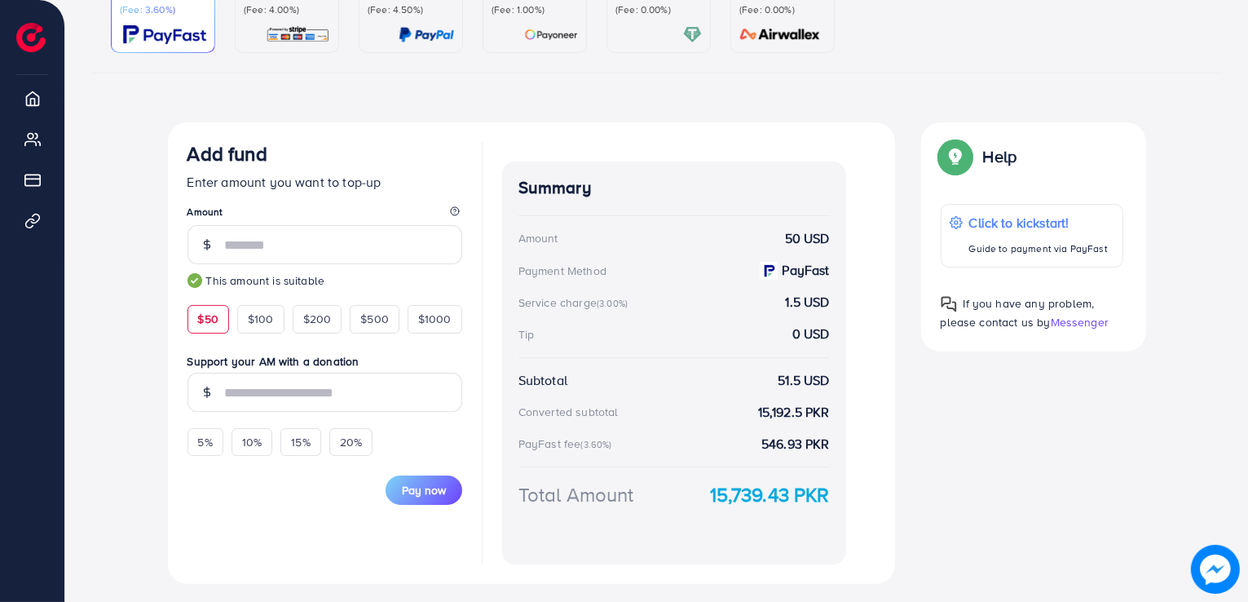
scroll to position [0, 0]
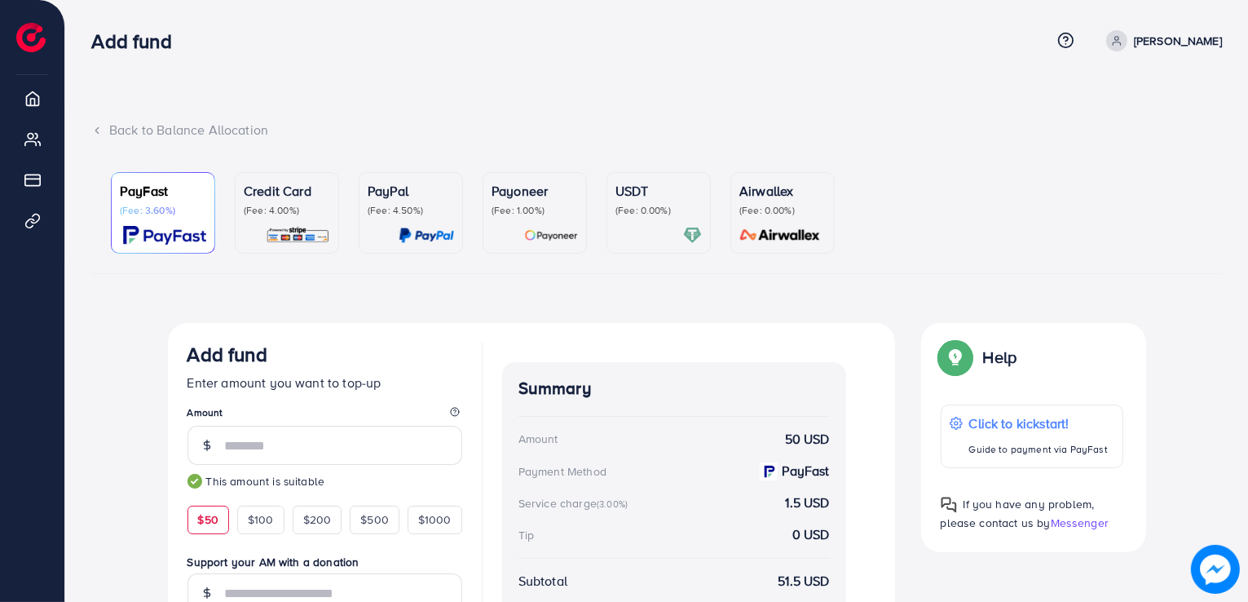
click at [754, 234] on img at bounding box center [779, 235] width 91 height 19
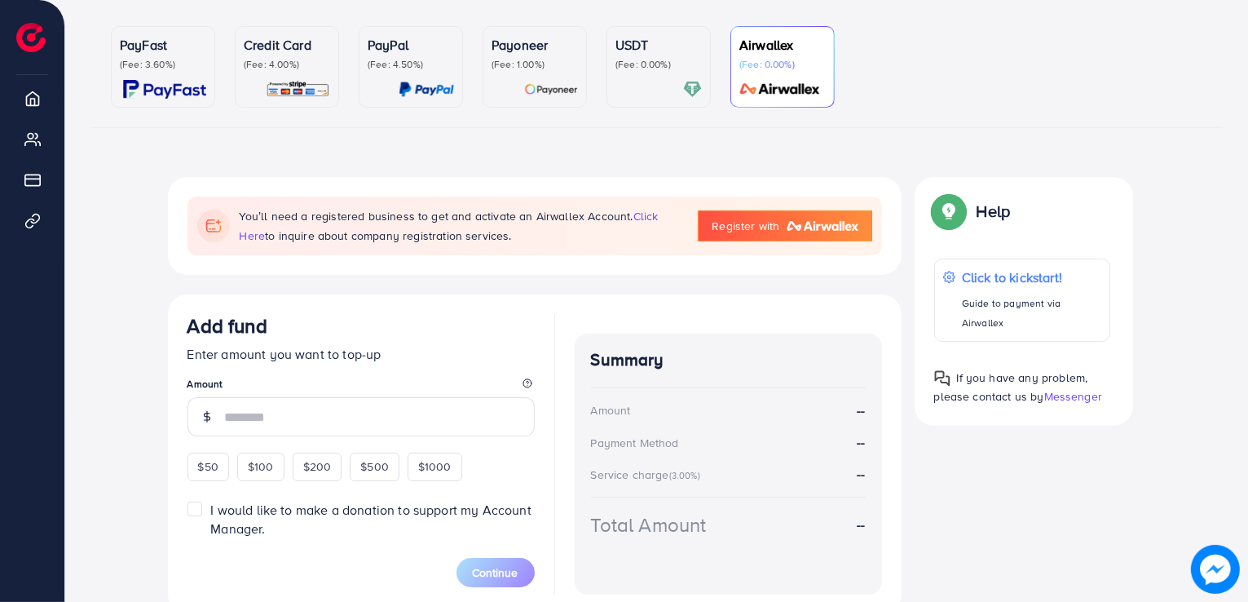
scroll to position [143, 0]
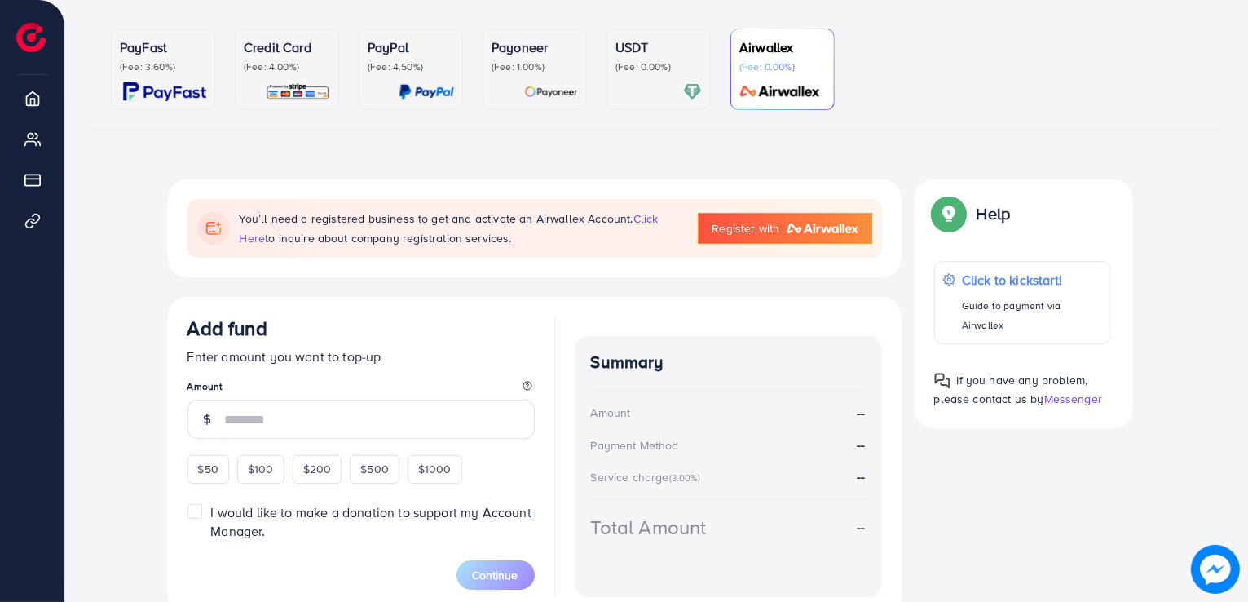
click at [407, 64] on p "(Fee: 4.50%)" at bounding box center [411, 66] width 86 height 13
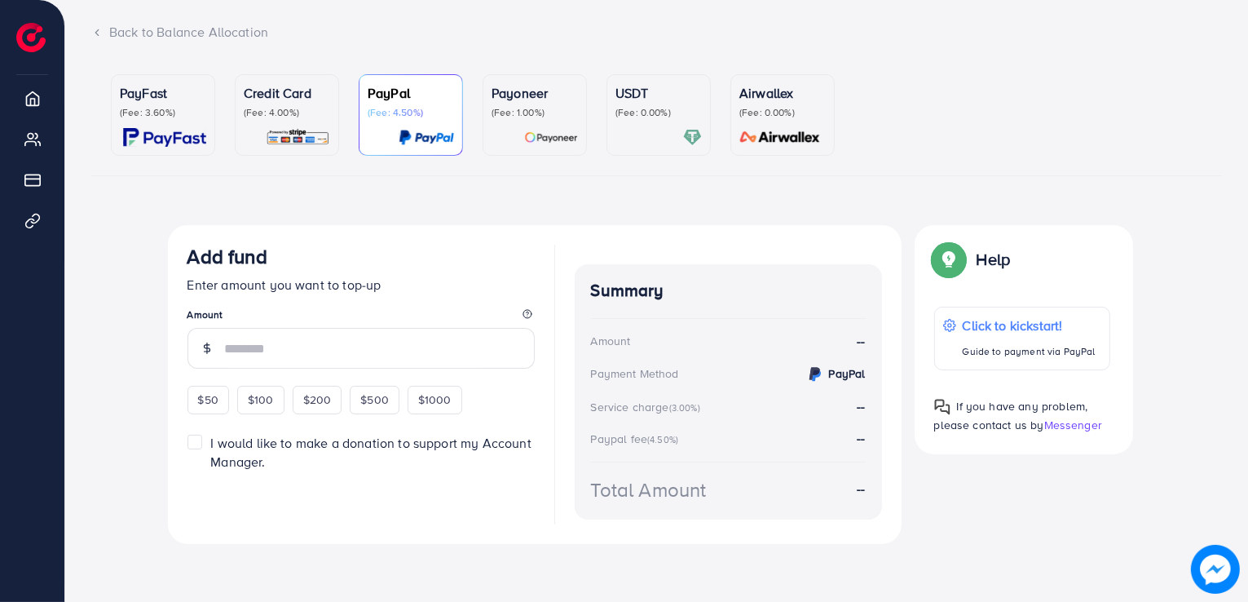
click at [295, 139] on img at bounding box center [298, 137] width 64 height 19
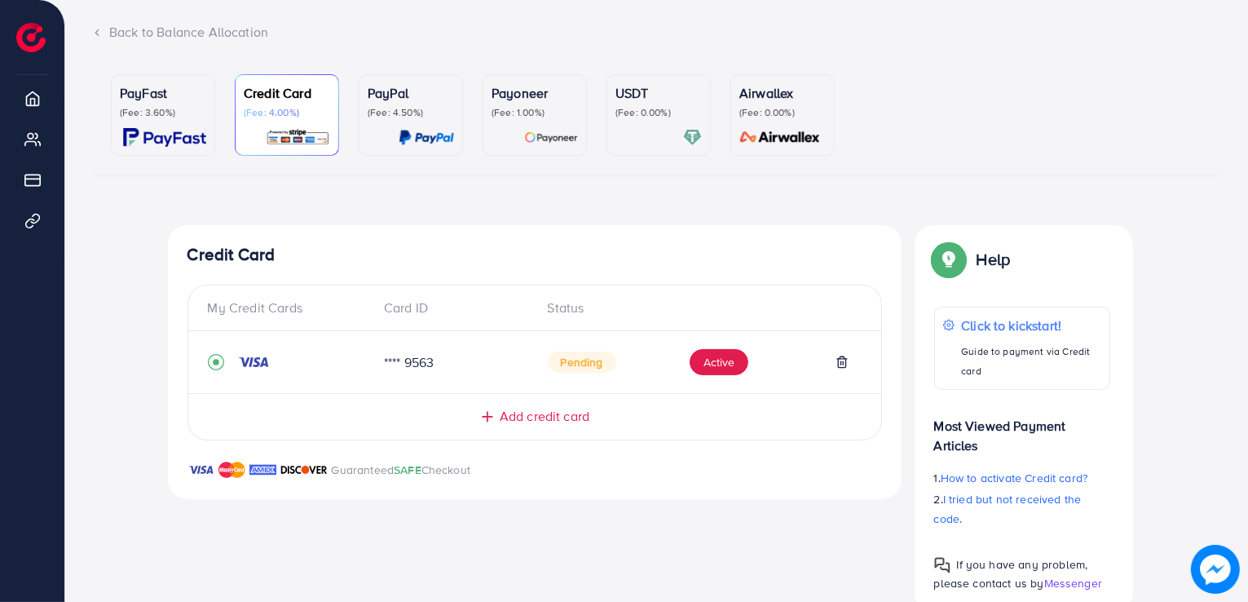
click at [148, 98] on p "PayFast" at bounding box center [163, 93] width 86 height 20
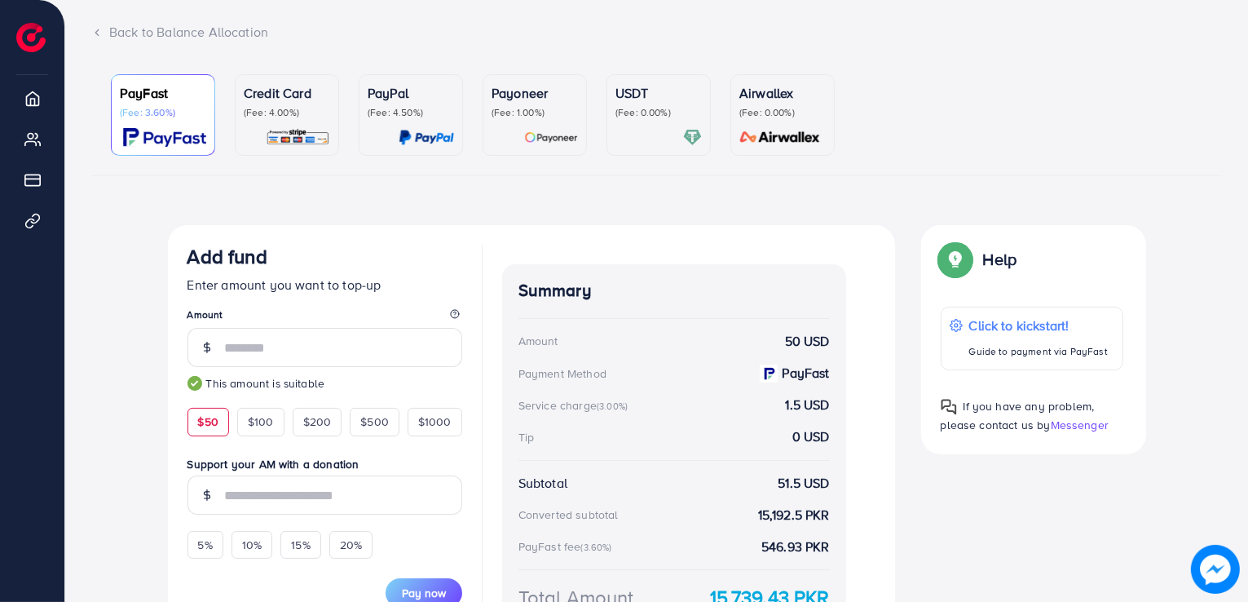
scroll to position [241, 0]
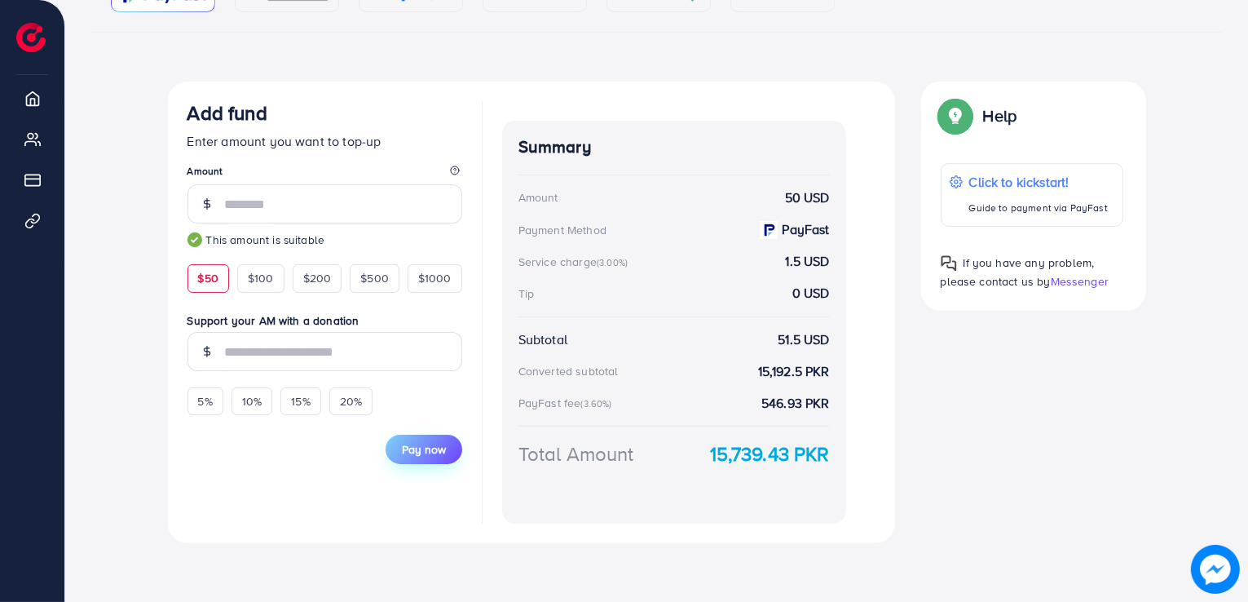
click at [417, 449] on span "Pay now" at bounding box center [424, 449] width 44 height 16
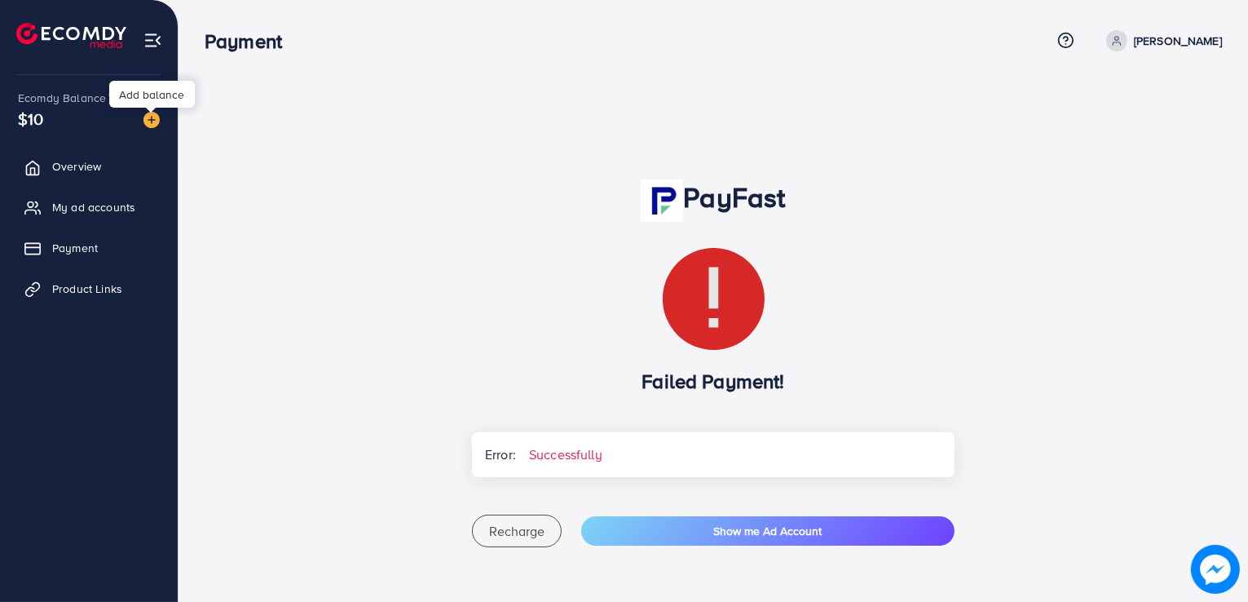
click at [150, 118] on img at bounding box center [151, 120] width 16 height 16
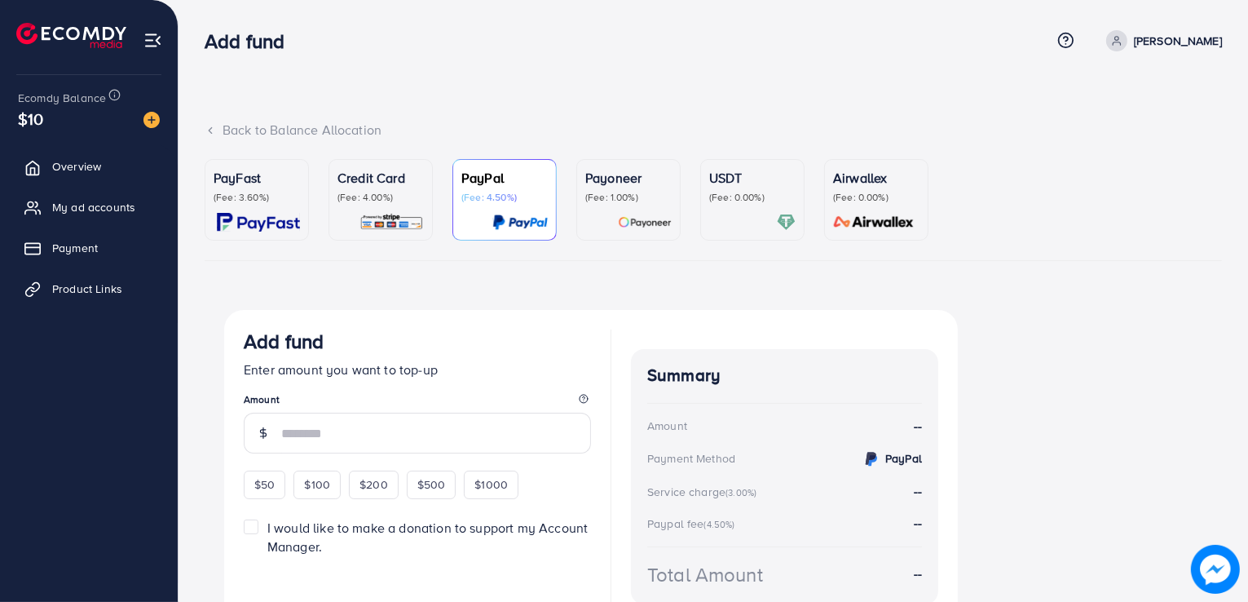
click at [262, 183] on p "PayFast" at bounding box center [257, 178] width 86 height 20
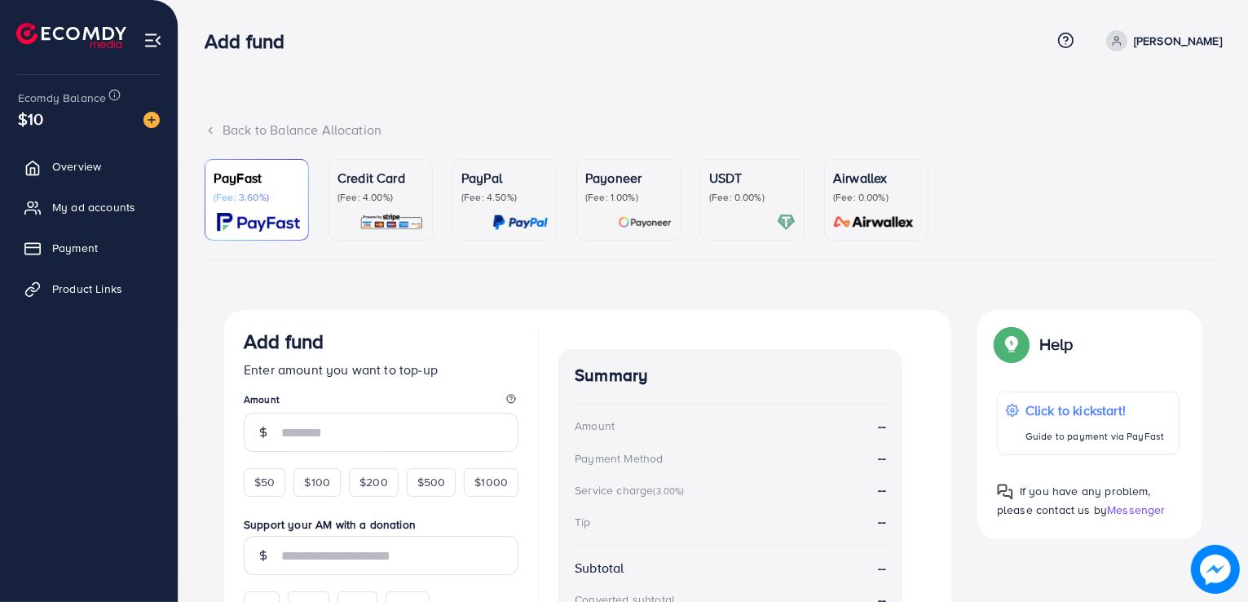
scroll to position [228, 0]
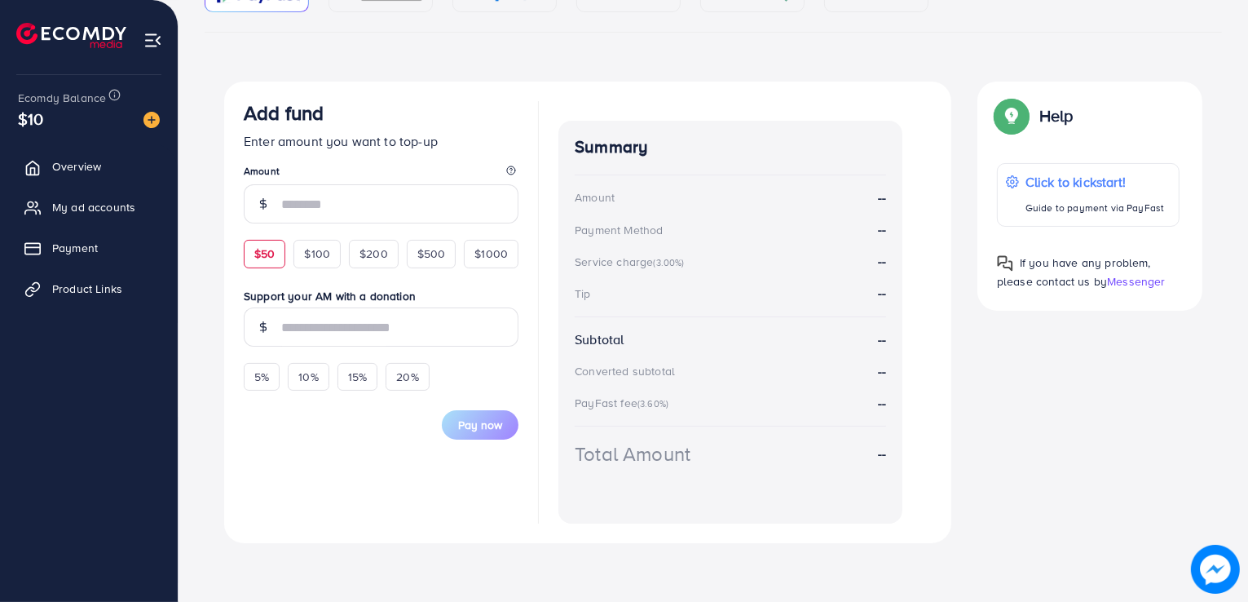
click at [262, 259] on span "$50" at bounding box center [264, 253] width 20 height 16
type input "**"
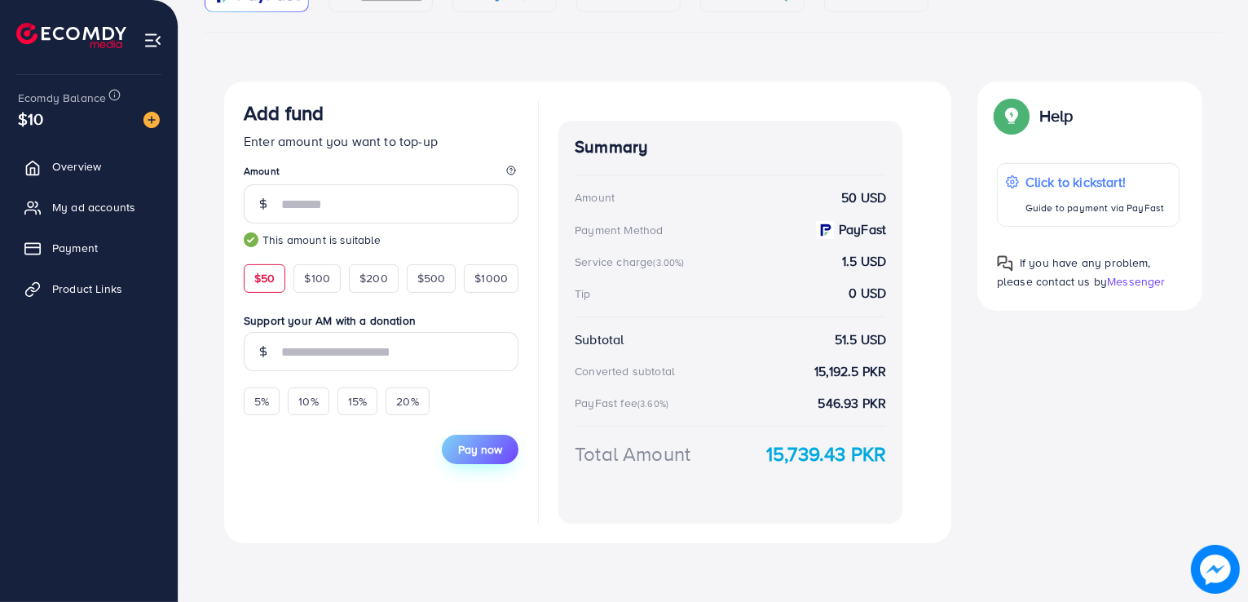
click at [472, 451] on span "Pay now" at bounding box center [480, 449] width 44 height 16
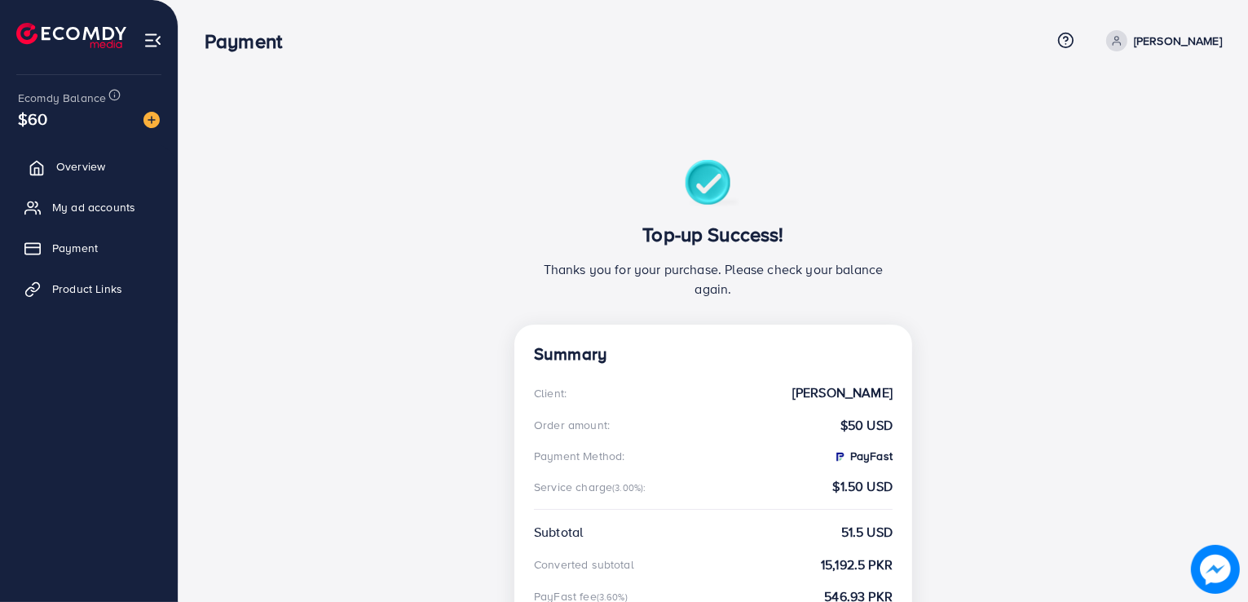
click at [85, 164] on span "Overview" at bounding box center [80, 166] width 49 height 16
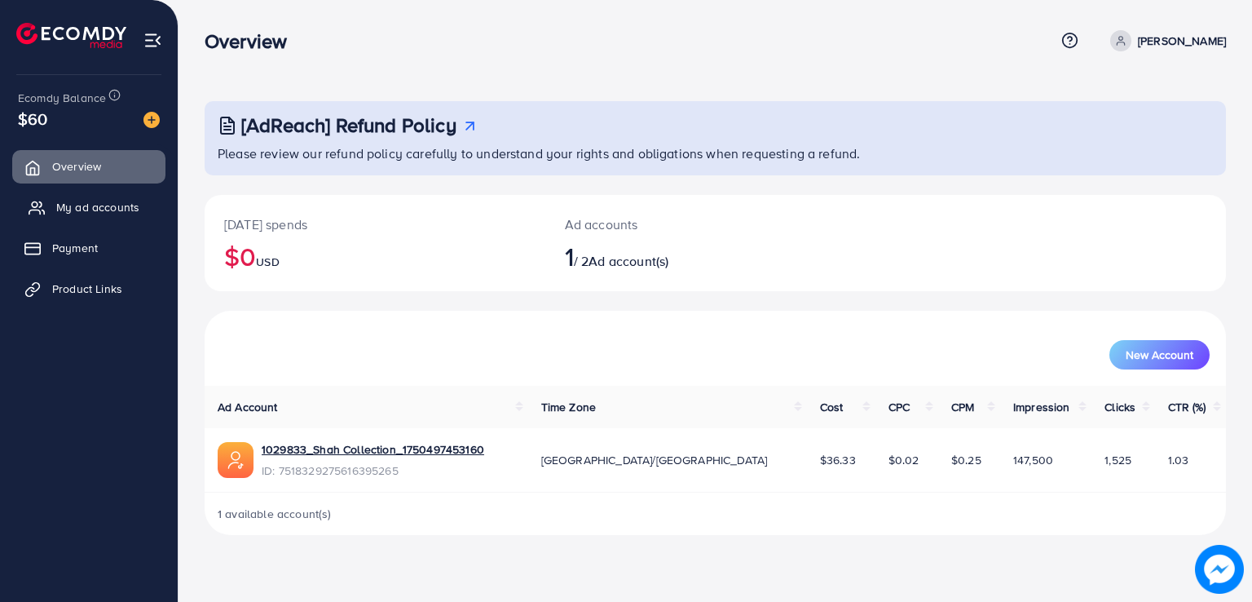
click at [107, 201] on span "My ad accounts" at bounding box center [97, 207] width 83 height 16
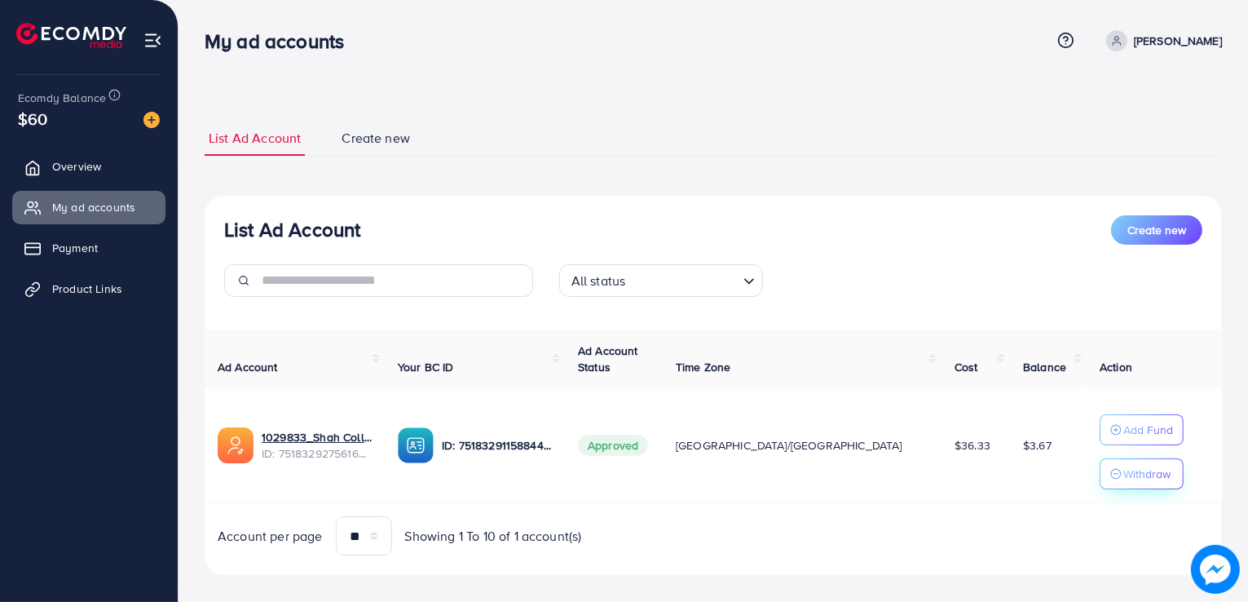
click at [1123, 474] on p "Withdraw" at bounding box center [1146, 474] width 47 height 20
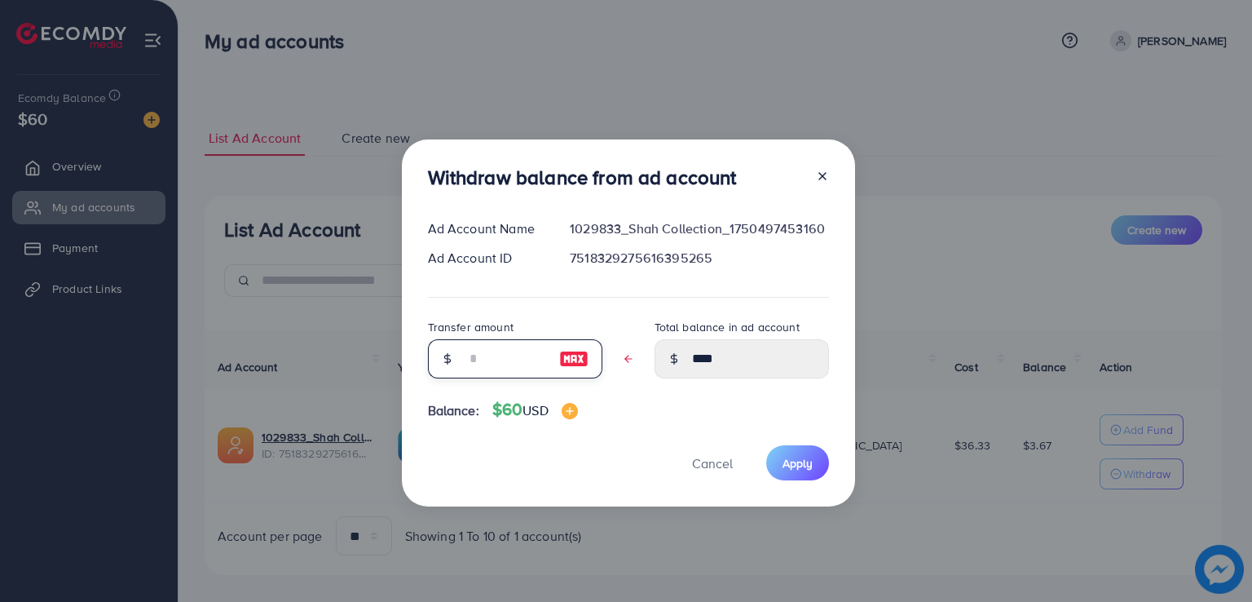
click at [466, 359] on input "text" at bounding box center [506, 358] width 82 height 39
type input "*"
type input "****"
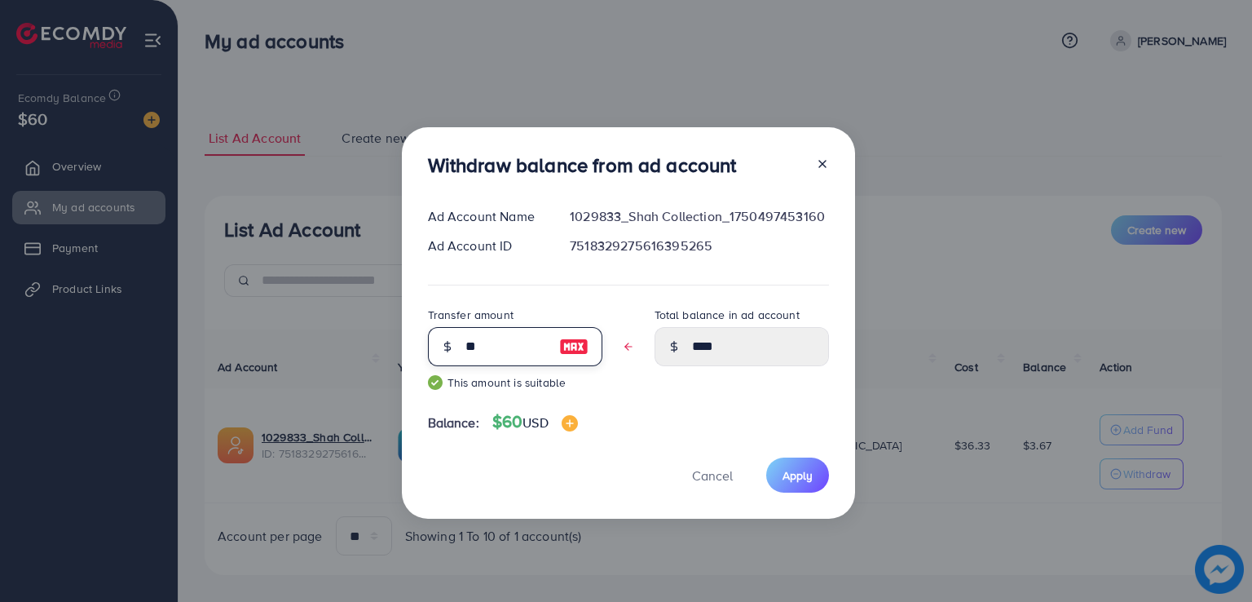
type input "***"
type input "****"
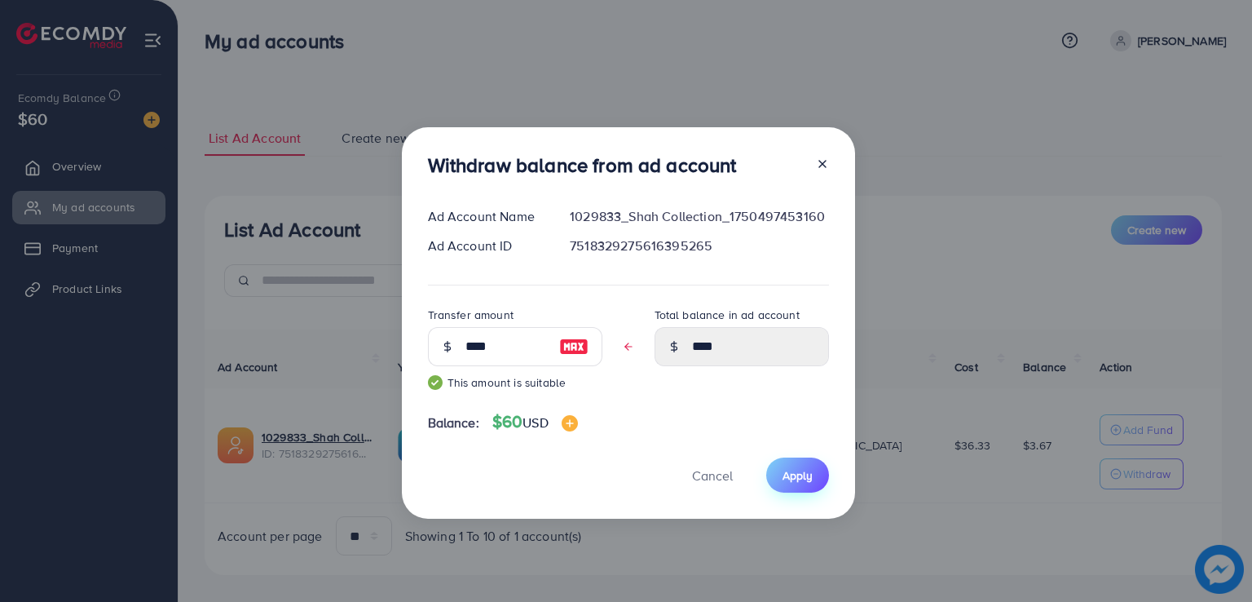
click at [787, 474] on span "Apply" at bounding box center [798, 475] width 30 height 16
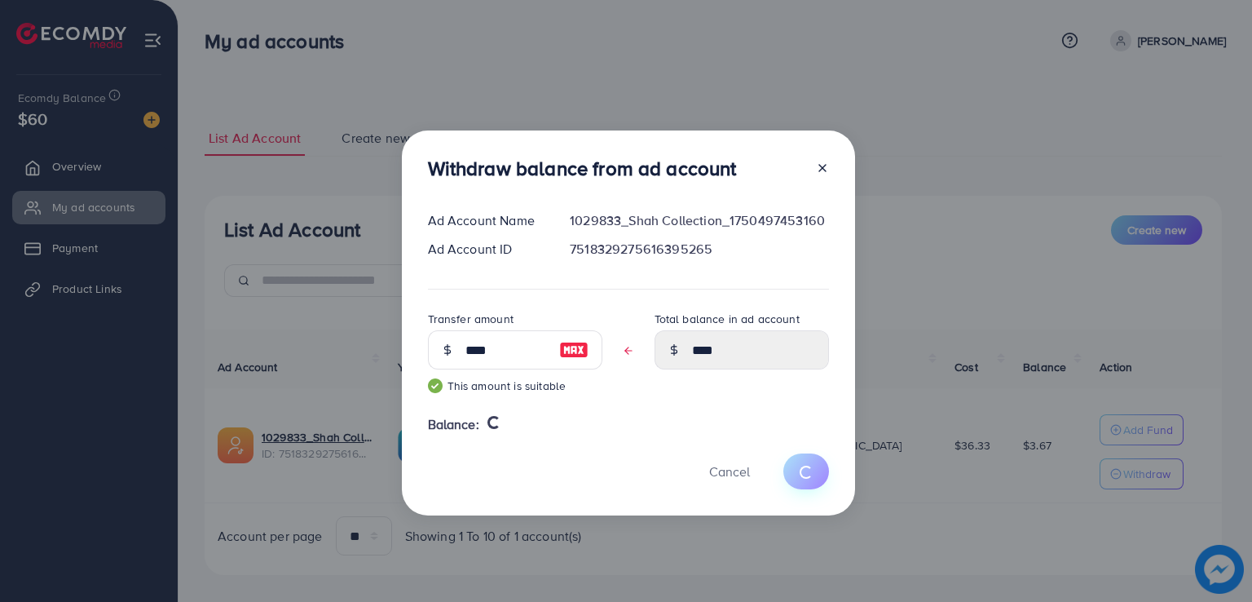
type input "****"
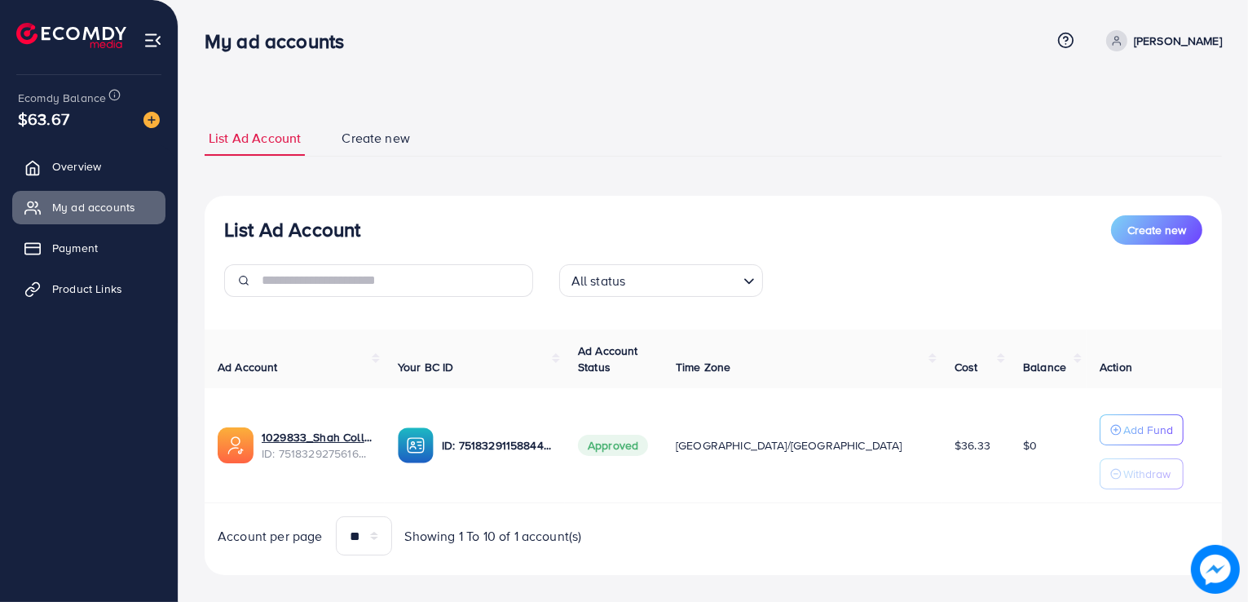
click at [377, 140] on span "Create new" at bounding box center [376, 138] width 68 height 19
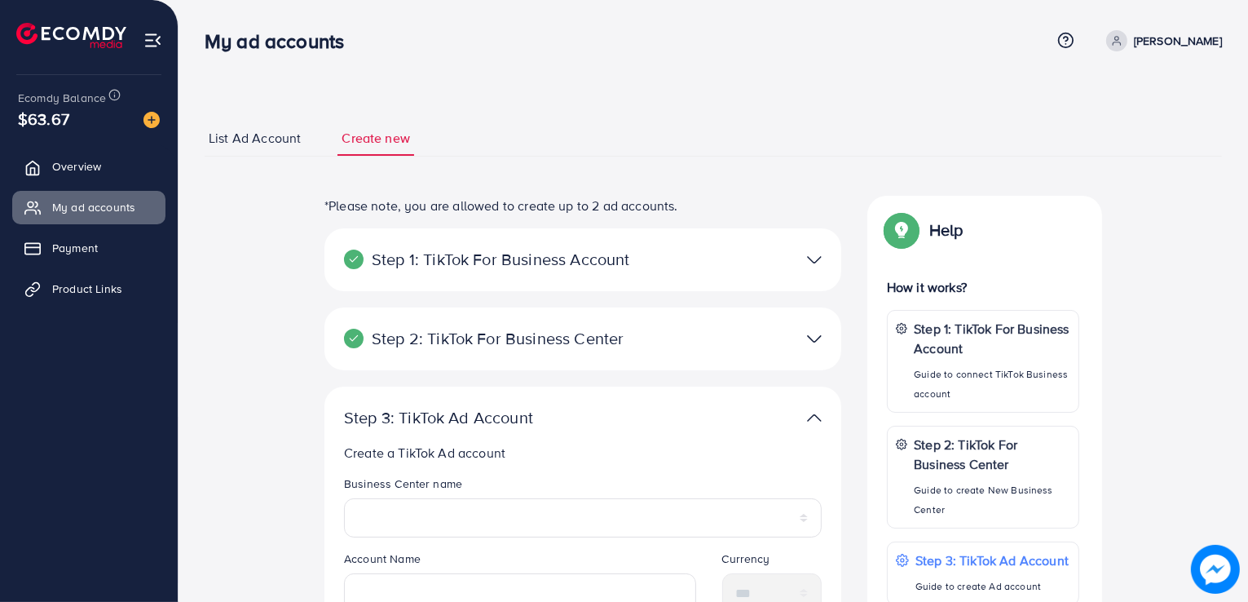
click at [261, 134] on span "List Ad Account" at bounding box center [255, 138] width 92 height 19
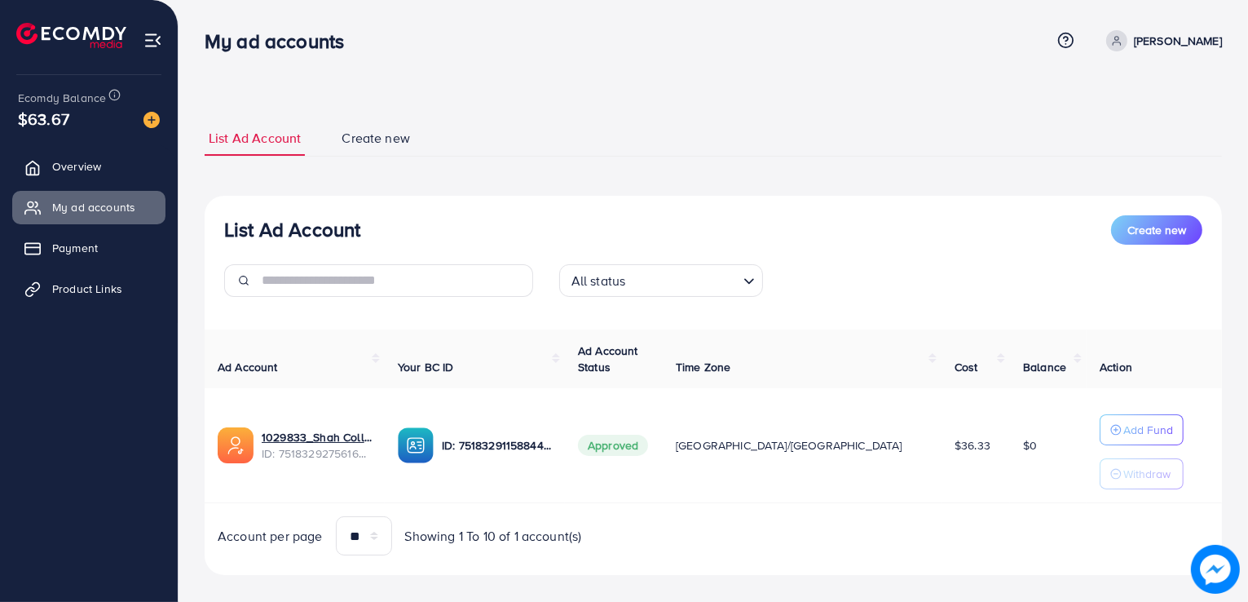
scroll to position [18, 0]
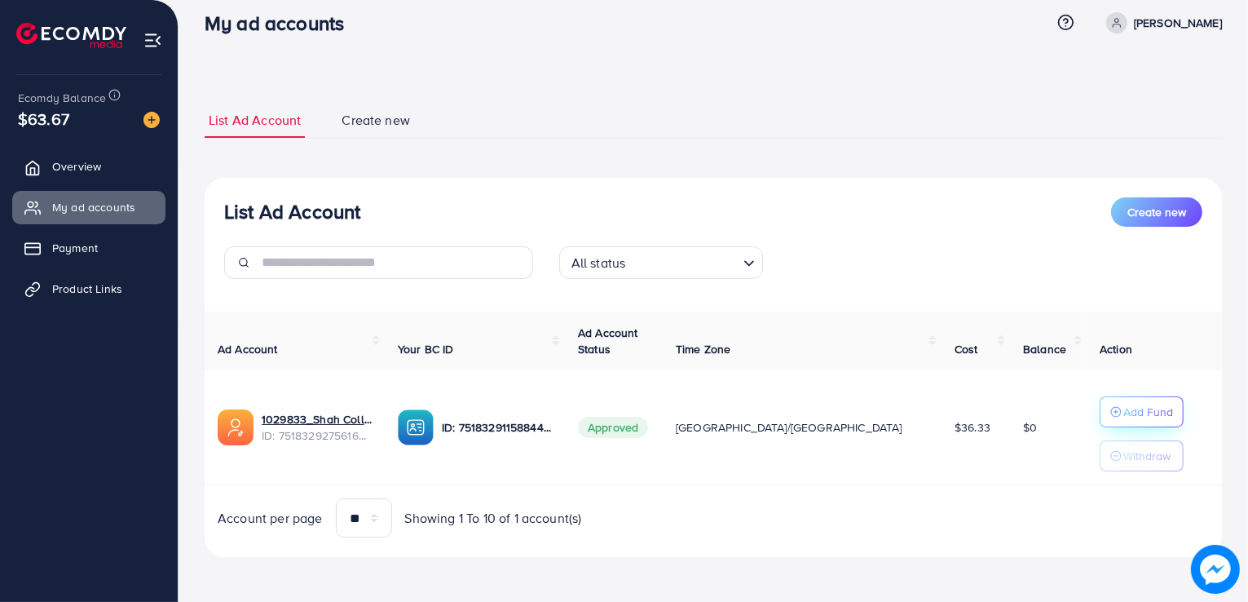
click at [1123, 412] on p "Add Fund" at bounding box center [1148, 412] width 50 height 20
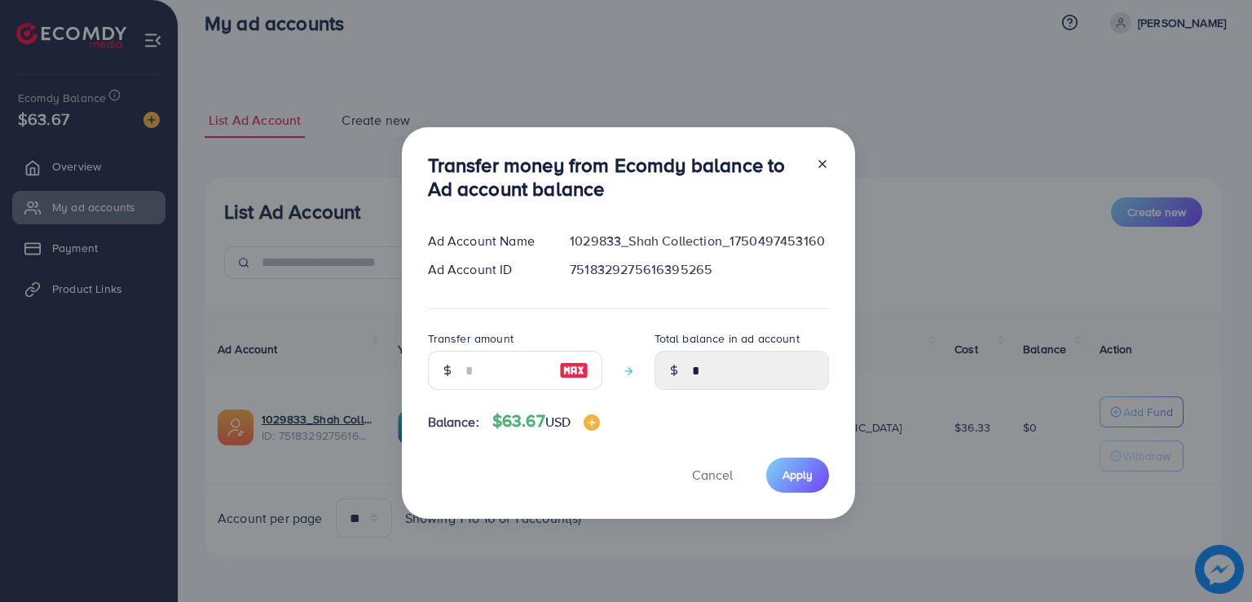
click at [456, 365] on div at bounding box center [447, 370] width 38 height 39
click at [465, 378] on input "number" at bounding box center [506, 370] width 82 height 39
type input "*"
type input "****"
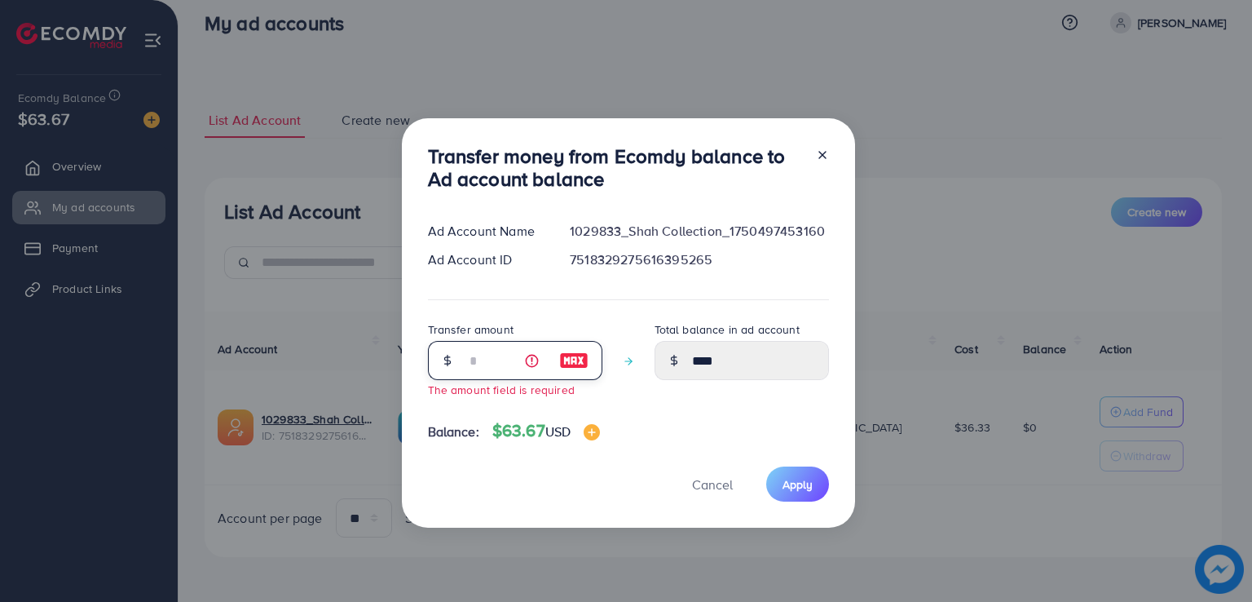
type input "****"
type input "*"
type input "****"
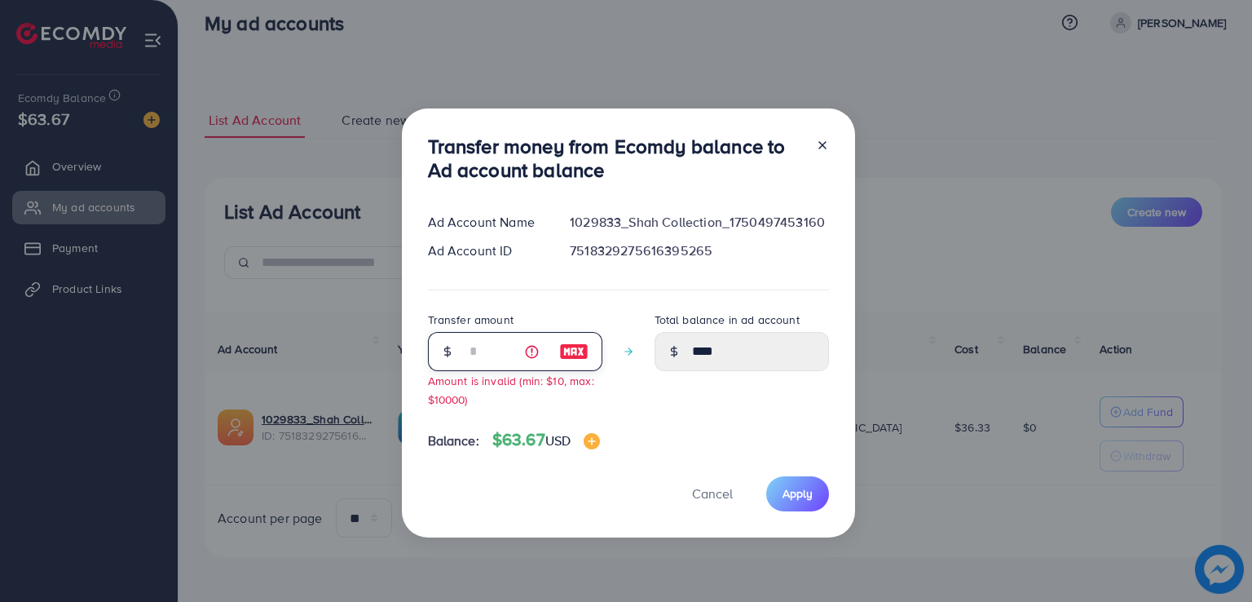
type input "**"
type input "*****"
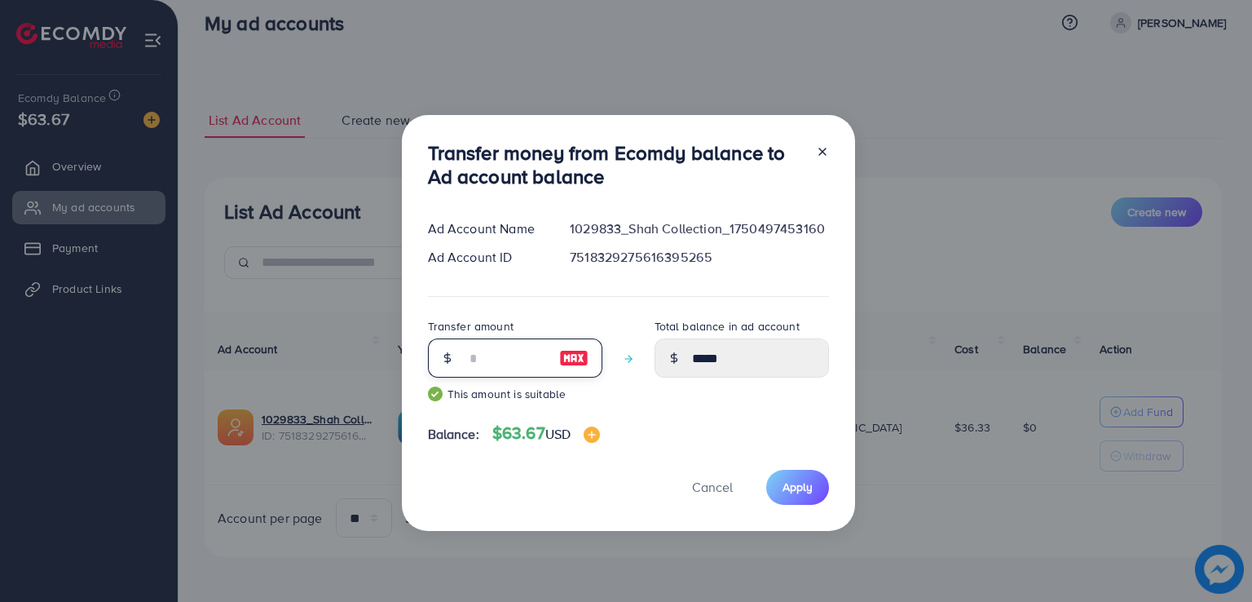
type input "**"
click at [822, 149] on icon at bounding box center [822, 151] width 13 height 13
type input "*"
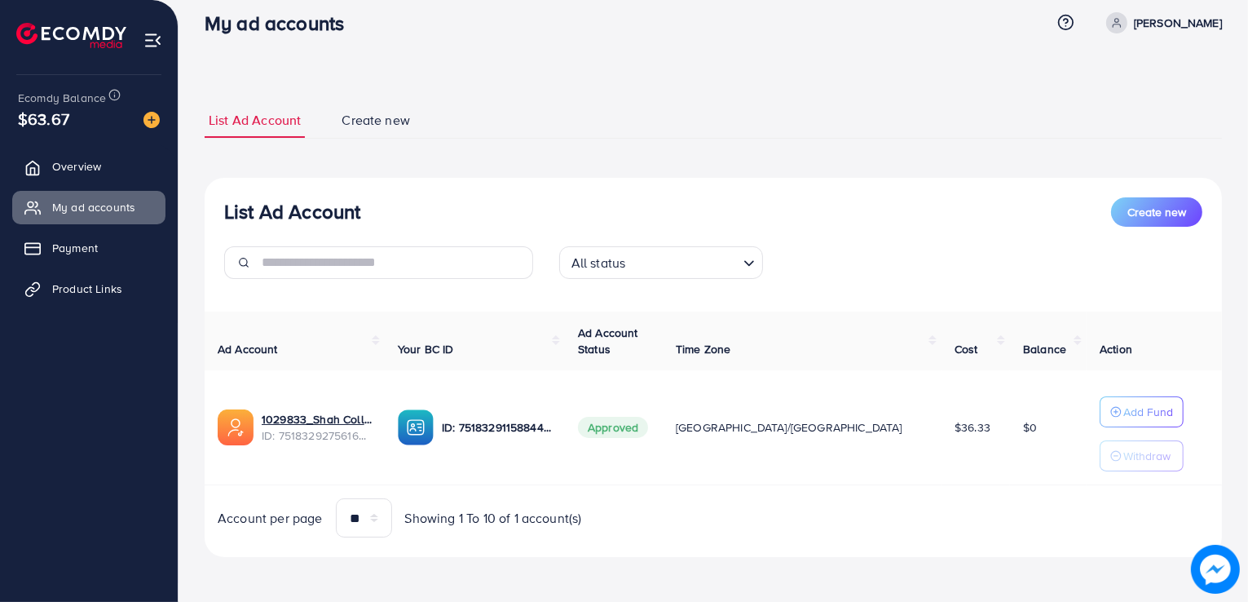
click at [1100, 396] on button "Add Fund" at bounding box center [1142, 411] width 84 height 31
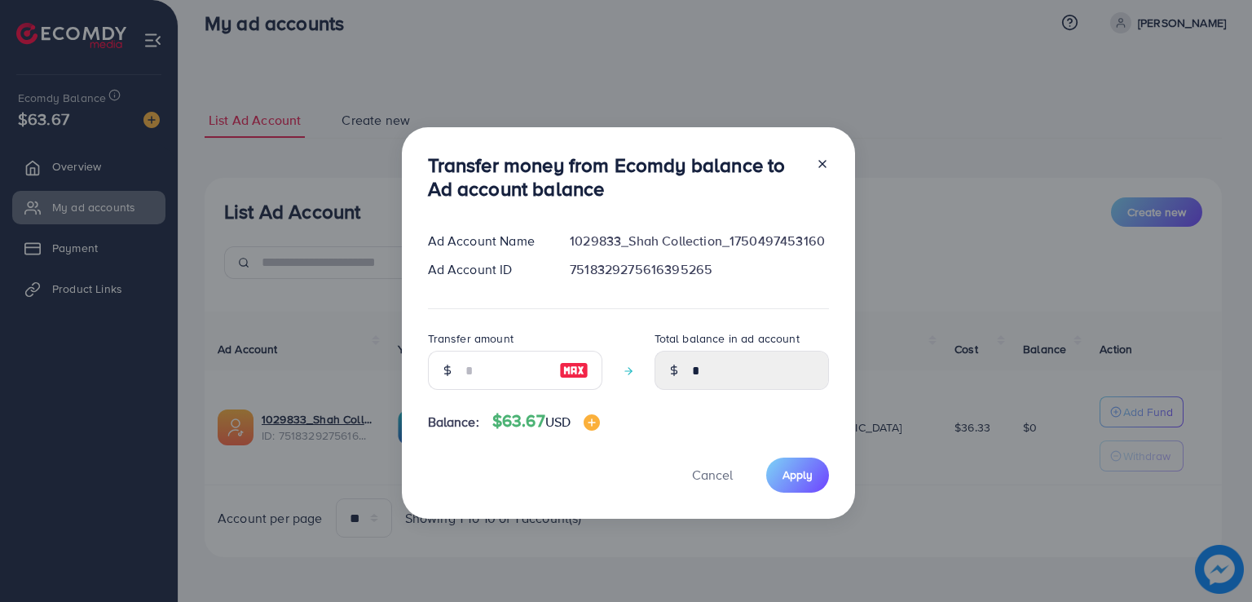
click at [817, 166] on icon at bounding box center [822, 163] width 13 height 13
